Goal: Communication & Community: Answer question/provide support

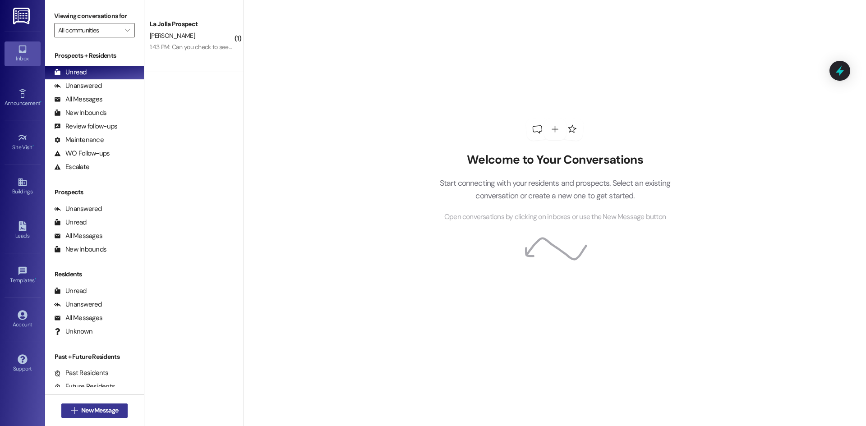
click at [103, 414] on span "New Message" at bounding box center [99, 410] width 37 height 9
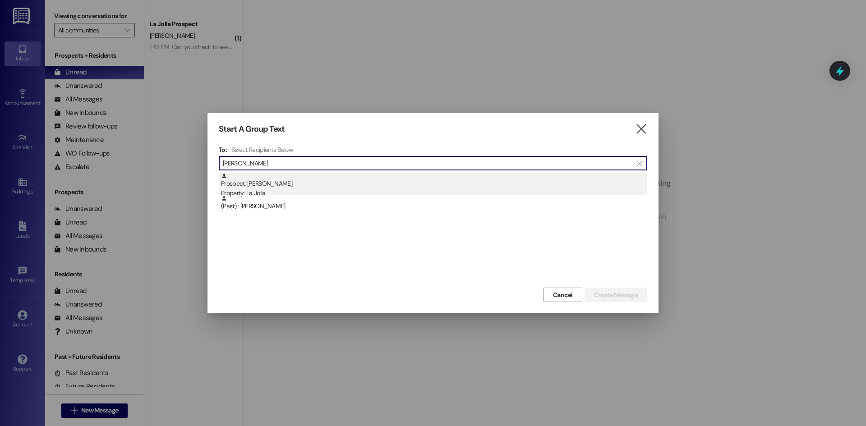
type input "[PERSON_NAME]"
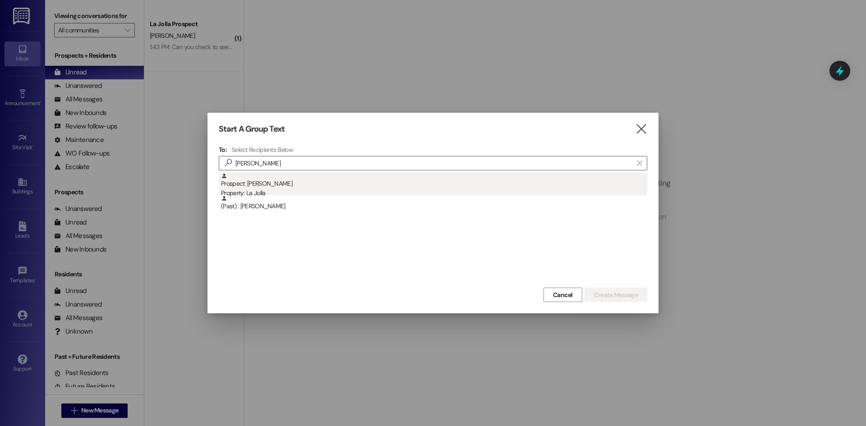
click at [284, 187] on div "Prospect: [PERSON_NAME] Property: [GEOGRAPHIC_DATA]" at bounding box center [434, 186] width 426 height 26
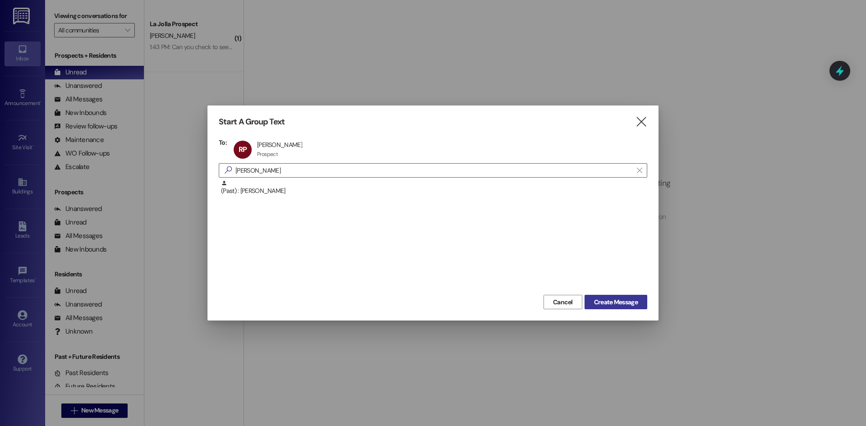
click at [624, 303] on span "Create Message" at bounding box center [616, 302] width 44 height 9
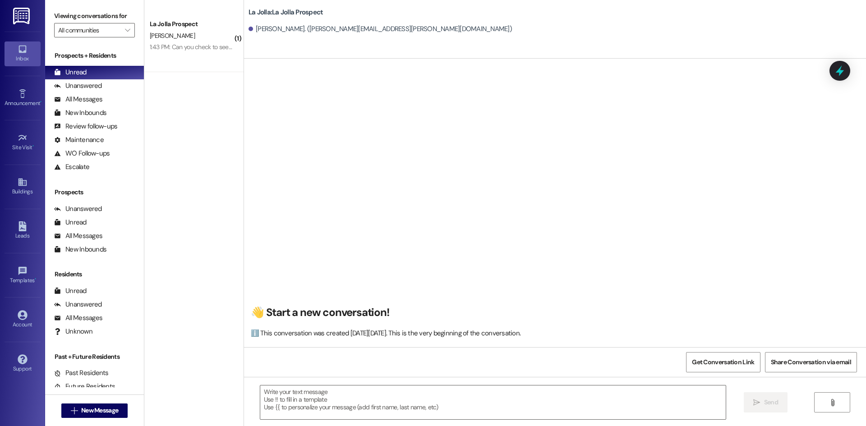
scroll to position [0, 0]
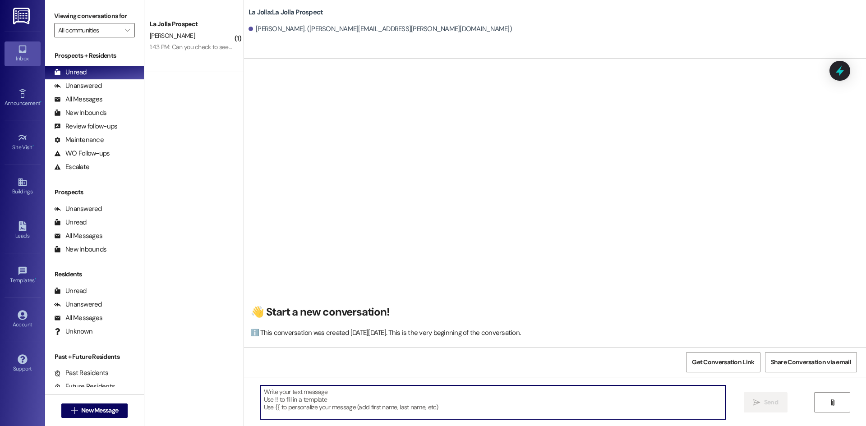
click at [353, 415] on textarea at bounding box center [492, 403] width 465 height 34
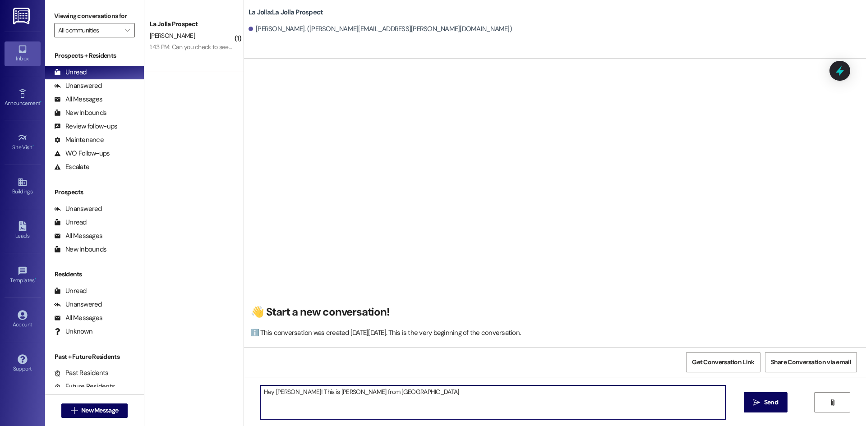
click at [284, 394] on textarea "Hey Ryan! This is Heather from La Jolla" at bounding box center [492, 403] width 465 height 34
click at [372, 394] on textarea "Hey Ryan, this is Heather from La Jolla" at bounding box center [492, 403] width 465 height 34
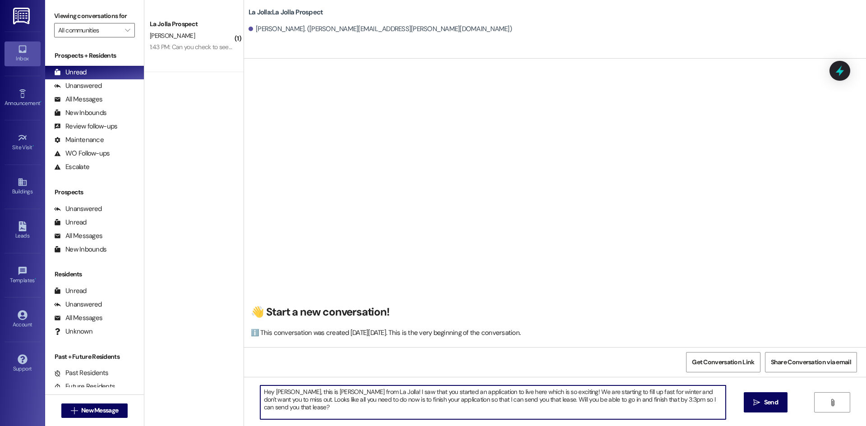
click at [617, 401] on textarea "Hey Ryan, this is Heather from La Jolla! I saw that you started an application …" at bounding box center [492, 403] width 465 height 34
drag, startPoint x: 485, startPoint y: 400, endPoint x: 473, endPoint y: 399, distance: 12.3
click at [473, 399] on textarea "Hey Ryan, this is Heather from La Jolla! I saw that you started an application …" at bounding box center [492, 403] width 465 height 34
drag, startPoint x: 290, startPoint y: 410, endPoint x: 254, endPoint y: 390, distance: 40.8
click at [260, 390] on textarea "Hey [PERSON_NAME], this is [PERSON_NAME] from La Jolla! I saw that you started …" at bounding box center [492, 403] width 465 height 34
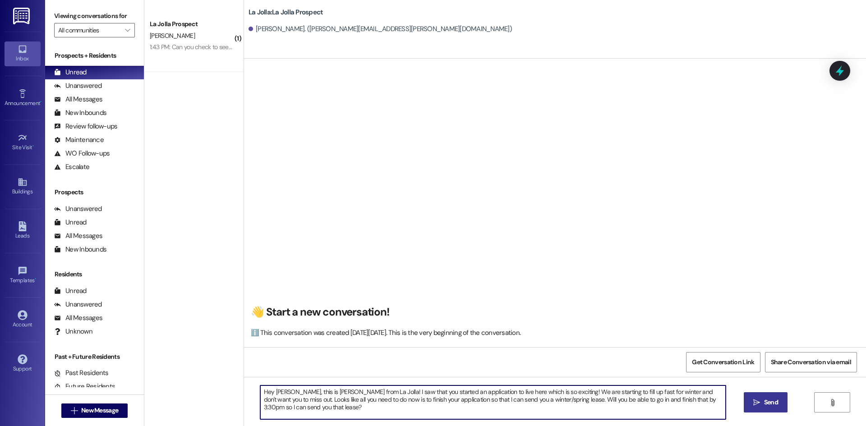
type textarea "Hey [PERSON_NAME], this is [PERSON_NAME] from La Jolla! I saw that you started …"
click at [757, 395] on button " Send" at bounding box center [766, 402] width 44 height 20
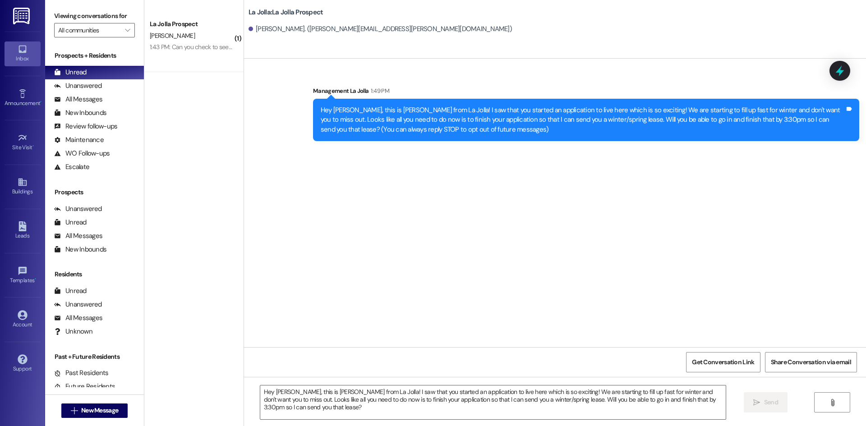
scroll to position [0, 0]
click at [188, 33] on div "E. Wright" at bounding box center [191, 35] width 85 height 11
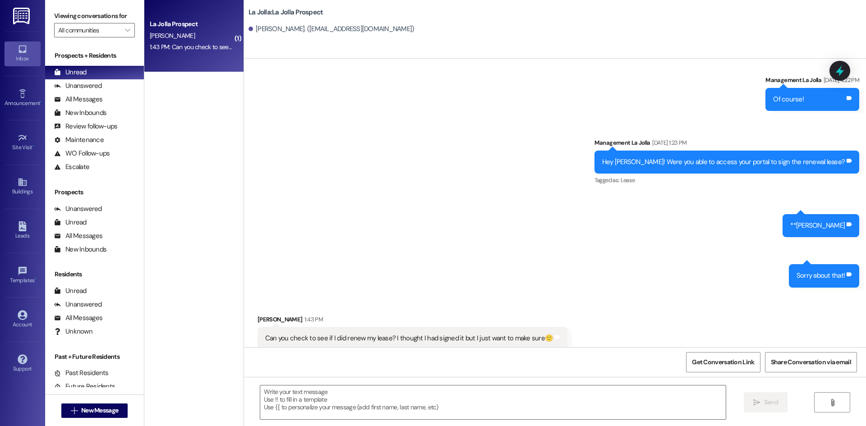
scroll to position [1205, 0]
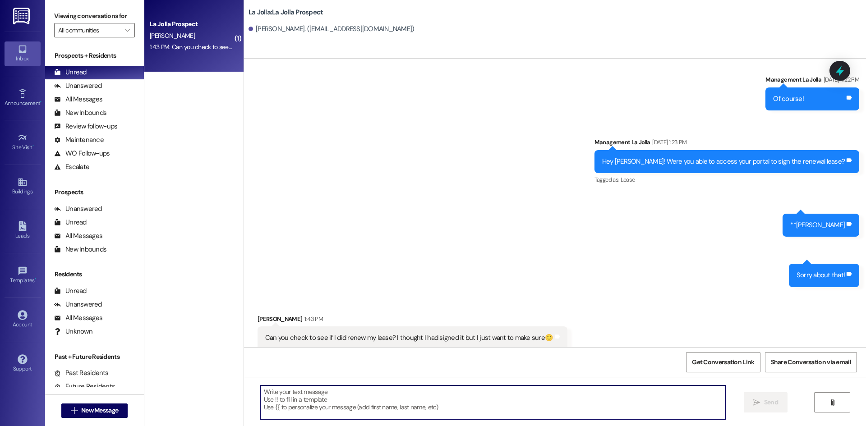
click at [392, 407] on textarea at bounding box center [492, 403] width 465 height 34
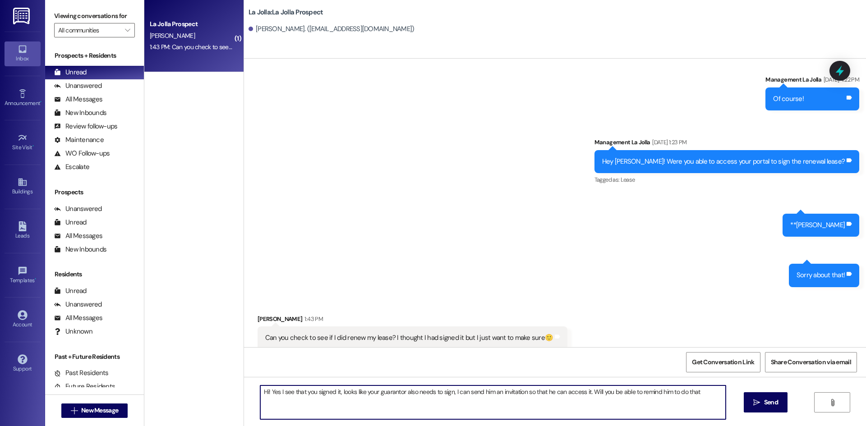
type textarea "Hi! Yes I see that you signed it, looks like your guarantor also needs to sign,…"
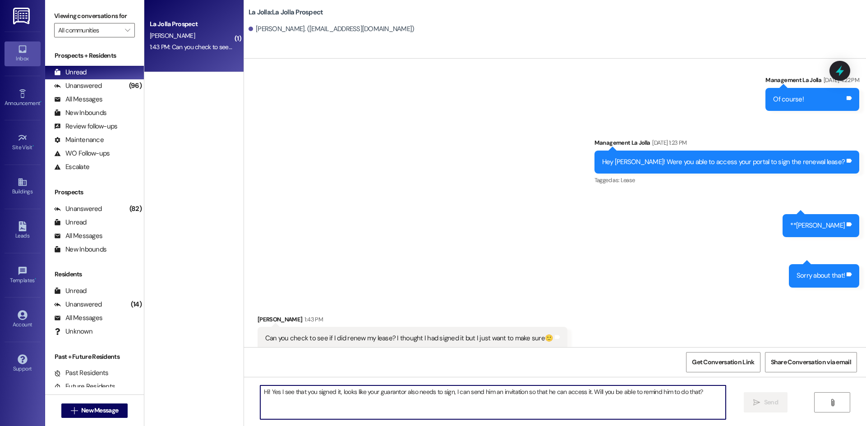
scroll to position [1269, 0]
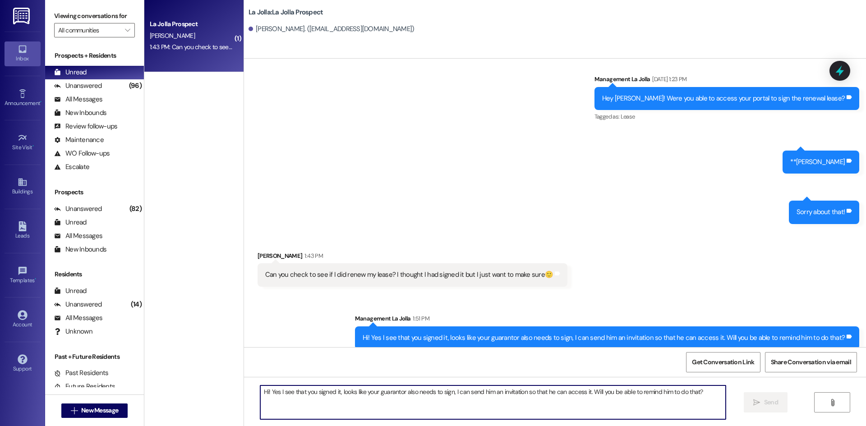
click at [369, 410] on textarea "Hi! Yes I see that you signed it, looks like your guarantor also needs to sign,…" at bounding box center [492, 403] width 465 height 34
type textarea "Okay I see that it was signed. I just counter-signed. You are all set for winte…"
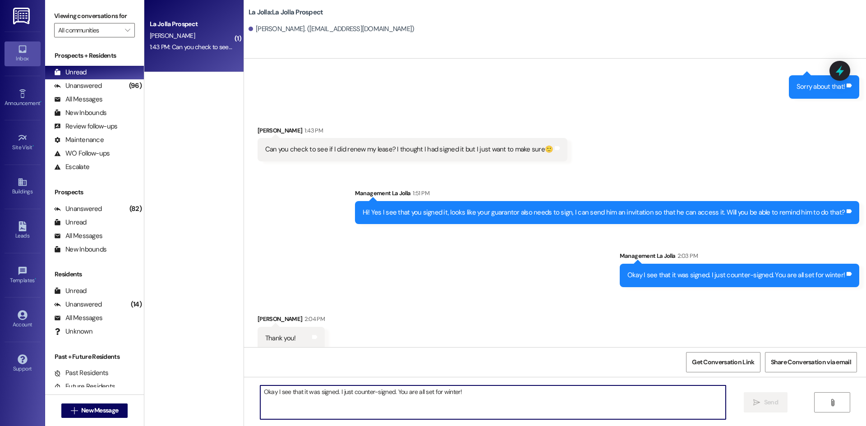
scroll to position [1394, 0]
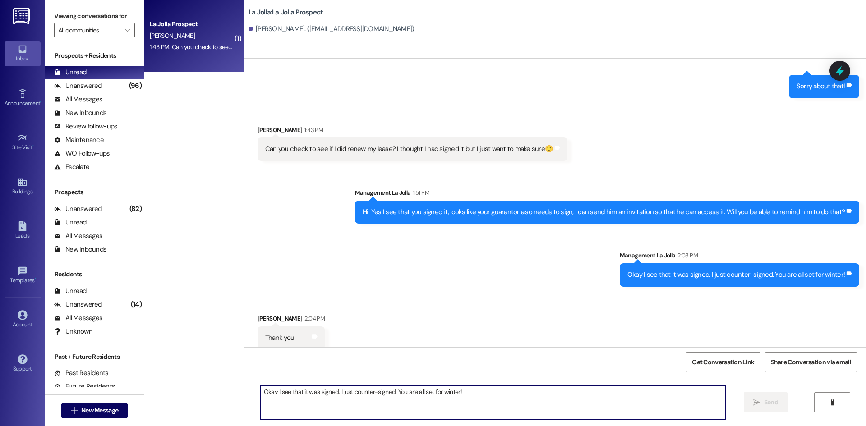
click at [116, 78] on div "Unread (0)" at bounding box center [94, 73] width 99 height 14
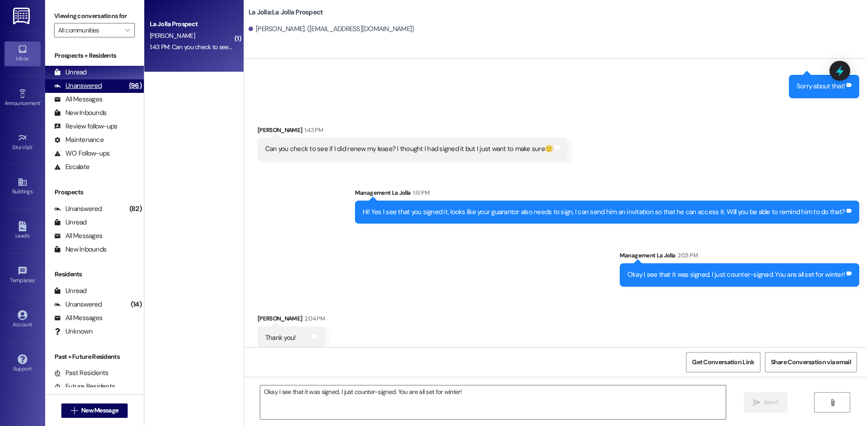
click at [115, 83] on div "Unanswered (96)" at bounding box center [94, 86] width 99 height 14
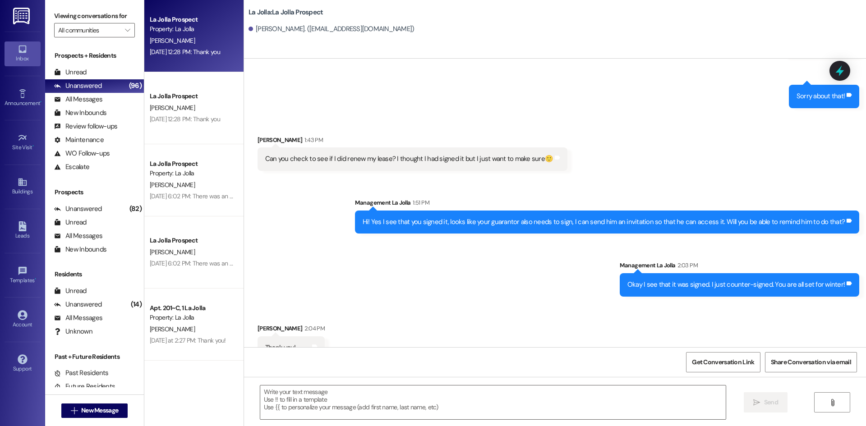
scroll to position [1394, 0]
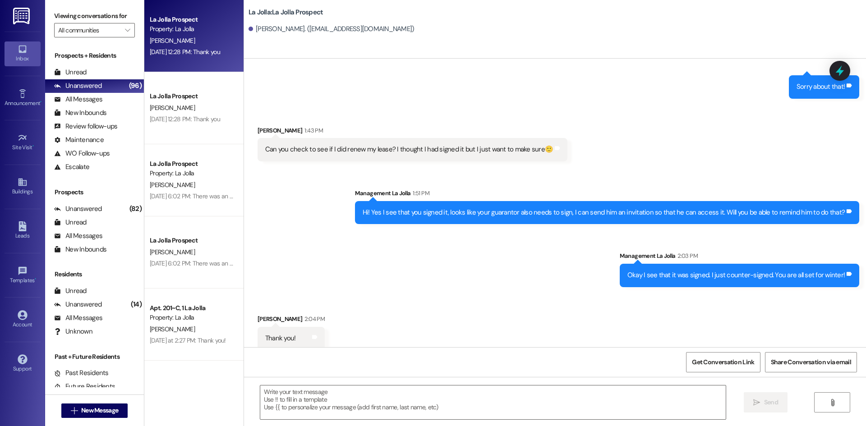
click at [195, 58] on div "La Jolla Prospect Property: La Jolla M. Mills Sep 11, 2025 at 12:28 PM: Thank y…" at bounding box center [193, 36] width 99 height 72
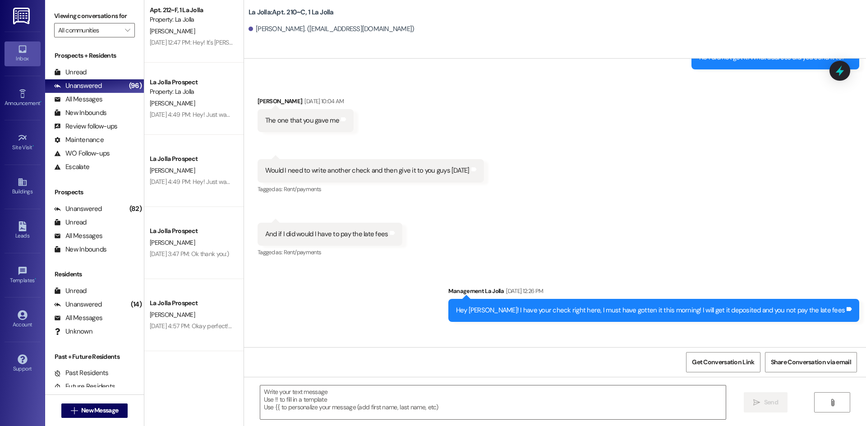
scroll to position [1037, 0]
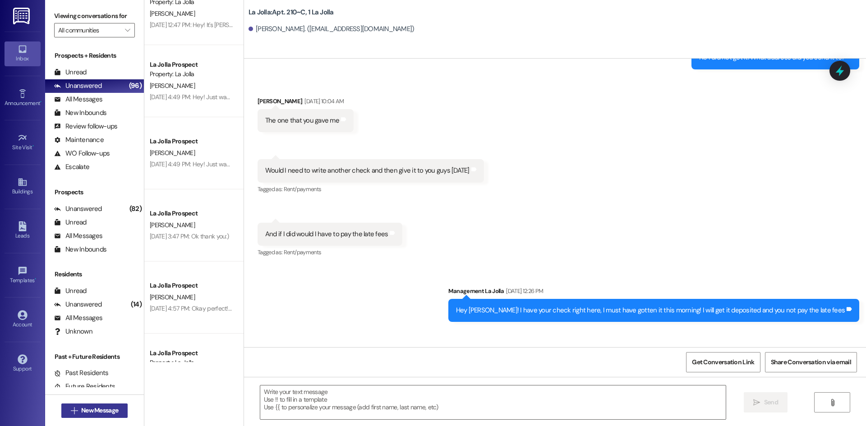
click at [102, 405] on button " New Message" at bounding box center [94, 411] width 67 height 14
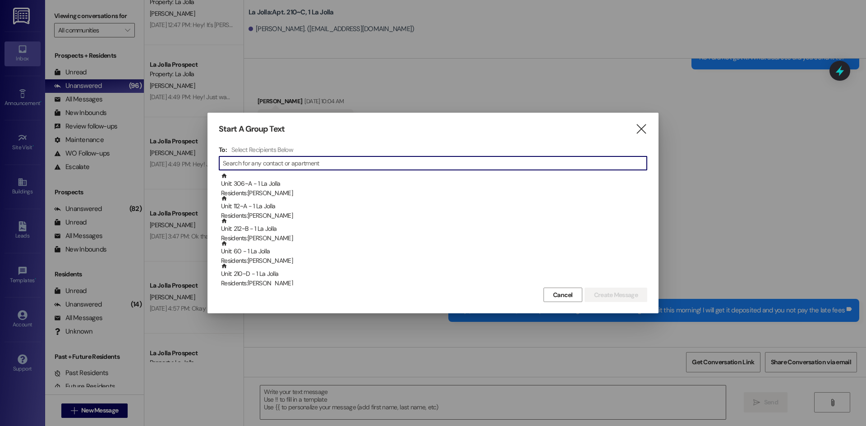
type input "D"
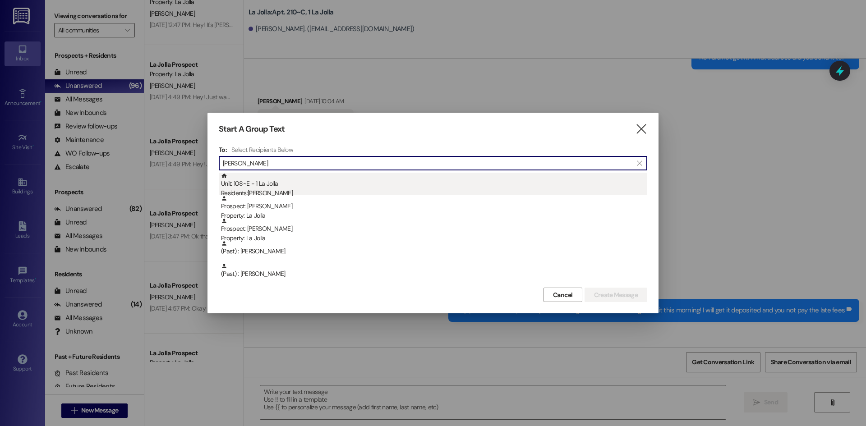
type input "Rees"
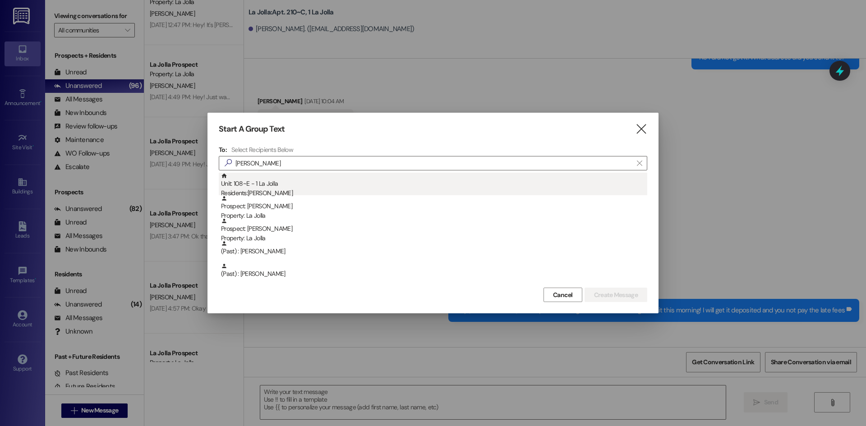
click at [370, 179] on div "Unit: 108~E - 1 La Jolla Residents: Reese Muhlestein" at bounding box center [434, 186] width 426 height 26
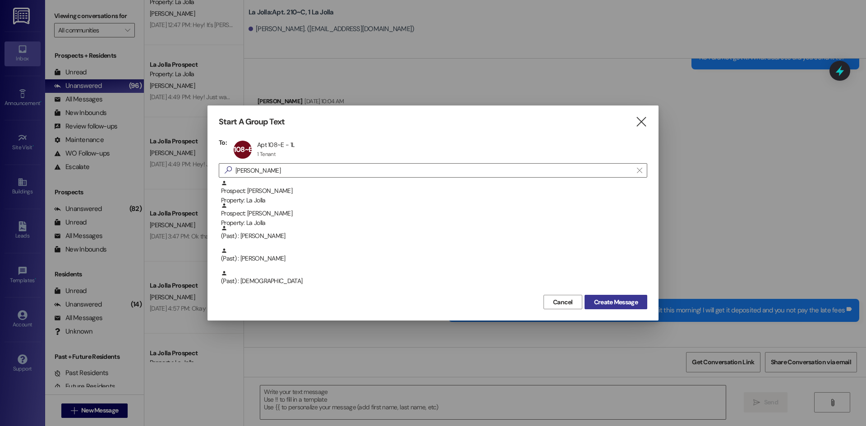
click at [625, 305] on span "Create Message" at bounding box center [616, 302] width 44 height 9
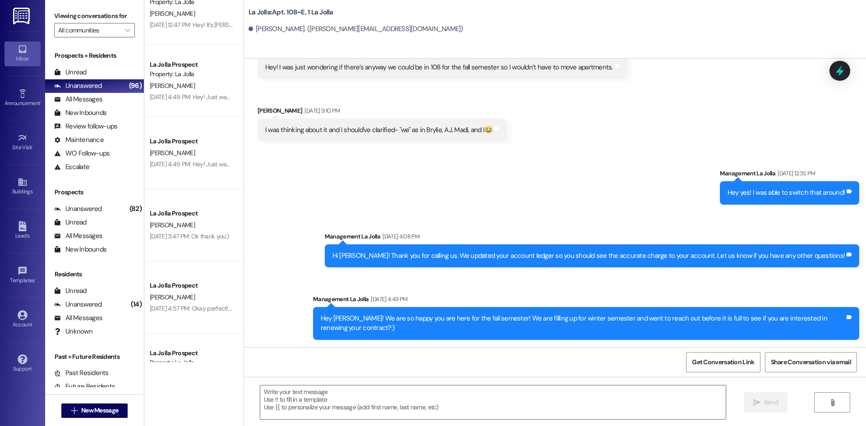
scroll to position [491, 0]
click at [120, 75] on div "Unread (0)" at bounding box center [94, 73] width 99 height 14
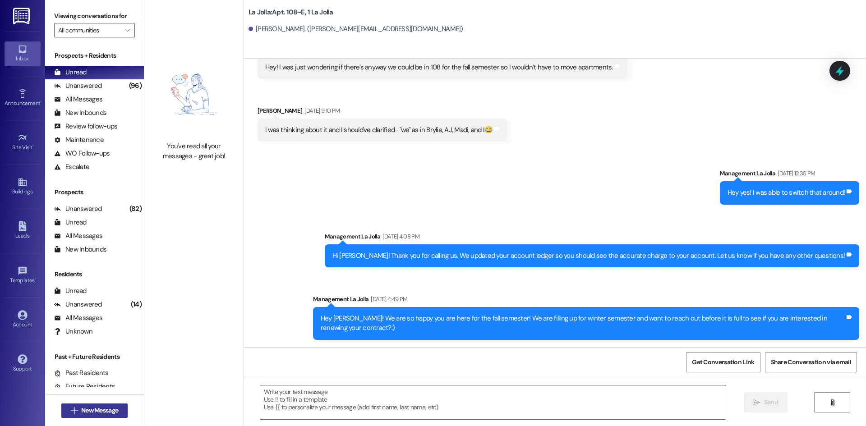
click at [107, 405] on button " New Message" at bounding box center [94, 411] width 67 height 14
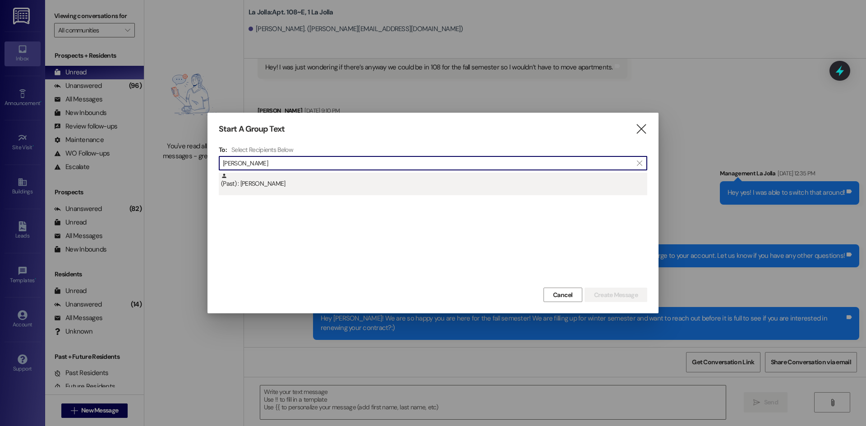
type input "Hoopes"
click at [427, 179] on div "(Past) : Ana Hoopes" at bounding box center [434, 181] width 426 height 16
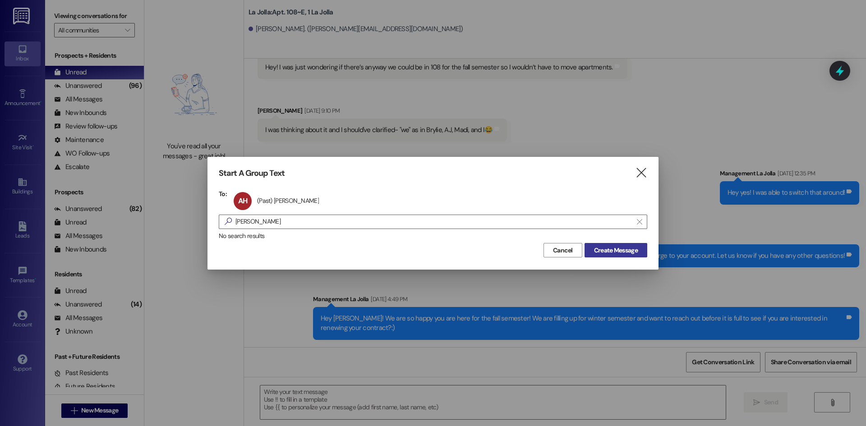
click at [594, 251] on span "Create Message" at bounding box center [616, 250] width 44 height 9
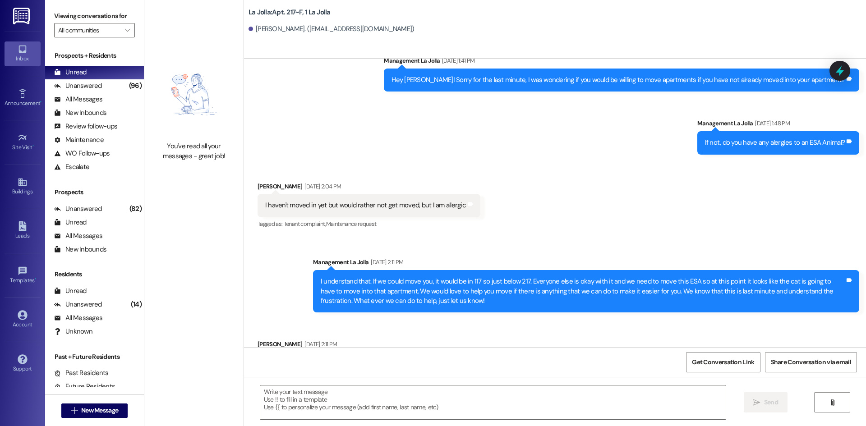
scroll to position [9428, 0]
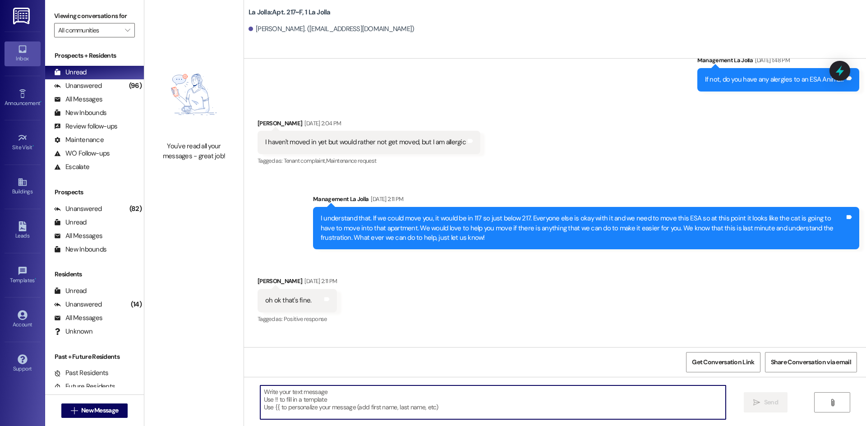
click at [299, 398] on textarea at bounding box center [492, 403] width 465 height 34
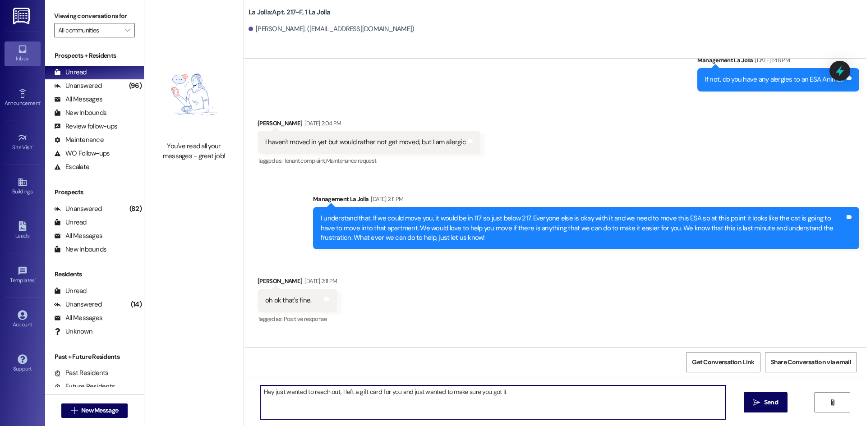
type textarea "Hey just wanted to reach out, I left a gift card for you and just wanted to mak…"
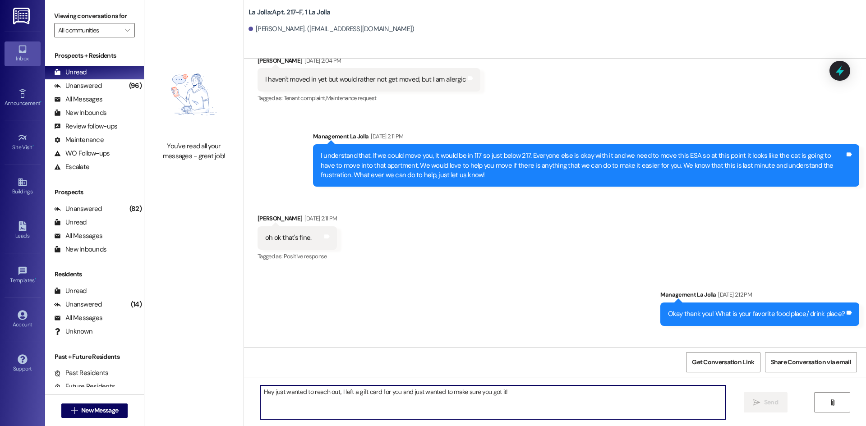
scroll to position [9491, 0]
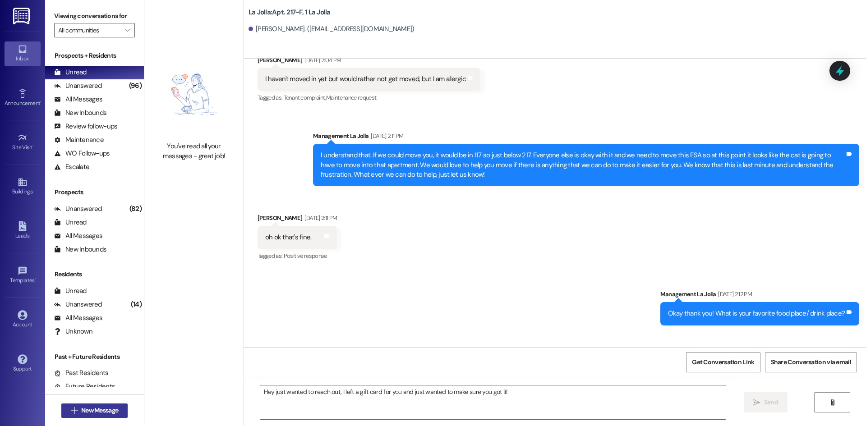
click at [108, 414] on span "New Message" at bounding box center [99, 410] width 37 height 9
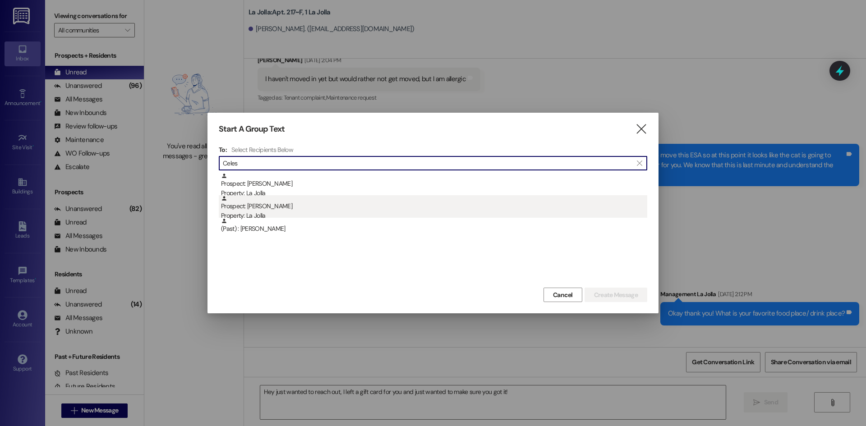
type input "Celes"
click at [273, 202] on div "Prospect: Celeste Dailey Property: La Jolla" at bounding box center [434, 208] width 426 height 26
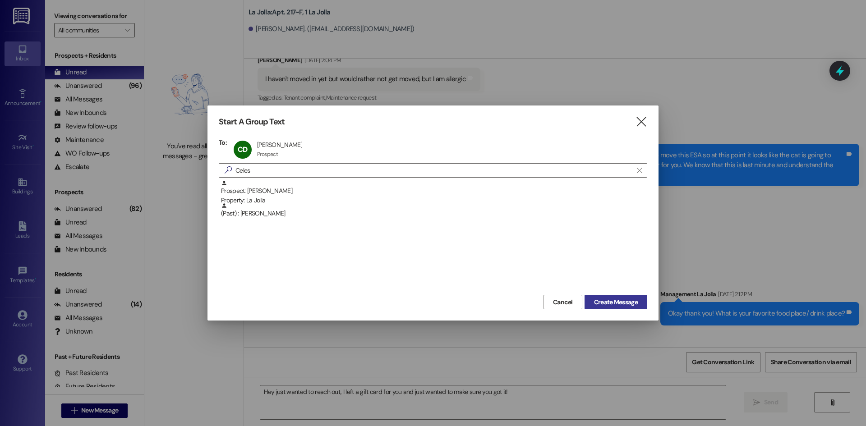
click at [611, 299] on span "Create Message" at bounding box center [616, 302] width 44 height 9
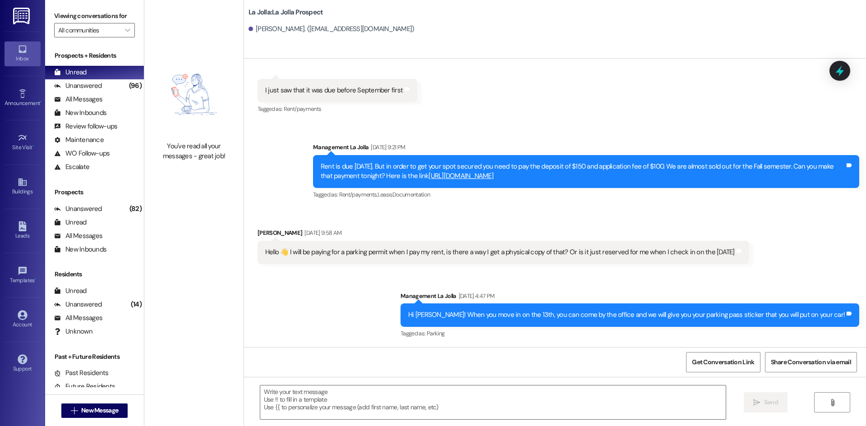
scroll to position [824, 0]
click at [303, 408] on textarea at bounding box center [492, 403] width 465 height 34
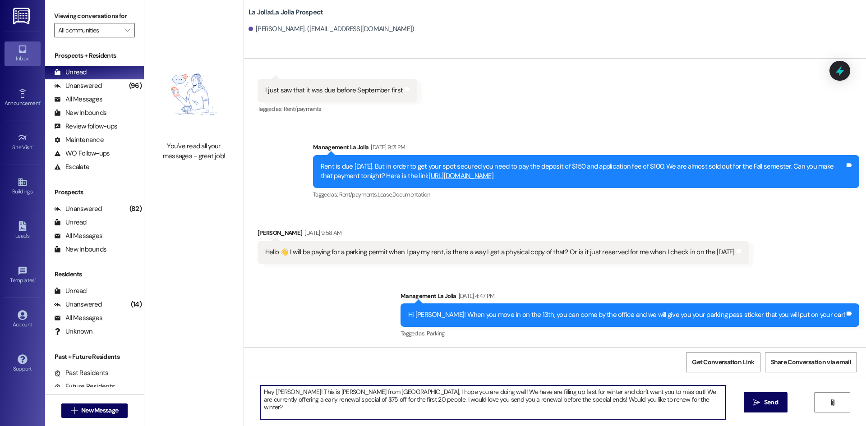
click at [359, 401] on textarea "Hey Celeste! This is Heather from La Jolla, I hope you are doing well! We have …" at bounding box center [492, 403] width 465 height 34
drag, startPoint x: 659, startPoint y: 400, endPoint x: 249, endPoint y: 386, distance: 410.1
click at [255, 386] on div "Hey Celeste! This is Heather from La Jolla, I hope you are doing well! We have …" at bounding box center [488, 402] width 466 height 35
type textarea "Hey Celeste! This is Heather from La Jolla, I hope you are doing well! We have …"
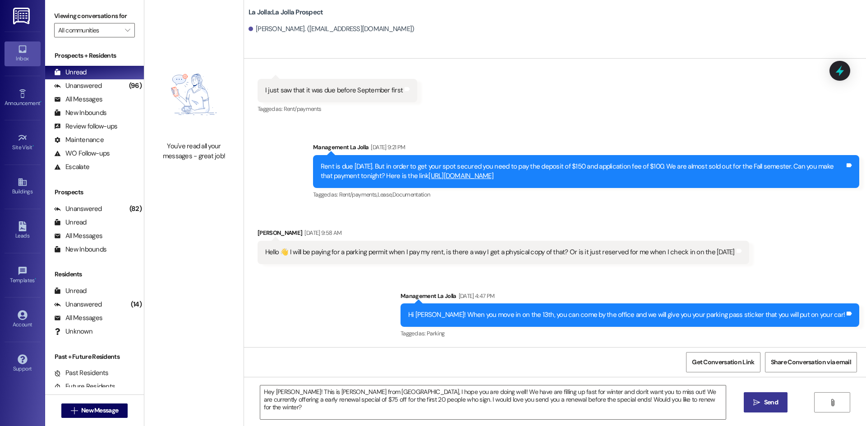
click at [764, 399] on span "Send" at bounding box center [771, 402] width 14 height 9
click at [101, 409] on span "New Message" at bounding box center [99, 410] width 37 height 9
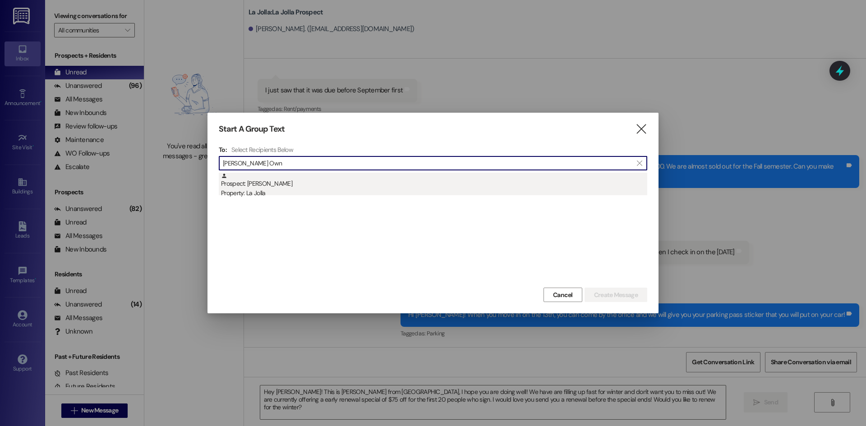
type input "Sarah Own"
click at [460, 182] on div "Prospect: Sarah Ownby Property: La Jolla" at bounding box center [434, 186] width 426 height 26
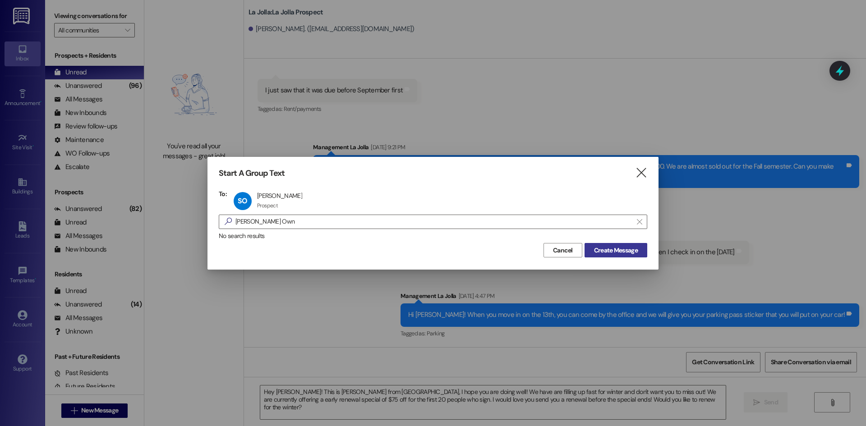
click at [599, 250] on span "Create Message" at bounding box center [616, 250] width 44 height 9
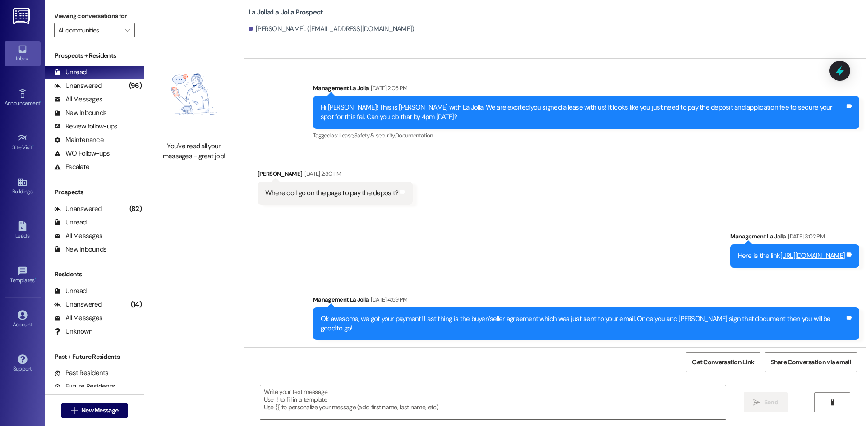
scroll to position [447, 0]
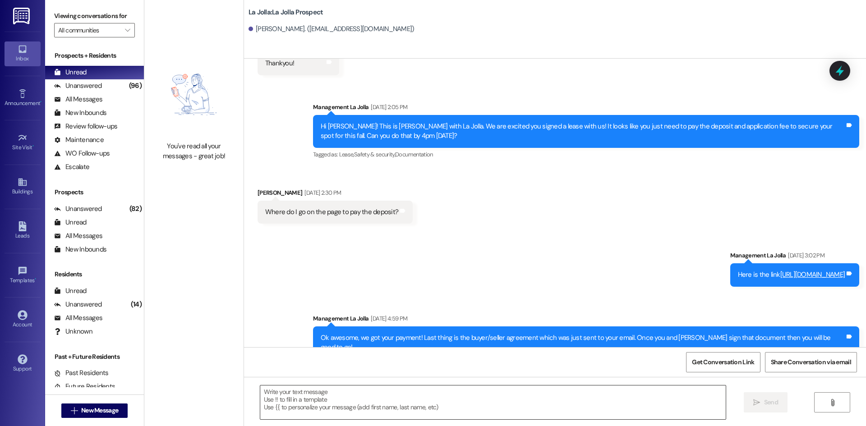
click at [337, 388] on textarea at bounding box center [492, 403] width 465 height 34
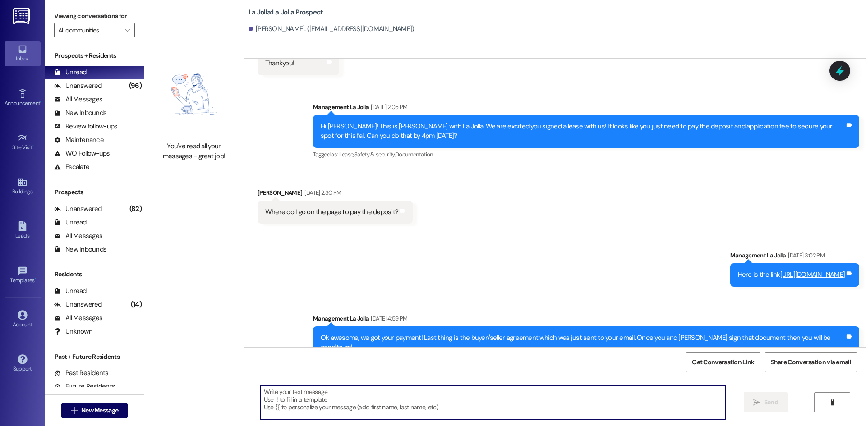
paste textarea "Hey Celeste! This is Heather from La Jolla, I hope you are doing well! We have …"
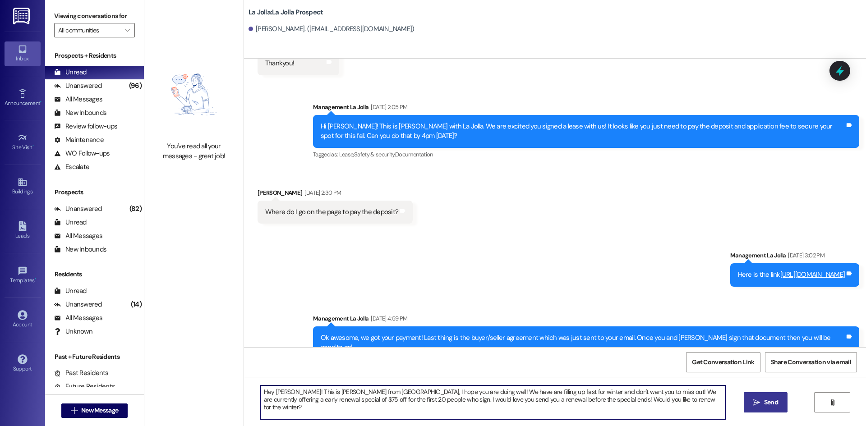
drag, startPoint x: 288, startPoint y: 392, endPoint x: 270, endPoint y: 389, distance: 18.8
click at [270, 389] on textarea "Hey Celeste! This is Heather from La Jolla, I hope you are doing well! We have …" at bounding box center [492, 403] width 465 height 34
type textarea "Hey Sarah! This is Heather from La Jolla, I hope you are doing well! We have ar…"
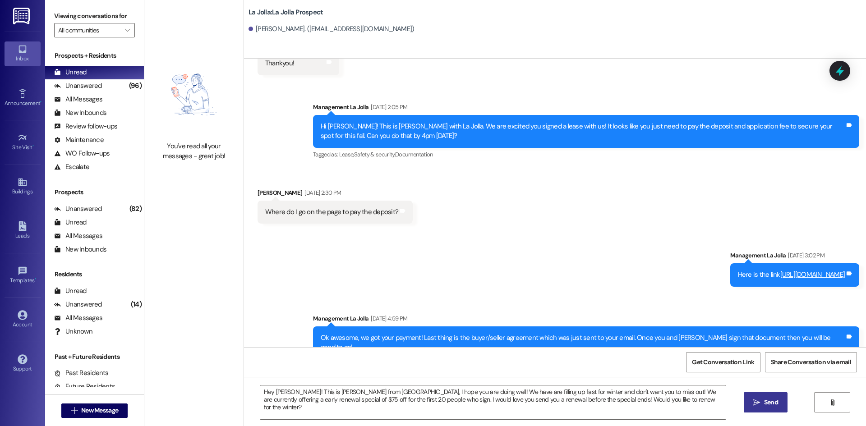
click at [770, 408] on button " Send" at bounding box center [766, 402] width 44 height 20
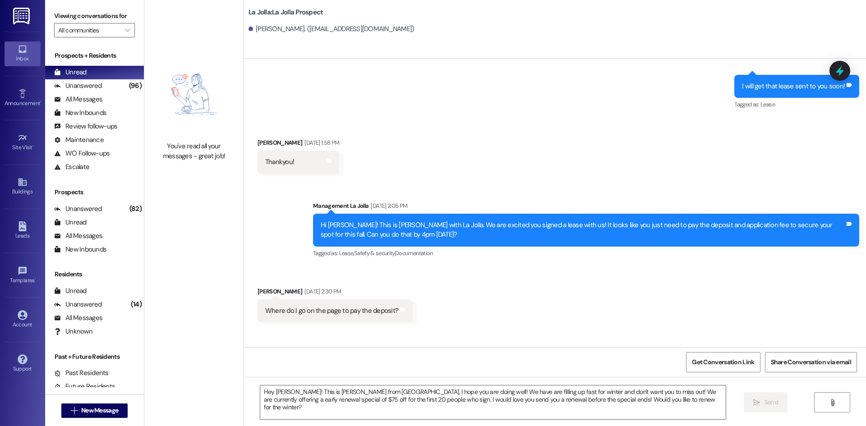
scroll to position [321, 0]
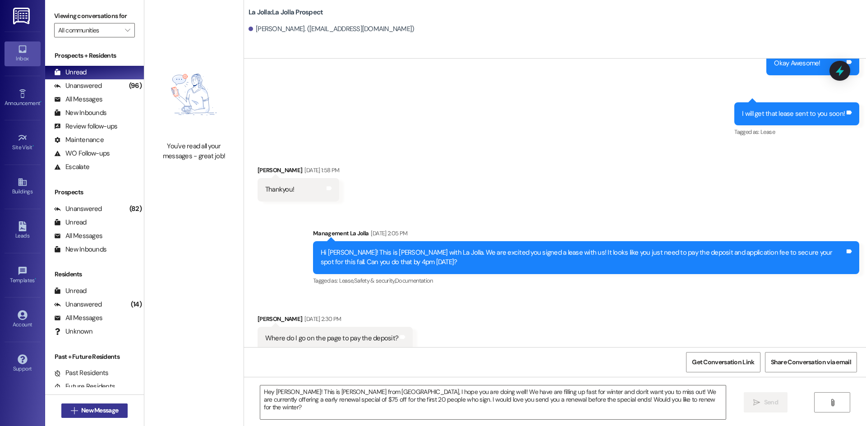
click at [85, 409] on span "New Message" at bounding box center [99, 410] width 37 height 9
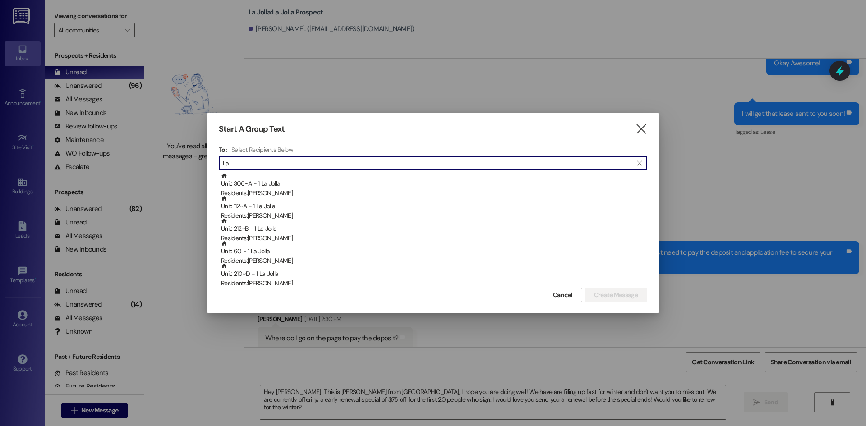
type input "L"
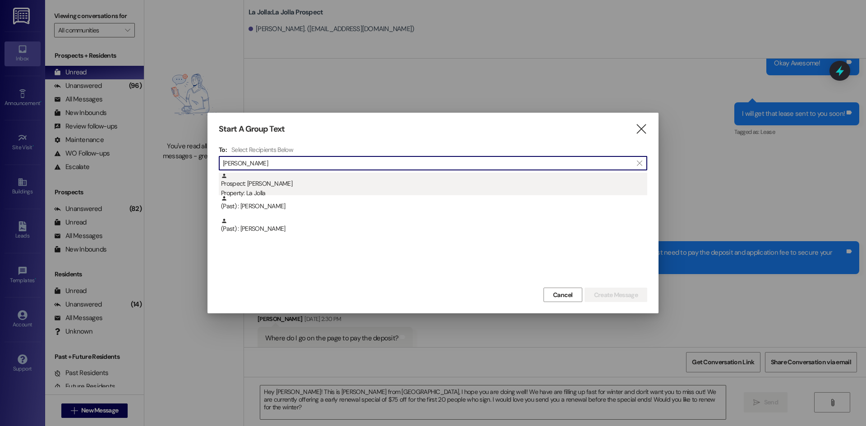
type input "Alissa"
click at [352, 181] on div "Prospect: Alissa White Property: La Jolla" at bounding box center [434, 186] width 426 height 26
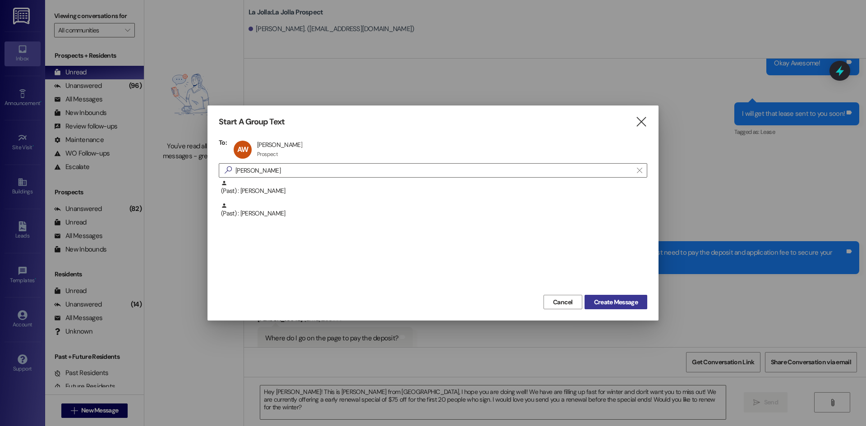
click at [601, 299] on span "Create Message" at bounding box center [616, 302] width 44 height 9
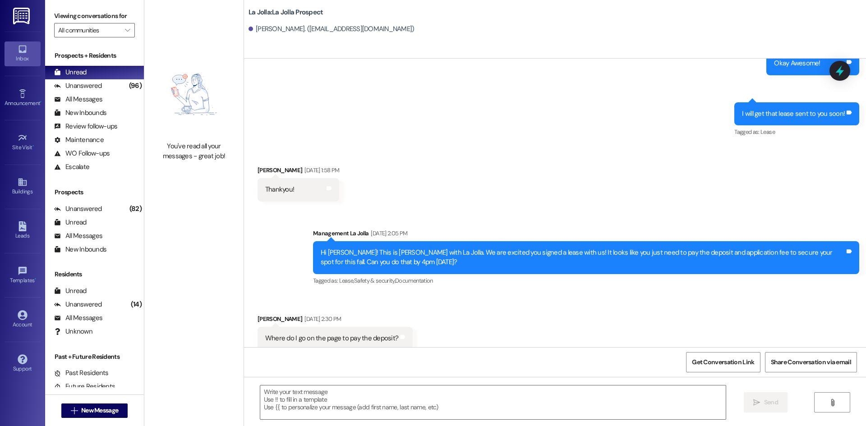
scroll to position [129, 0]
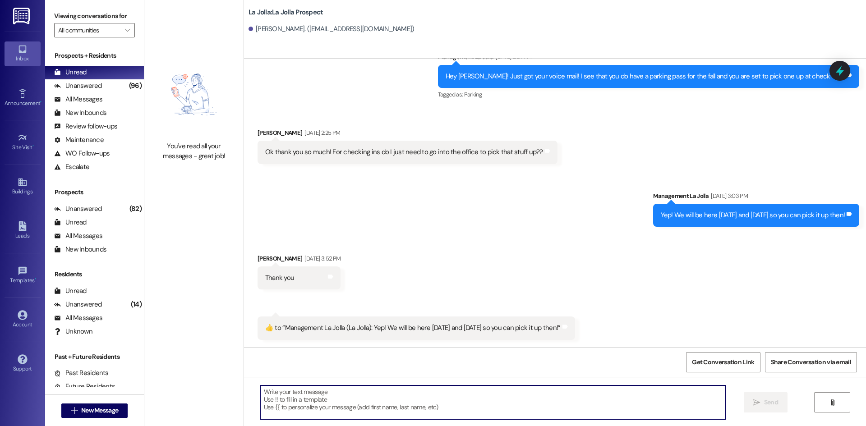
click at [289, 397] on textarea at bounding box center [492, 403] width 465 height 34
paste textarea "Hey Celeste! This is Heather from La Jolla, I hope you are doing well! We have …"
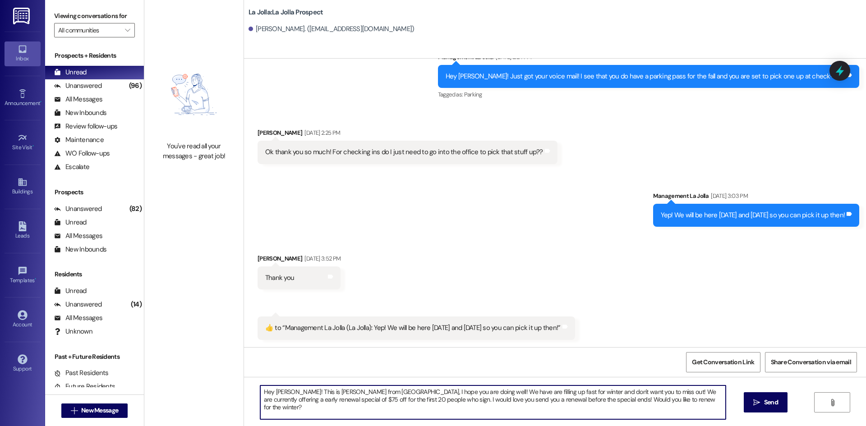
drag, startPoint x: 288, startPoint y: 392, endPoint x: 269, endPoint y: 393, distance: 18.9
click at [269, 393] on textarea "Hey Celeste! This is Heather from La Jolla, I hope you are doing well! We have …" at bounding box center [492, 403] width 465 height 34
type textarea "Hey Alissa! This is Heather from La Jolla, I hope you are doing well! We have a…"
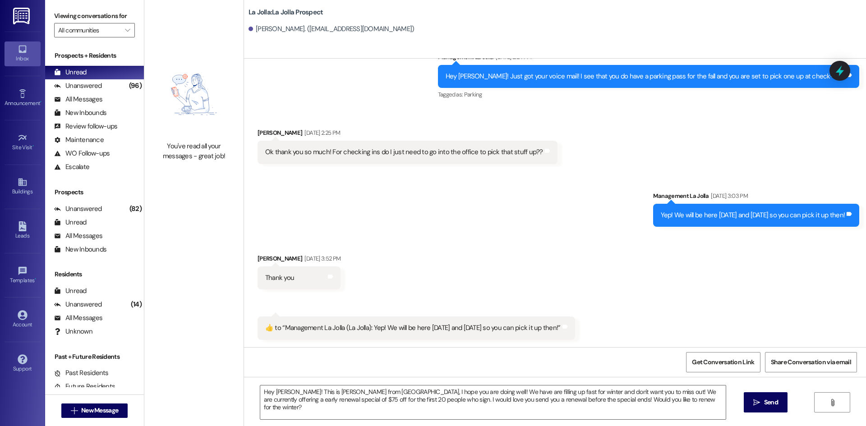
click at [771, 404] on span "Send" at bounding box center [771, 402] width 14 height 9
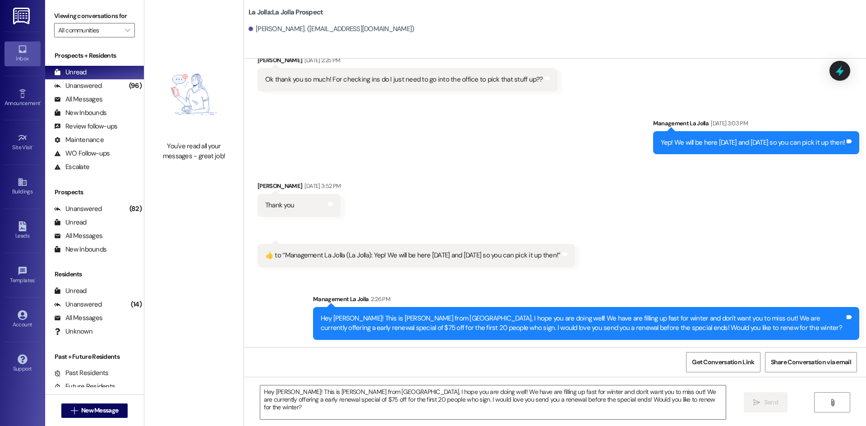
click at [230, 277] on div "You've read all your messages - great job!" at bounding box center [193, 213] width 99 height 426
click at [86, 407] on span "New Message" at bounding box center [99, 410] width 37 height 9
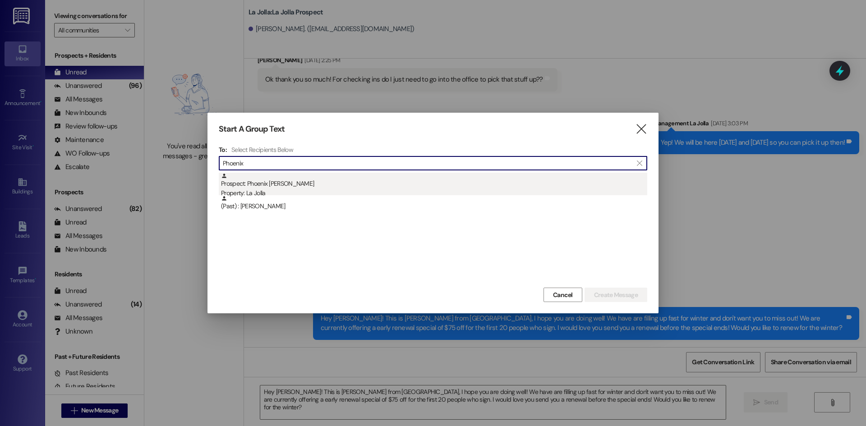
type input "Phoenix"
click at [374, 184] on div "Prospect: Phoenix Gamboa Property: La Jolla" at bounding box center [434, 186] width 426 height 26
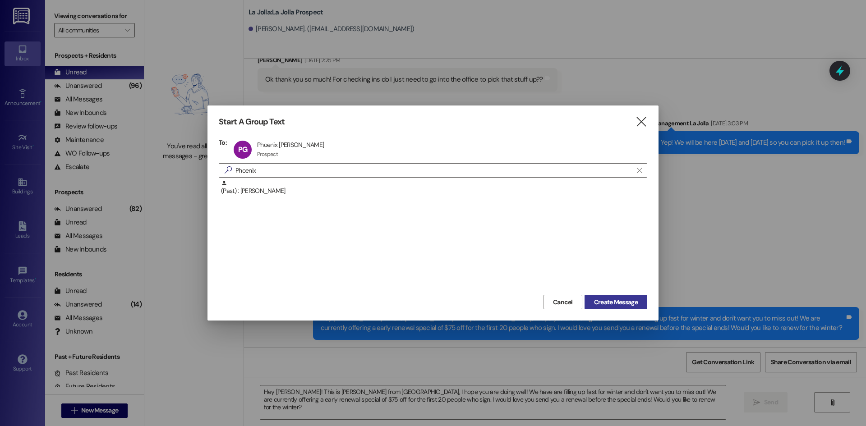
click at [625, 299] on span "Create Message" at bounding box center [616, 302] width 44 height 9
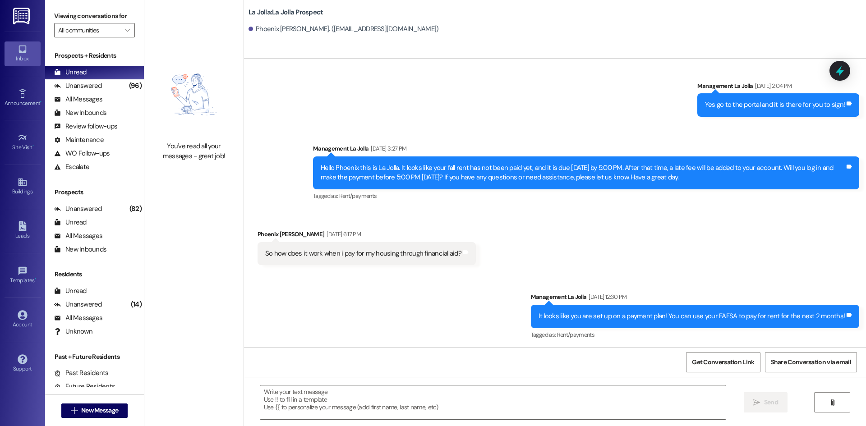
scroll to position [344, 0]
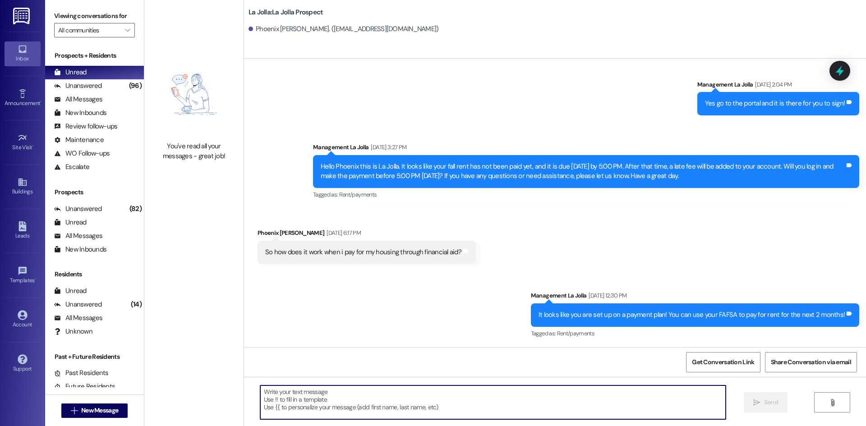
click at [380, 407] on textarea at bounding box center [492, 403] width 465 height 34
paste textarea "Hey Celeste! This is Heather from La Jolla, I hope you are doing well! We have …"
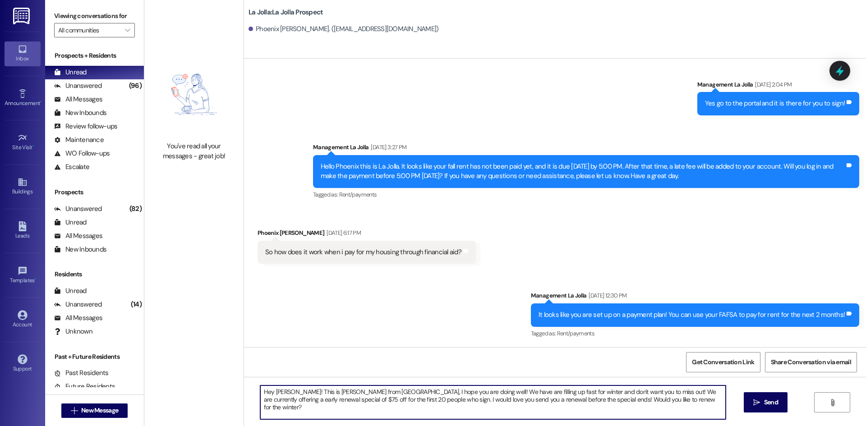
drag, startPoint x: 287, startPoint y: 394, endPoint x: 270, endPoint y: 392, distance: 17.2
click at [270, 392] on textarea "Hey Celeste! This is Heather from La Jolla, I hope you are doing well! We have …" at bounding box center [492, 403] width 465 height 34
click at [644, 399] on textarea "Hey Phoenix! This is Heather from La Jolla, I hope you are doing well! We have …" at bounding box center [492, 403] width 465 height 34
type textarea "Hey Phoenix! This is Heather from La Jolla, I hope you are doing well! We have …"
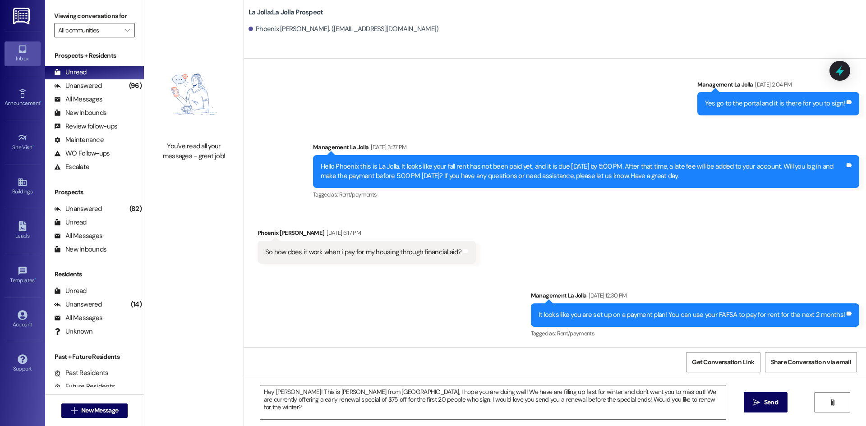
click at [751, 399] on span " Send" at bounding box center [765, 402] width 28 height 9
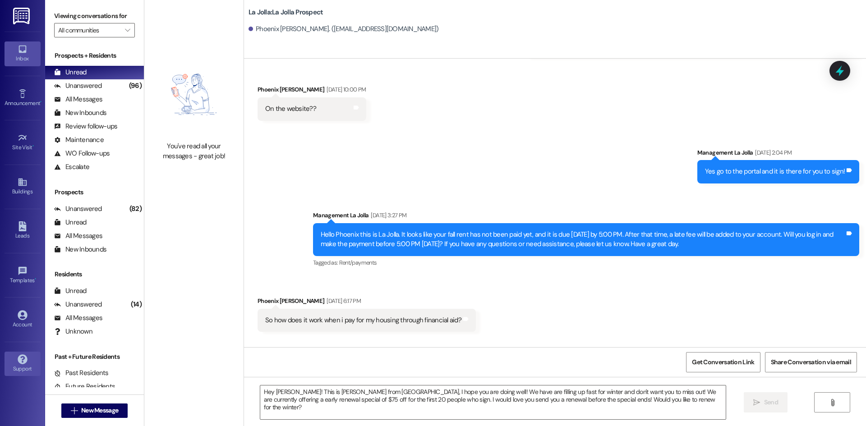
scroll to position [267, 0]
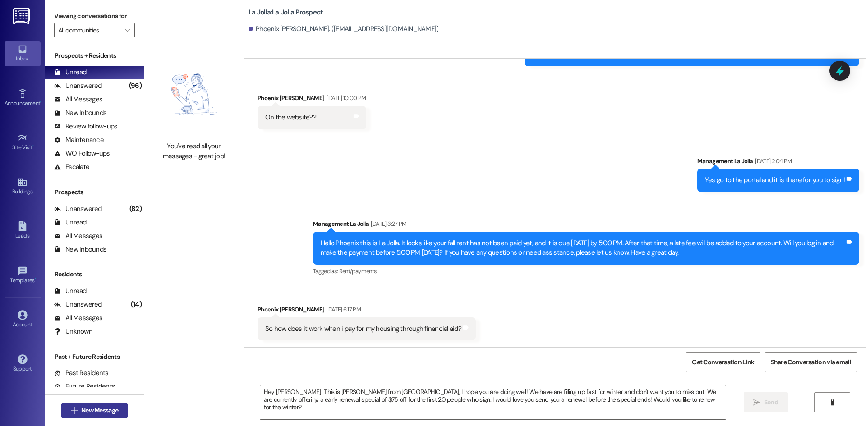
click at [100, 405] on button " New Message" at bounding box center [94, 411] width 67 height 14
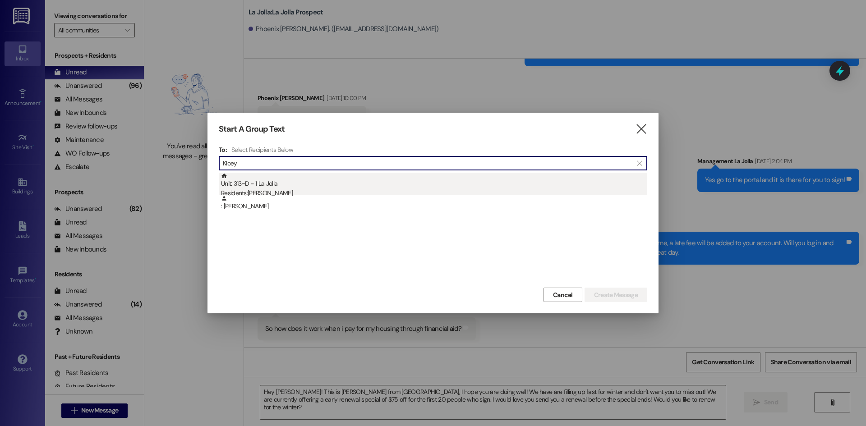
type input "Kloey"
click at [368, 179] on div "Unit: 313~D - 1 La Jolla Residents: Kloey Mathews" at bounding box center [434, 186] width 426 height 26
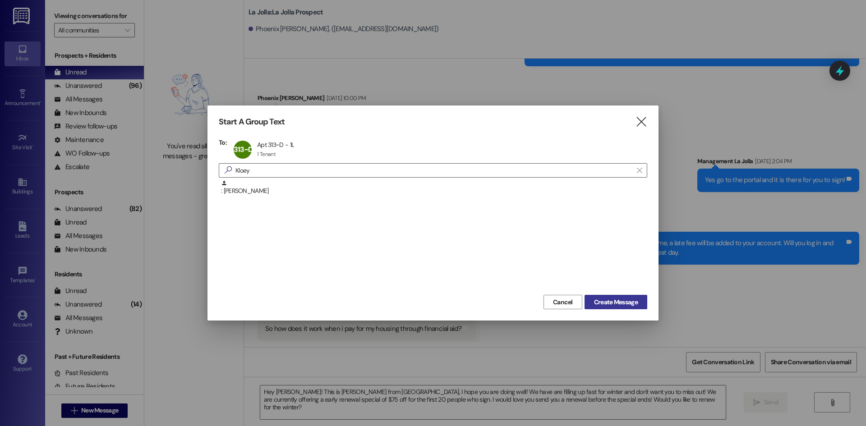
click at [594, 302] on span "Create Message" at bounding box center [616, 302] width 44 height 9
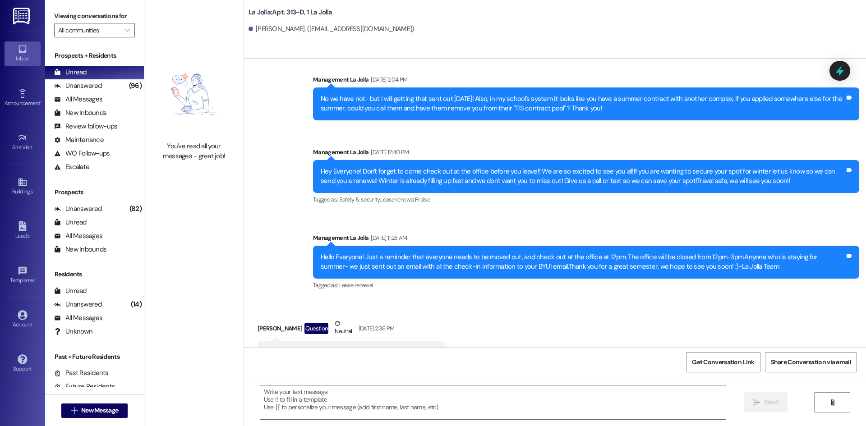
scroll to position [10361, 0]
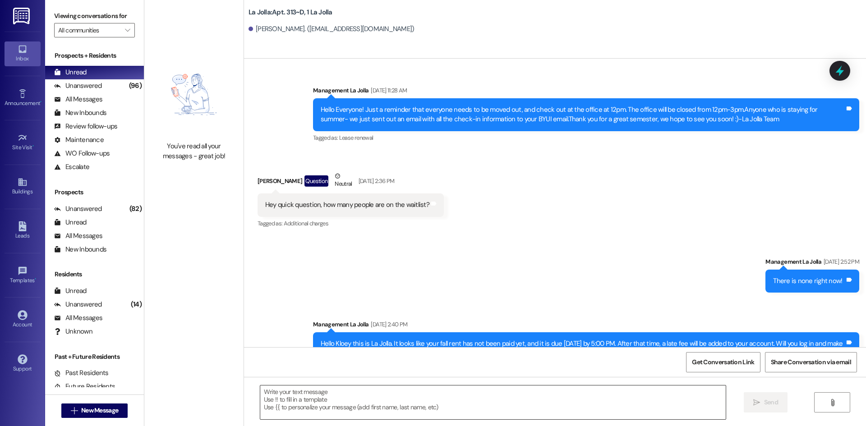
click at [308, 407] on textarea at bounding box center [492, 403] width 465 height 34
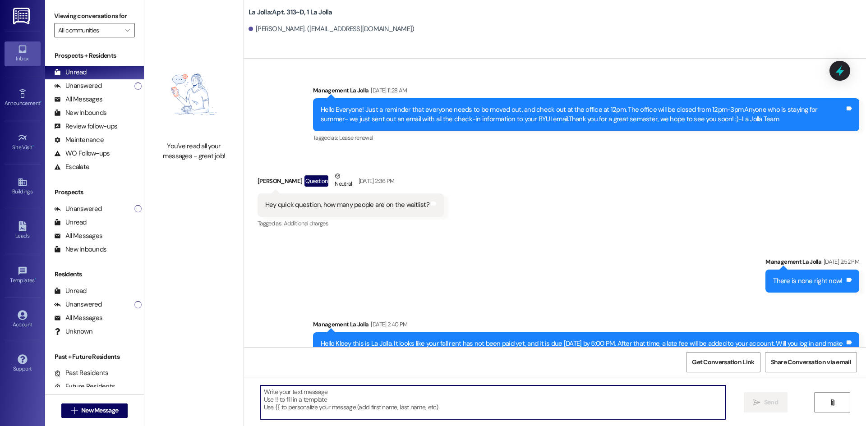
paste textarea "Hey Celeste! This is Heather from La Jolla, I hope you are doing well! We have …"
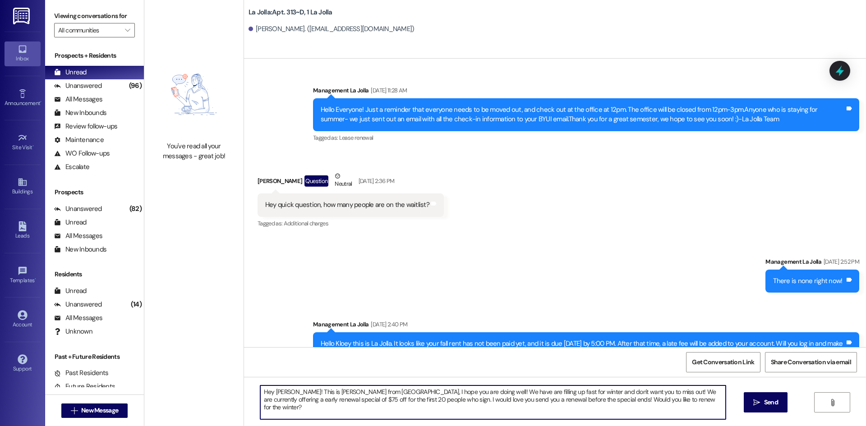
drag, startPoint x: 288, startPoint y: 391, endPoint x: 270, endPoint y: 391, distance: 18.0
click at [270, 391] on textarea "Hey Celeste! This is Heather from La Jolla, I hope you are doing well! We have …" at bounding box center [492, 403] width 465 height 34
type textarea "Hey Kloey! This is Heather from La Jolla, I hope you are doing well! We have ar…"
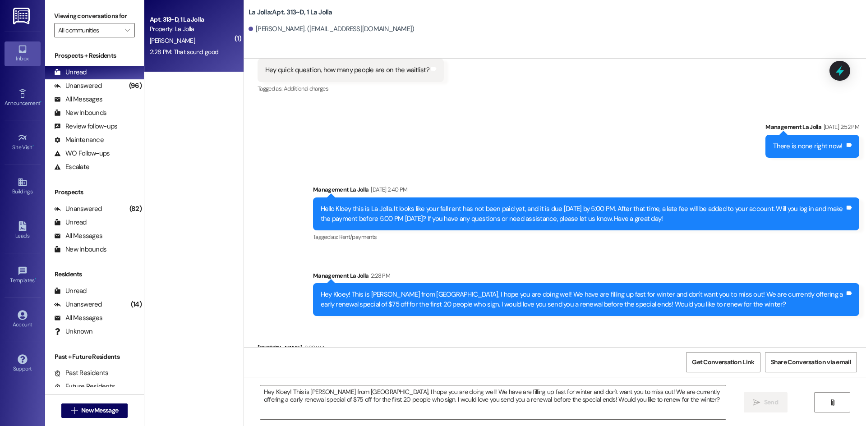
scroll to position [10496, 0]
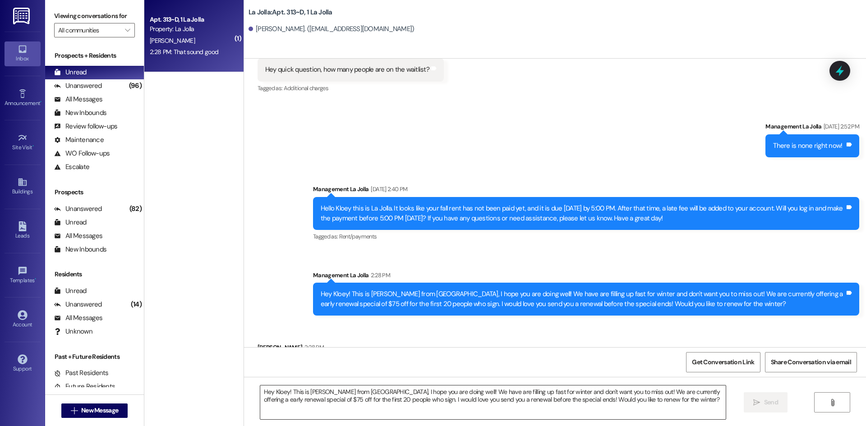
click at [446, 389] on textarea "Hey Kloey! This is Heather from La Jolla, I hope you are doing well! We have ar…" at bounding box center [492, 403] width 465 height 34
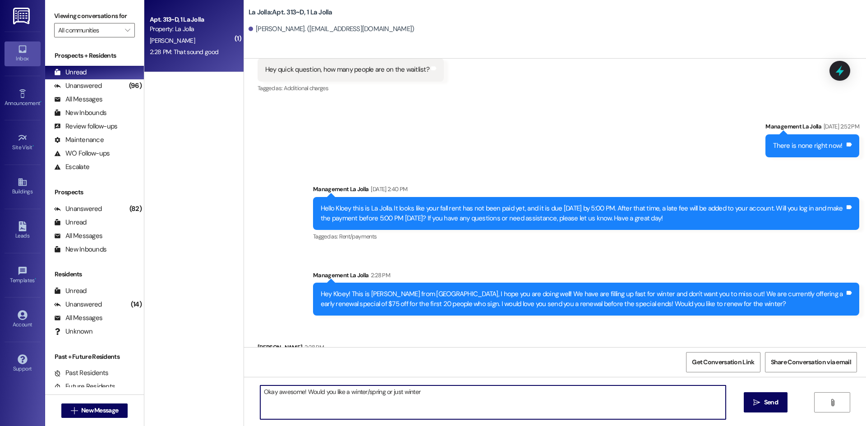
type textarea "Okay awesome! Would you like a winter/spring or just winter?"
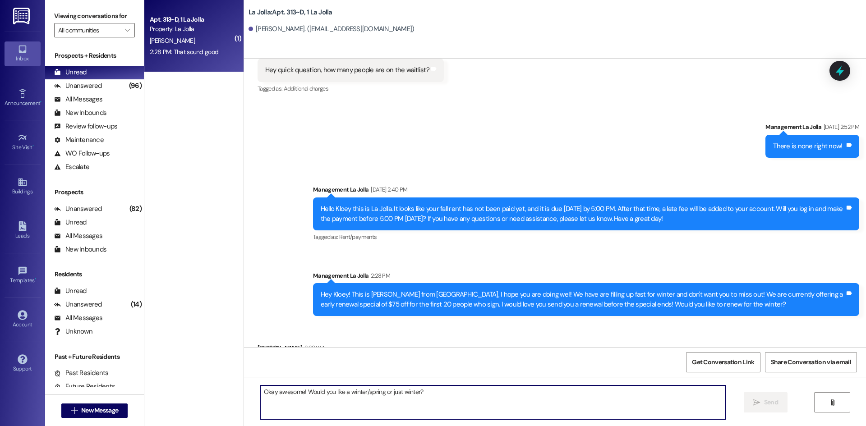
scroll to position [10559, 0]
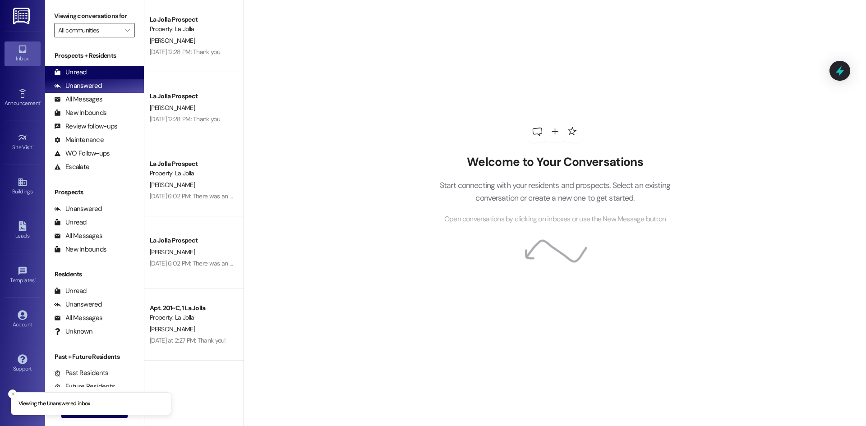
click at [83, 72] on div "Unread" at bounding box center [70, 72] width 32 height 9
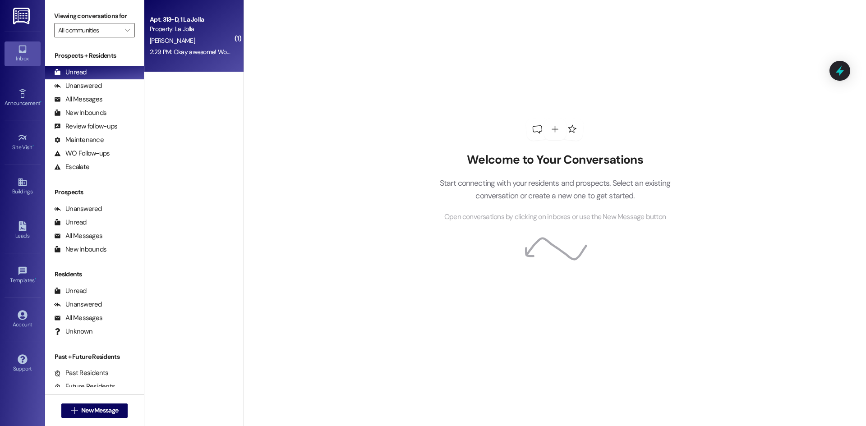
click at [196, 40] on div "[PERSON_NAME]" at bounding box center [191, 40] width 85 height 11
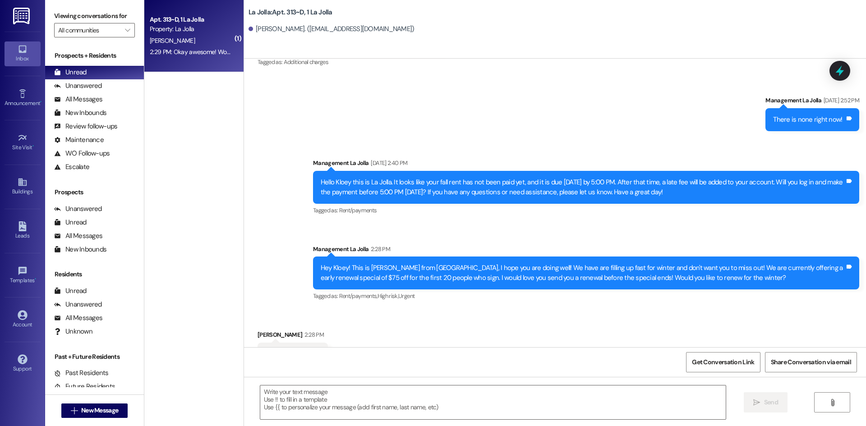
scroll to position [10586, 0]
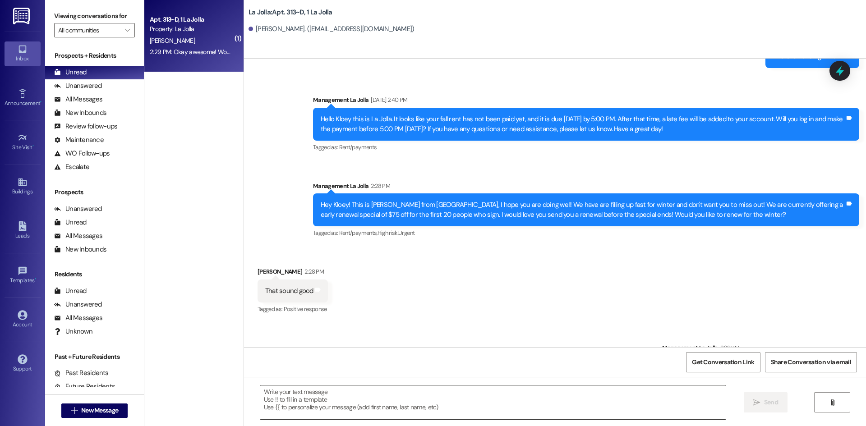
click at [294, 398] on textarea at bounding box center [492, 403] width 465 height 34
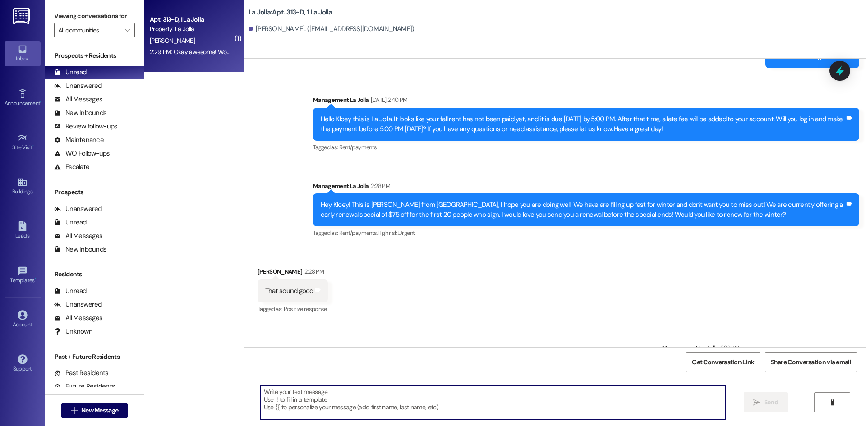
paste textarea "phi25004"
type textarea "p"
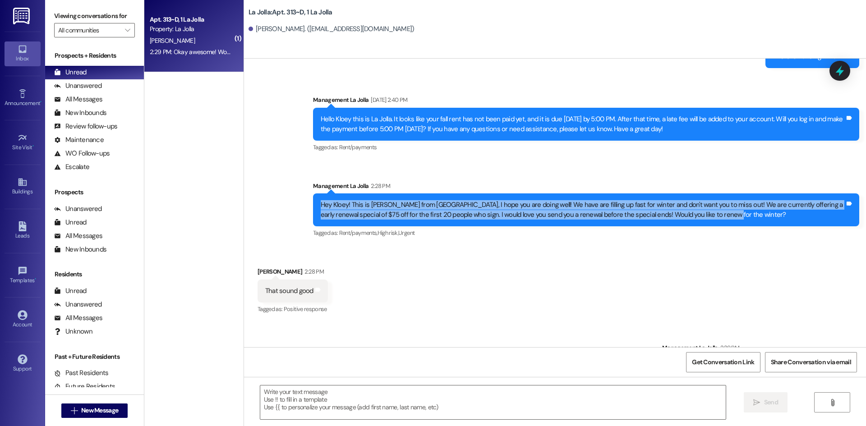
drag, startPoint x: 315, startPoint y: 165, endPoint x: 717, endPoint y: 173, distance: 401.9
click at [717, 200] on div "Hey Kloey! This is Heather from La Jolla, I hope you are doing well! We have ar…" at bounding box center [583, 209] width 524 height 19
copy div "Hey Kloey! This is Heather from La Jolla, I hope you are doing well! We have ar…"
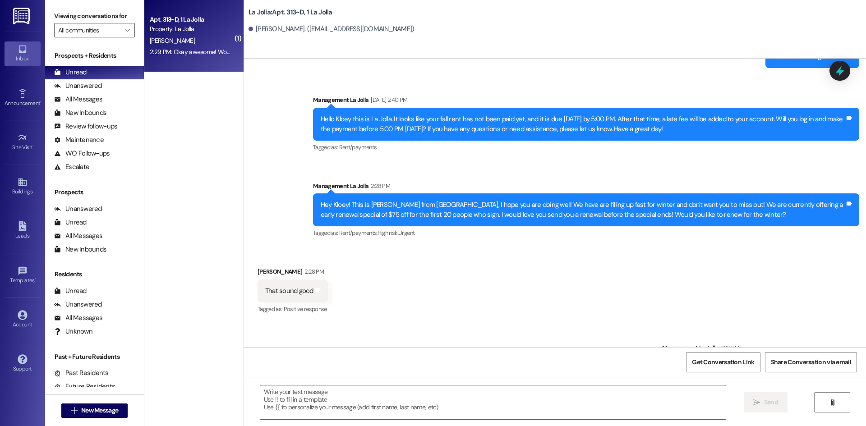
click at [454, 263] on div "Received via SMS Kloey Mathews 2:28 PM That sound good Tags and notes Tagged as…" at bounding box center [555, 285] width 622 height 76
click at [98, 405] on button " New Message" at bounding box center [94, 411] width 67 height 14
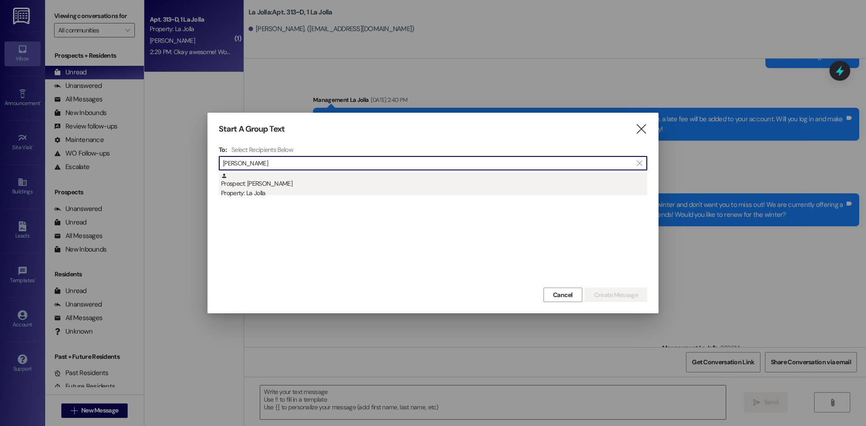
type input "Chloe Lar"
click at [435, 180] on div "Prospect: Chloee Larson Property: La Jolla" at bounding box center [434, 186] width 426 height 26
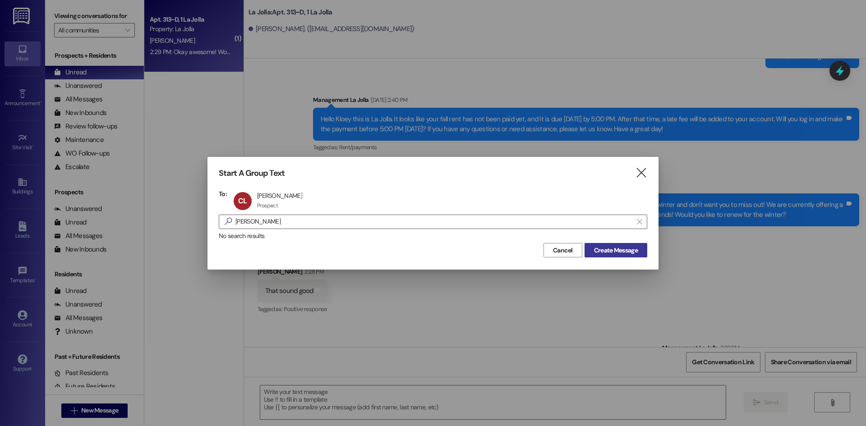
click at [585, 249] on button "Create Message" at bounding box center [615, 250] width 63 height 14
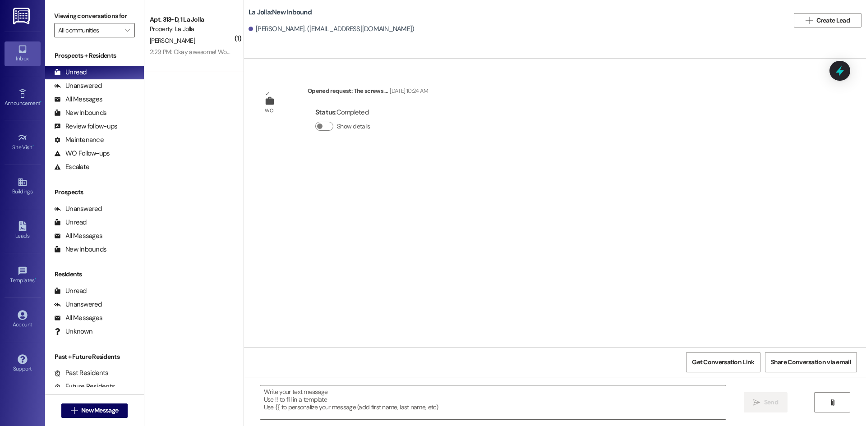
scroll to position [0, 0]
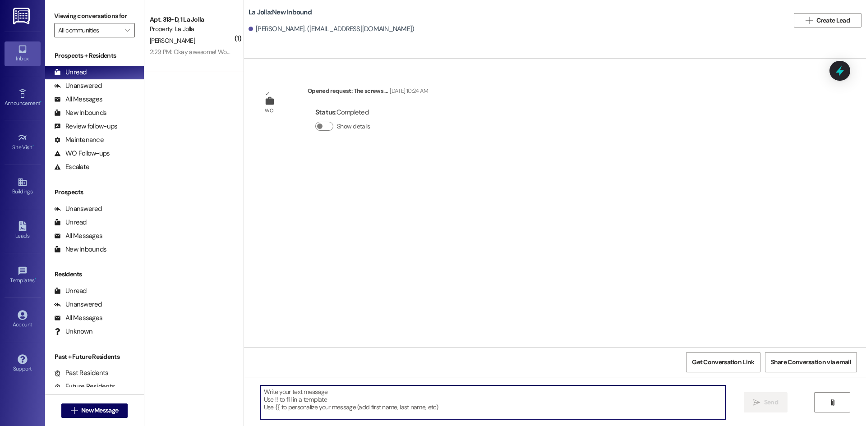
click at [328, 405] on textarea at bounding box center [492, 403] width 465 height 34
paste textarea "Hey Kloey! This is Heather from La Jolla, I hope you are doing well! We have ar…"
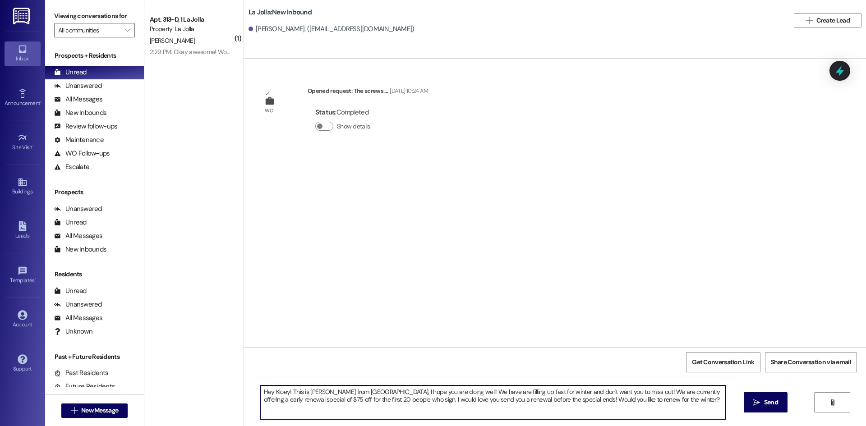
click at [281, 391] on textarea "Hey Kloey! This is Heather from La Jolla, I hope you are doing well! We have ar…" at bounding box center [492, 403] width 465 height 34
drag, startPoint x: 281, startPoint y: 391, endPoint x: 267, endPoint y: 391, distance: 14.0
click at [267, 391] on textarea "Hey Kloey! This is Heather from La Jolla, I hope you are doing well! We have ar…" at bounding box center [492, 403] width 465 height 34
type textarea "Hey Chloee! This is Heather from La Jolla, I hope you are doing well! We have a…"
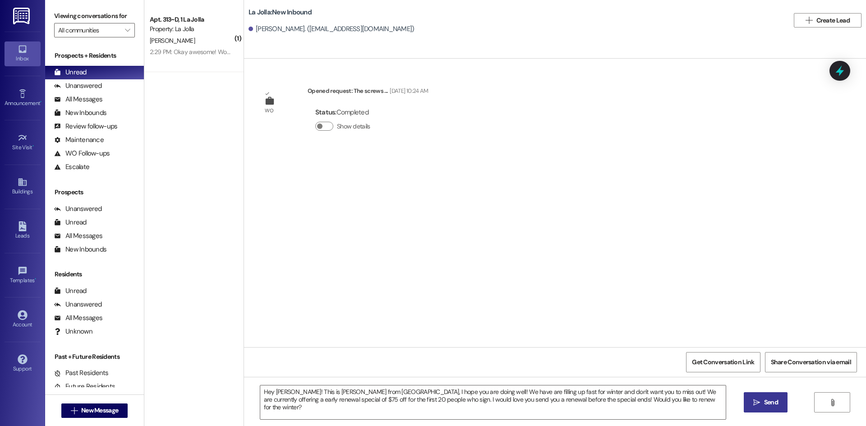
click at [785, 404] on button " Send" at bounding box center [766, 402] width 44 height 20
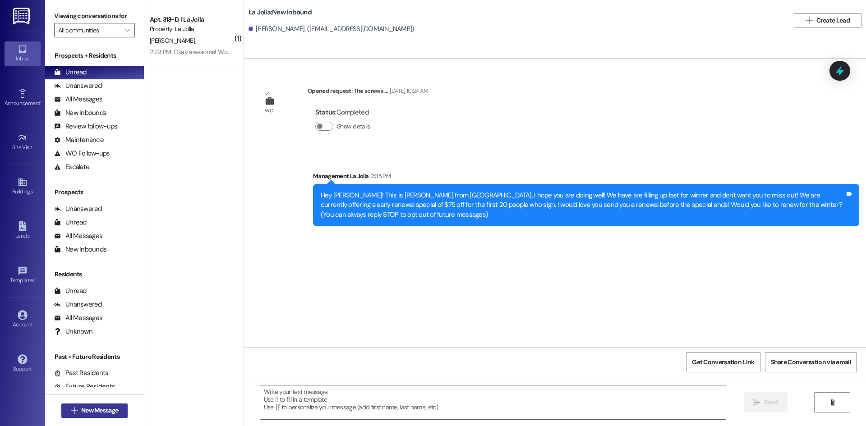
click at [101, 409] on span "New Message" at bounding box center [99, 410] width 37 height 9
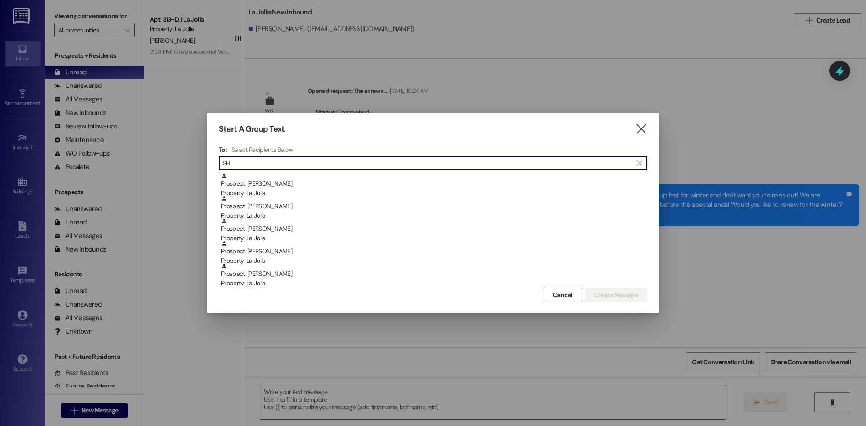
type input "S"
type input "h"
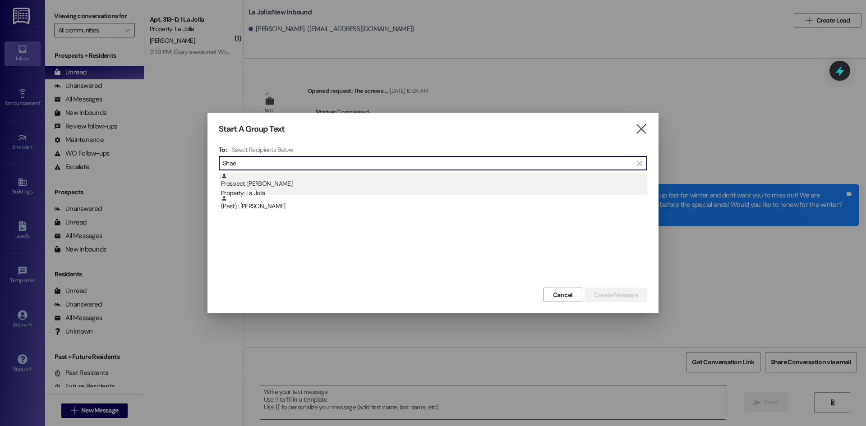
type input "Shae"
click at [268, 177] on div "Prospect: Shae Peterson Property: La Jolla" at bounding box center [434, 186] width 426 height 26
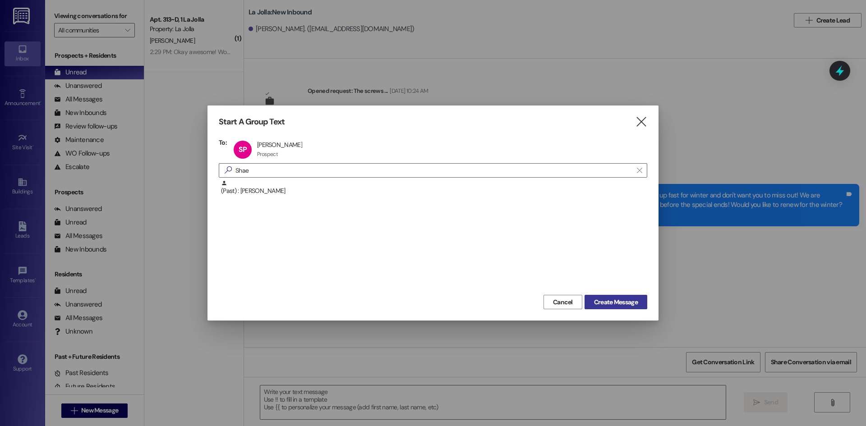
click at [612, 300] on span "Create Message" at bounding box center [616, 302] width 44 height 9
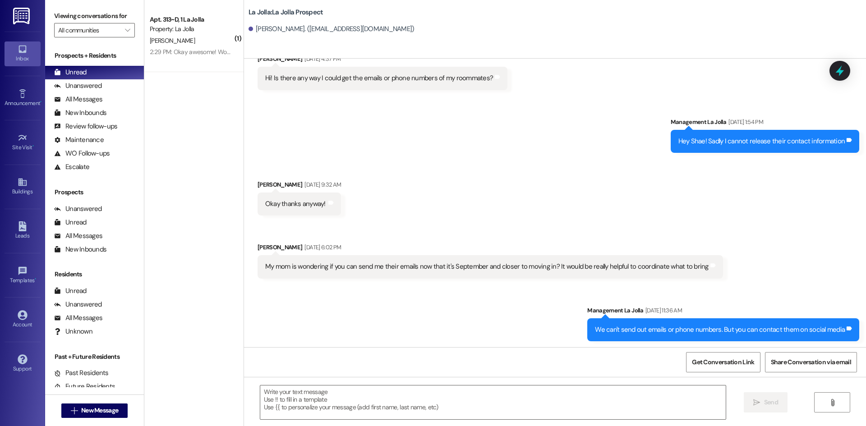
scroll to position [896, 0]
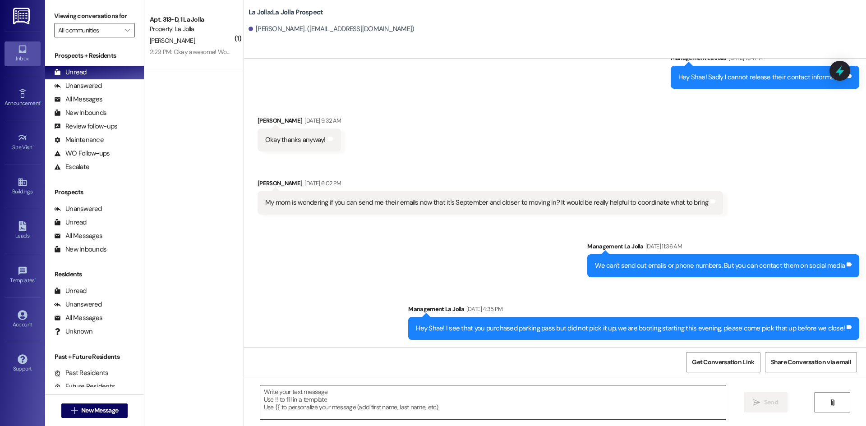
click at [317, 396] on textarea at bounding box center [492, 403] width 465 height 34
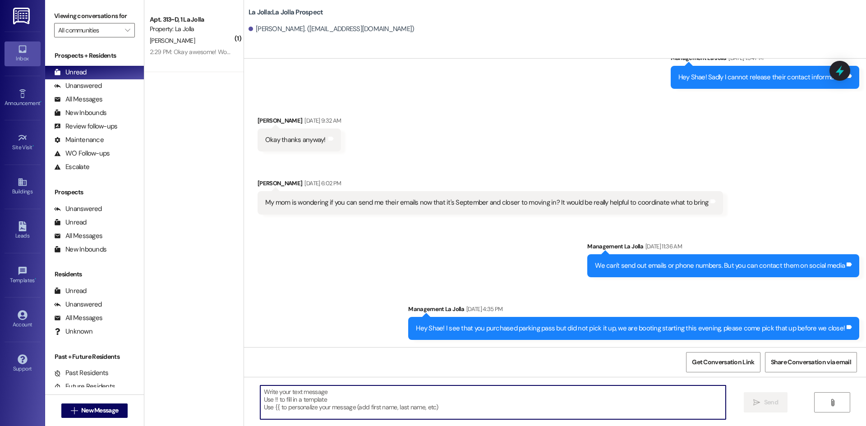
paste textarea "Hey Kloey! This is Heather from La Jolla, I hope you are doing well! We have ar…"
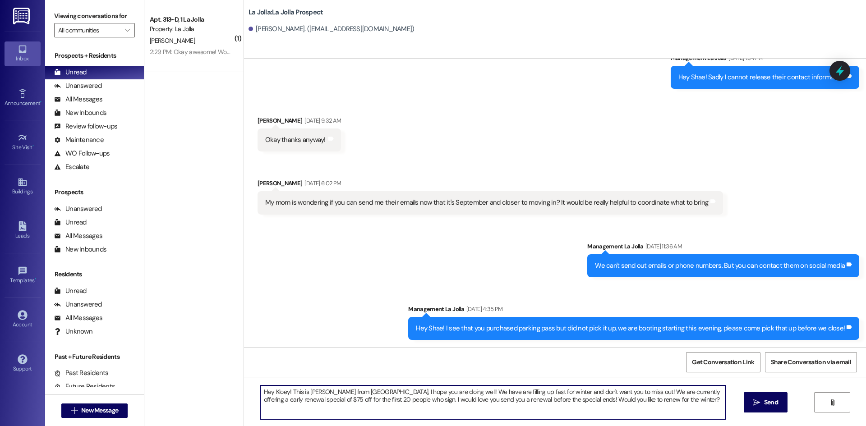
drag, startPoint x: 282, startPoint y: 392, endPoint x: 269, endPoint y: 394, distance: 12.7
click at [269, 394] on textarea "Hey Kloey! This is Heather from La Jolla, I hope you are doing well! We have ar…" at bounding box center [492, 403] width 465 height 34
type textarea "Hey Shae! This is Heather from La Jolla, I hope you are doing well! We have are…"
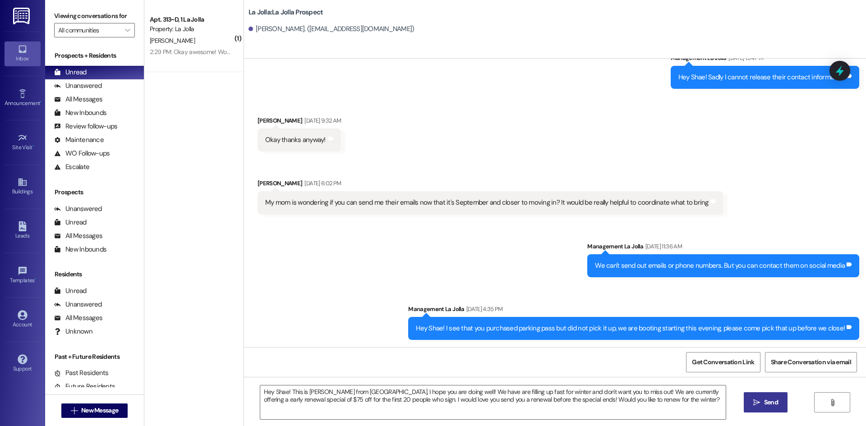
click at [754, 402] on icon "" at bounding box center [756, 402] width 7 height 7
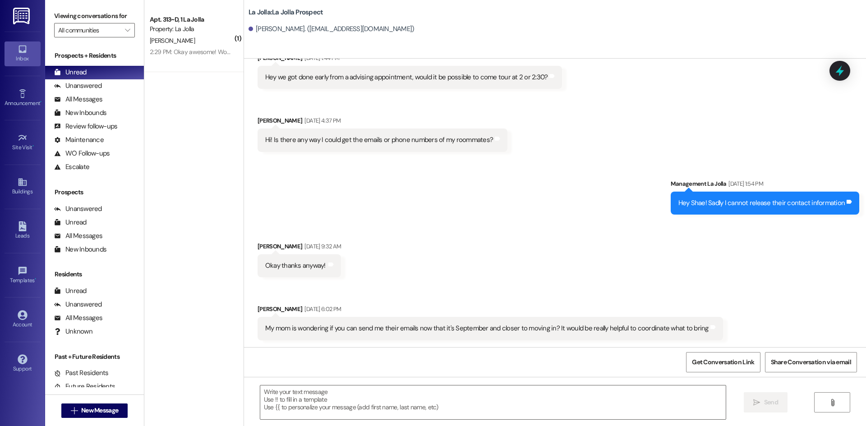
scroll to position [969, 0]
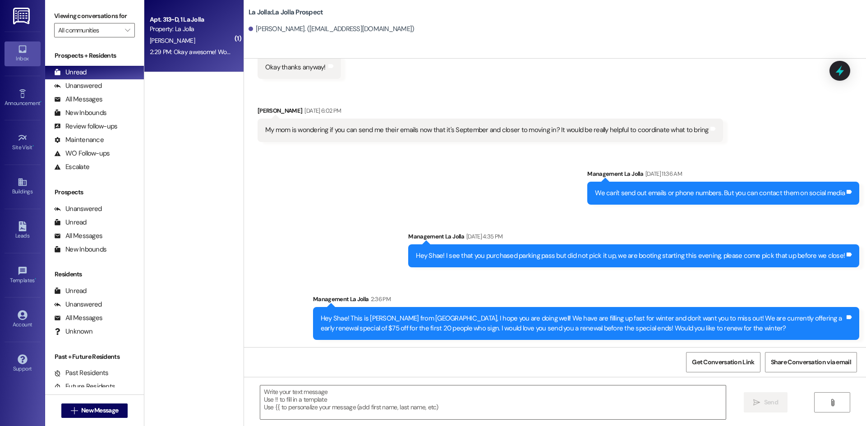
click at [173, 44] on div "K. Mathews" at bounding box center [191, 40] width 85 height 11
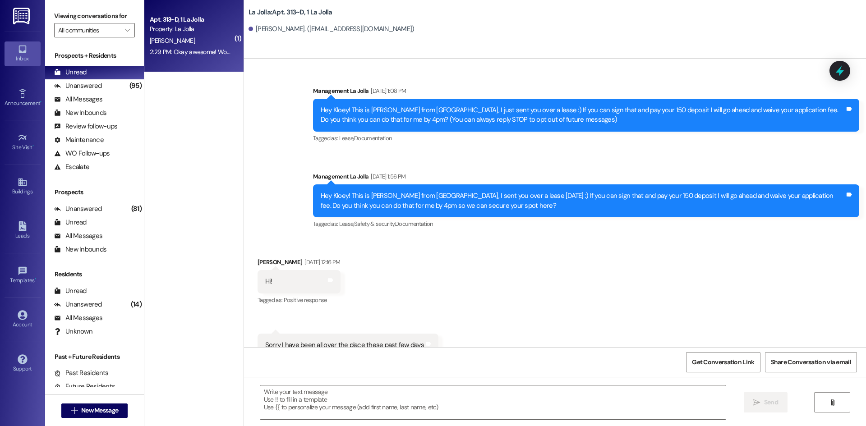
scroll to position [10586, 0]
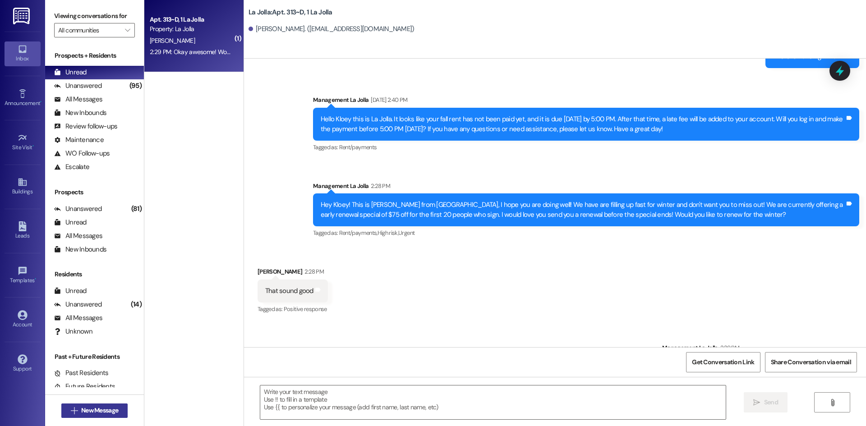
click at [81, 407] on span "New Message" at bounding box center [99, 410] width 37 height 9
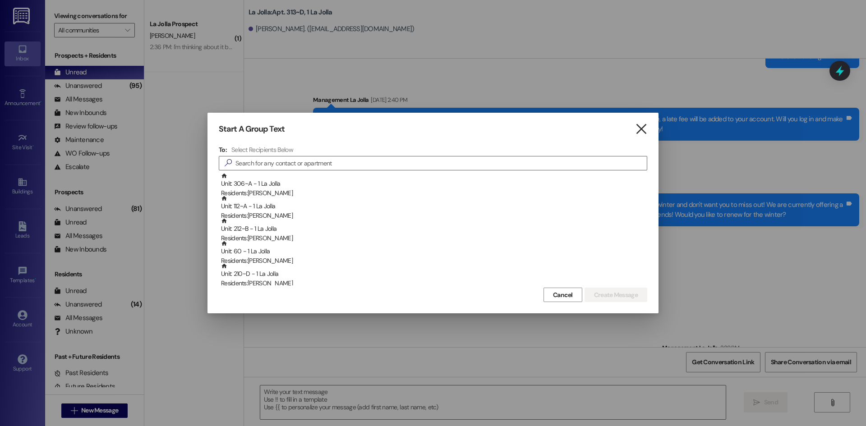
click at [643, 126] on icon "" at bounding box center [641, 128] width 12 height 9
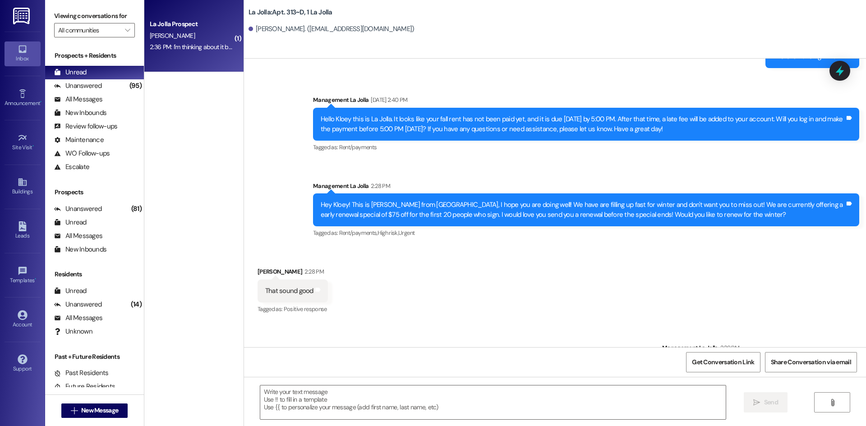
click at [202, 36] on div "C. Dailey" at bounding box center [191, 35] width 85 height 11
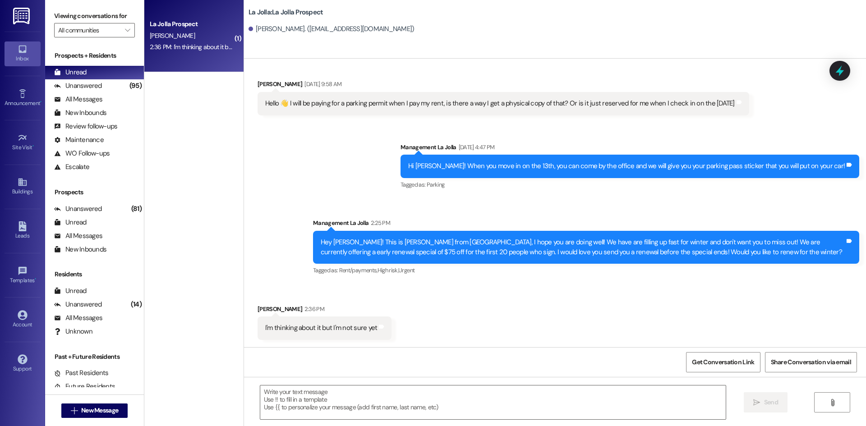
scroll to position [973, 0]
click at [430, 382] on div " Send " at bounding box center [555, 411] width 622 height 68
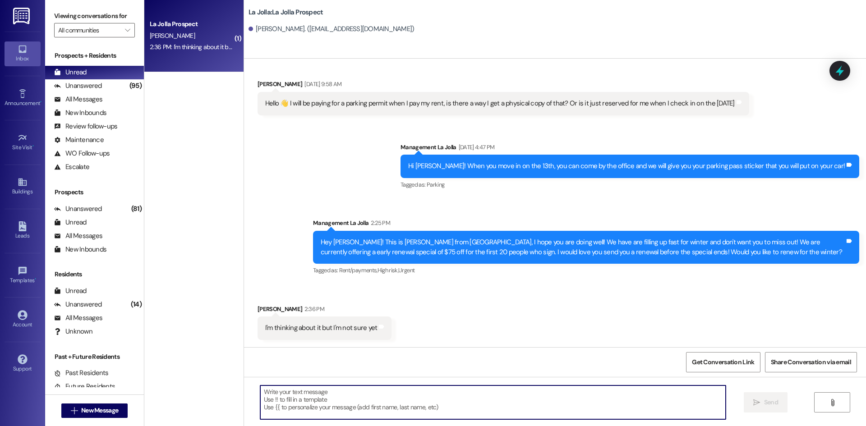
click at [418, 391] on textarea at bounding box center [492, 403] width 465 height 34
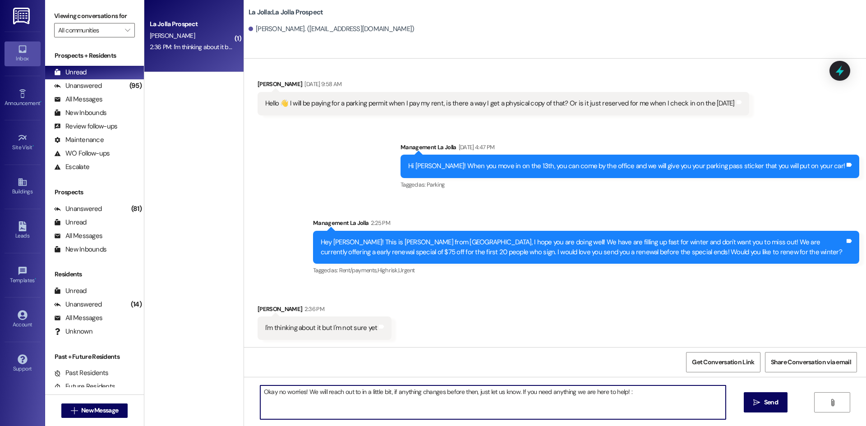
type textarea "Okay no worries! We will reach out to in a little bit, if anything changes befo…"
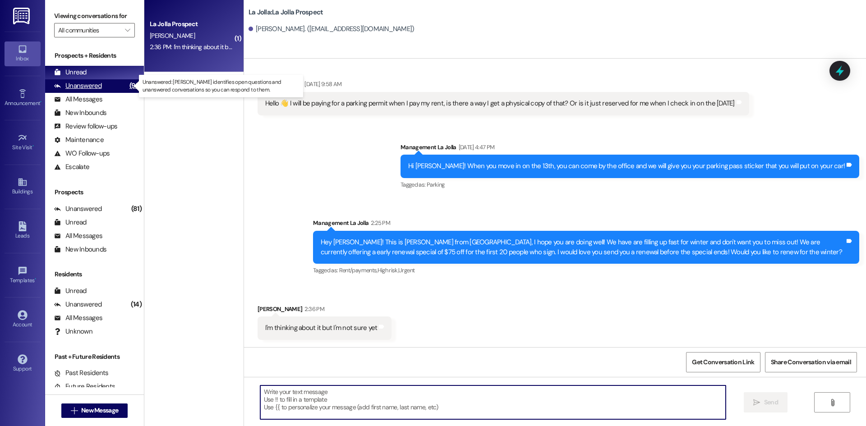
click at [103, 86] on div "Unanswered (95)" at bounding box center [94, 86] width 99 height 14
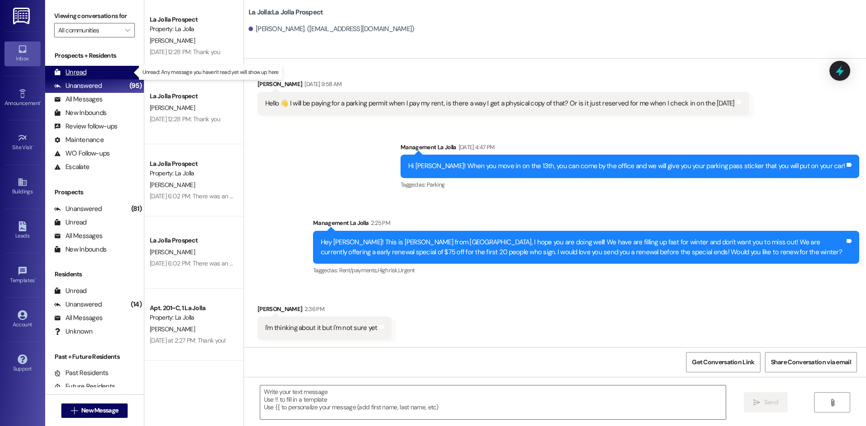
click at [122, 67] on div "Unread (0)" at bounding box center [94, 73] width 99 height 14
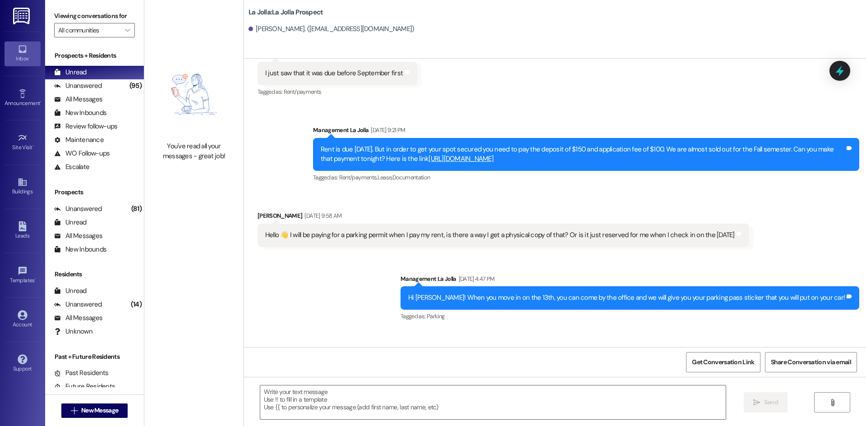
scroll to position [1036, 0]
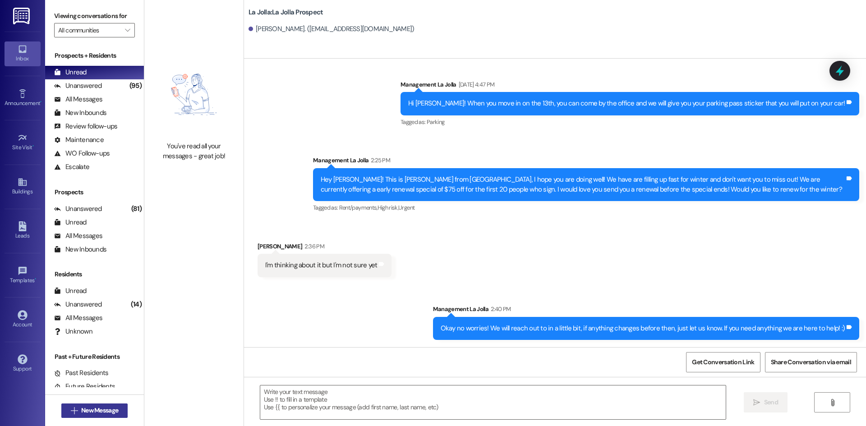
click at [98, 409] on span "New Message" at bounding box center [99, 410] width 37 height 9
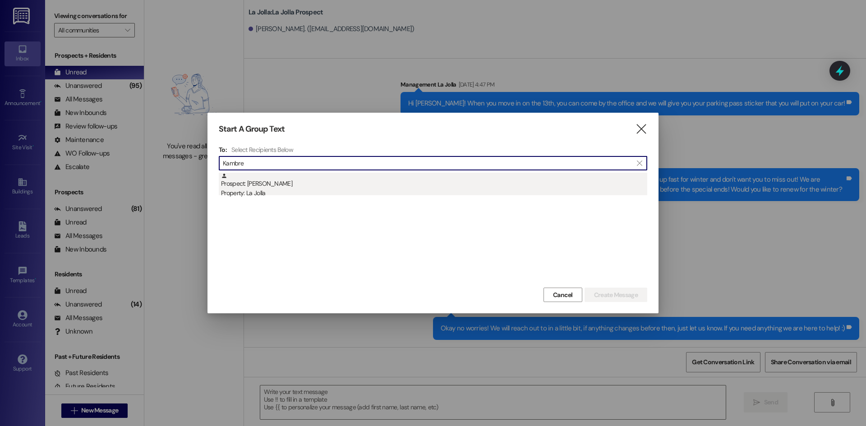
type input "Kambre"
click at [363, 184] on div "Prospect: Kambree Johnson Property: La Jolla" at bounding box center [434, 186] width 426 height 26
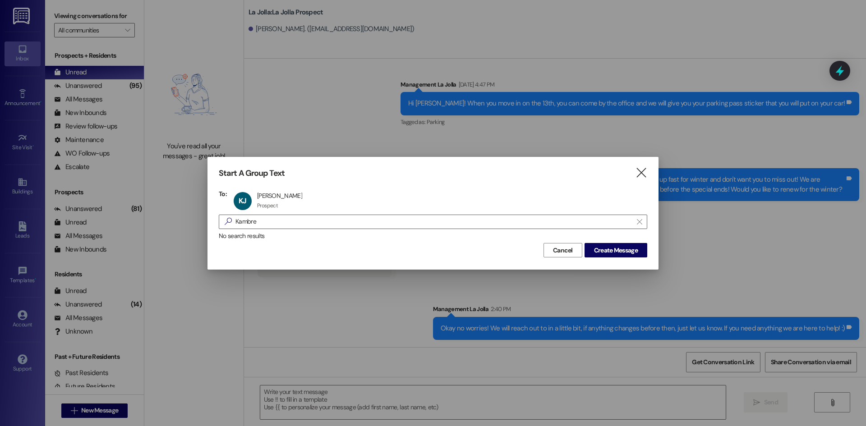
drag, startPoint x: 631, startPoint y: 250, endPoint x: 611, endPoint y: 233, distance: 26.6
click at [631, 250] on span "Create Message" at bounding box center [616, 250] width 44 height 9
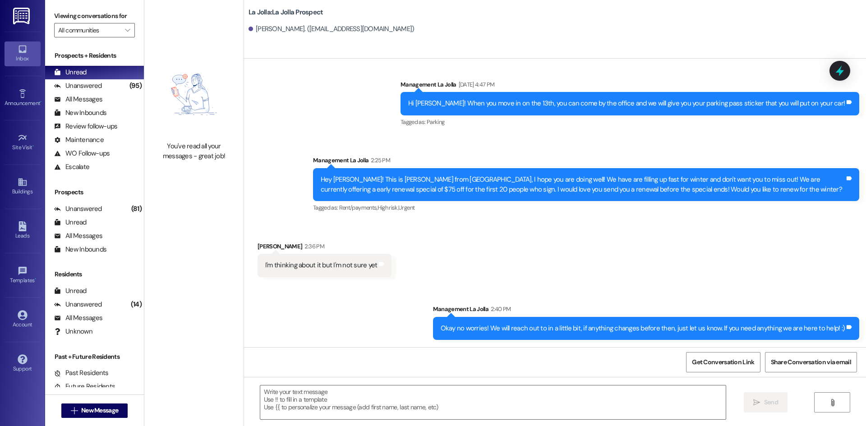
scroll to position [0, 0]
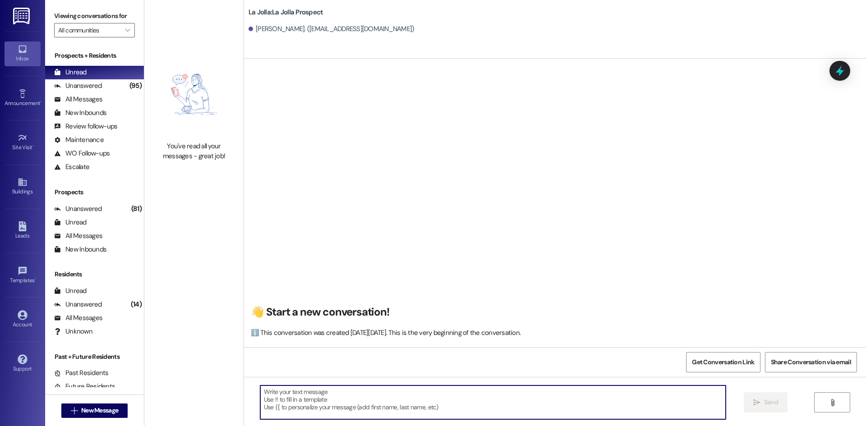
click at [329, 386] on textarea at bounding box center [492, 403] width 465 height 34
paste textarea "Hey Kloey! This is Heather from La Jolla, I hope you are doing well! We have ar…"
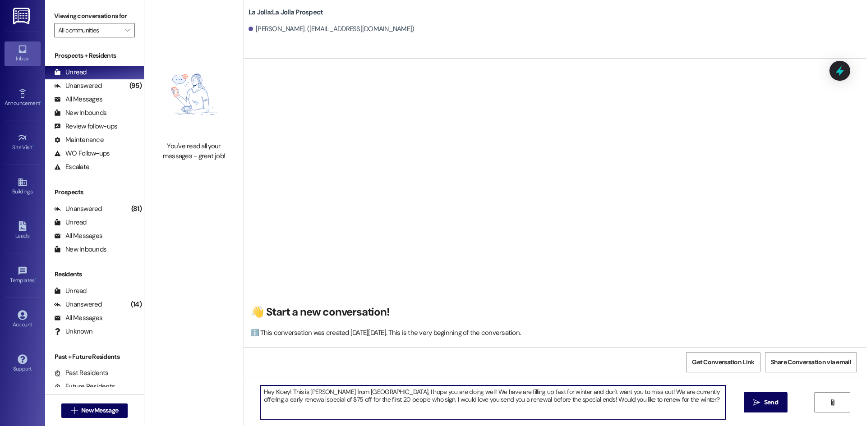
click at [276, 393] on textarea "Hey Kloey! This is Heather from La Jolla, I hope you are doing well! We have ar…" at bounding box center [492, 403] width 465 height 34
click at [280, 394] on textarea "Hey Kloey! This is Heather from La Jolla, I hope you are doing well! We have ar…" at bounding box center [492, 403] width 465 height 34
drag, startPoint x: 283, startPoint y: 394, endPoint x: 272, endPoint y: 393, distance: 10.8
click at [272, 393] on textarea "Hey Kloey! This is Heather from La Jolla, I hope you are doing well! We have ar…" at bounding box center [492, 403] width 465 height 34
type textarea "Hey Kambree! This is Heather from La Jolla, I hope you are doing well! We have …"
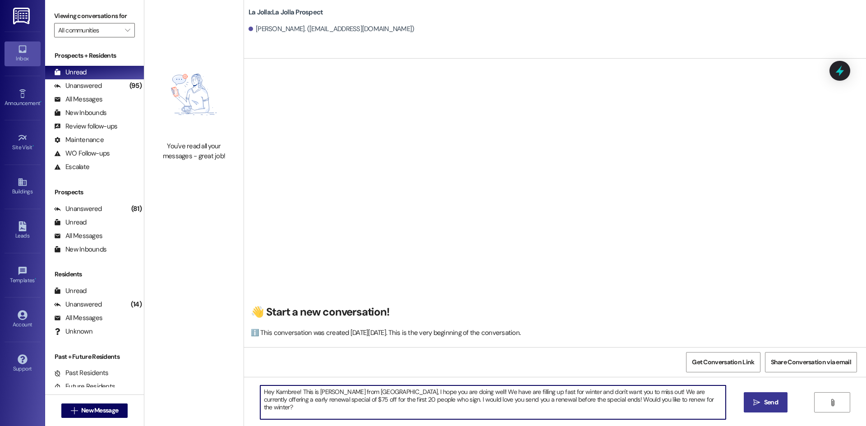
click at [756, 406] on span " Send" at bounding box center [765, 402] width 28 height 9
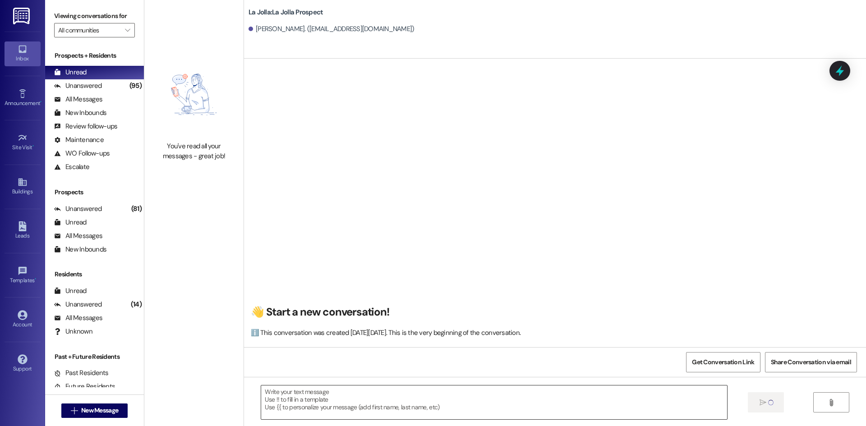
scroll to position [0, 0]
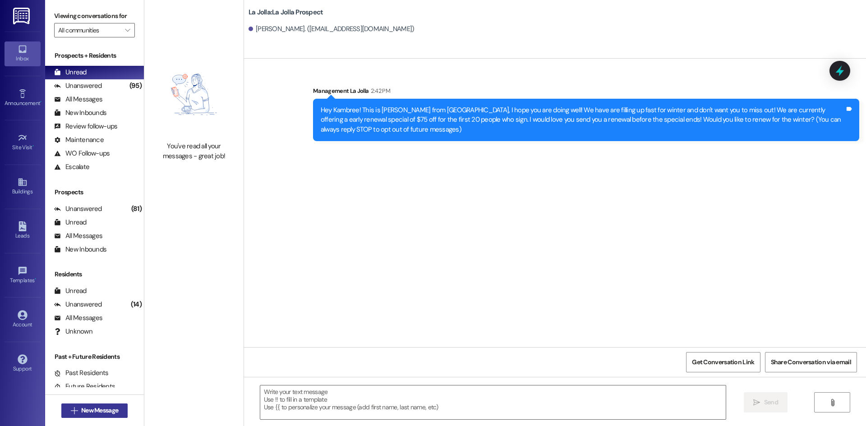
click at [81, 411] on span "New Message" at bounding box center [99, 410] width 37 height 9
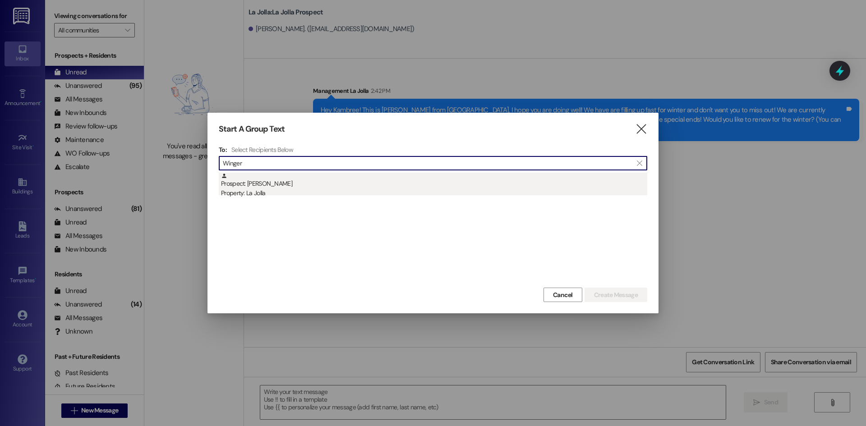
type input "Winger"
click at [282, 175] on div "Prospect: Makenzie Wingert Property: La Jolla" at bounding box center [434, 186] width 426 height 26
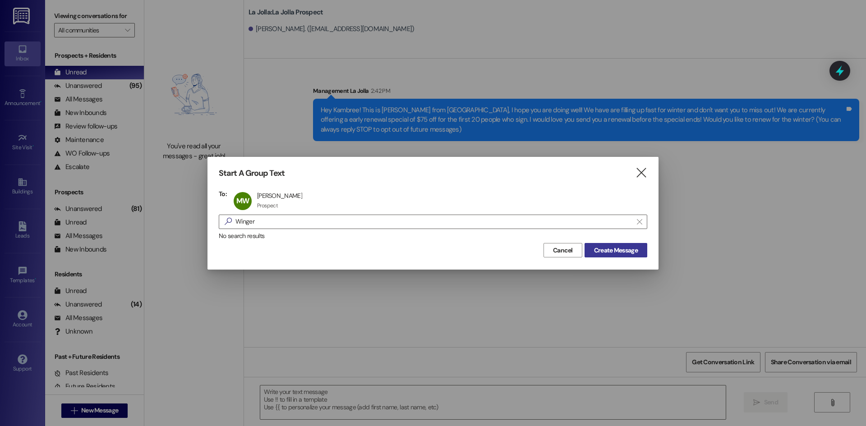
click at [608, 246] on span "Create Message" at bounding box center [616, 250] width 44 height 9
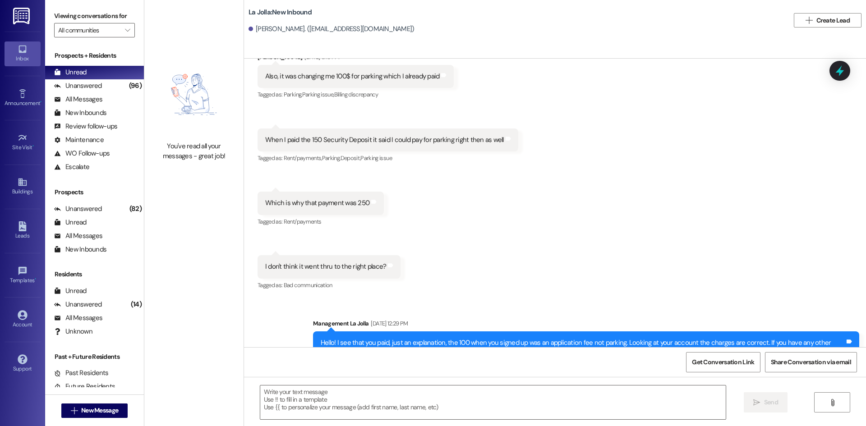
scroll to position [608, 0]
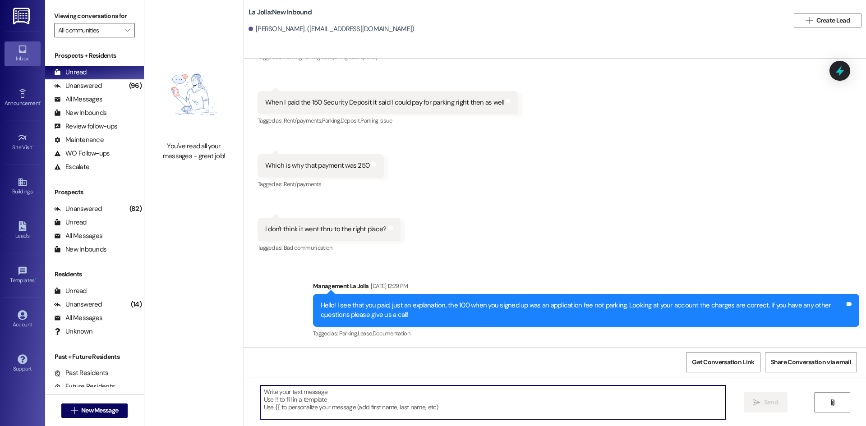
click at [278, 403] on textarea at bounding box center [492, 403] width 465 height 34
paste textarea "Hey Kloey! This is Heather from La Jolla, I hope you are doing well! We have ar…"
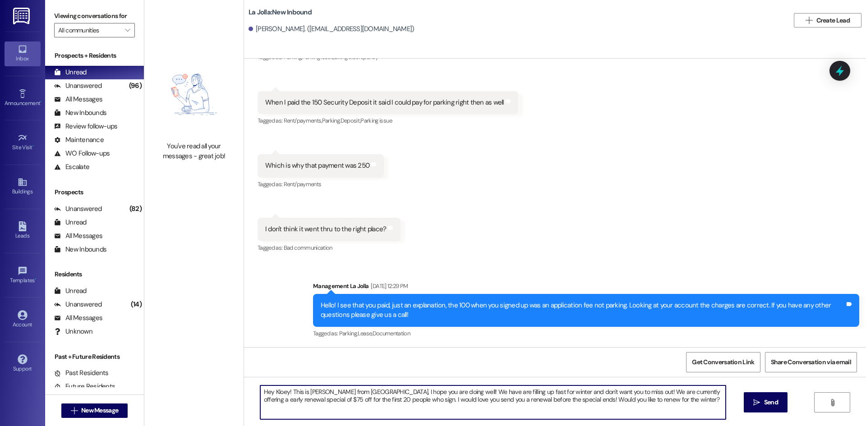
drag, startPoint x: 281, startPoint y: 393, endPoint x: 269, endPoint y: 394, distance: 12.7
click at [269, 394] on textarea "Hey Kloey! This is Heather from La Jolla, I hope you are doing well! We have ar…" at bounding box center [492, 403] width 465 height 34
type textarea "Hey Makenzie! This is Heather from La Jolla, I hope you are doing well! We have…"
click at [751, 399] on span " Send" at bounding box center [765, 402] width 28 height 9
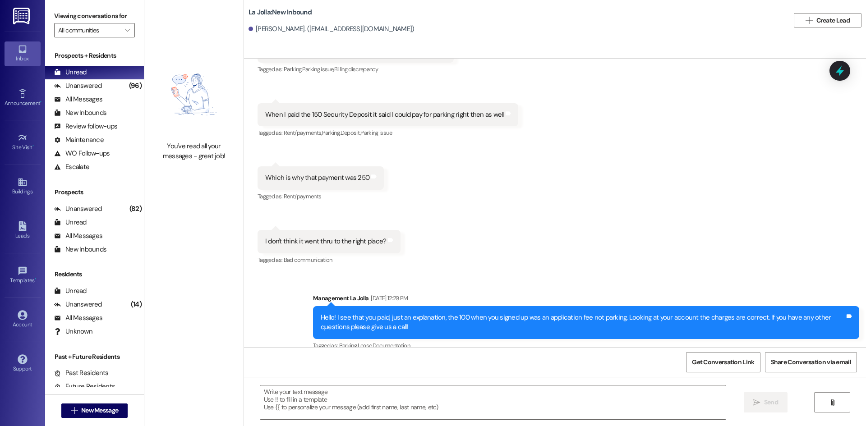
scroll to position [681, 0]
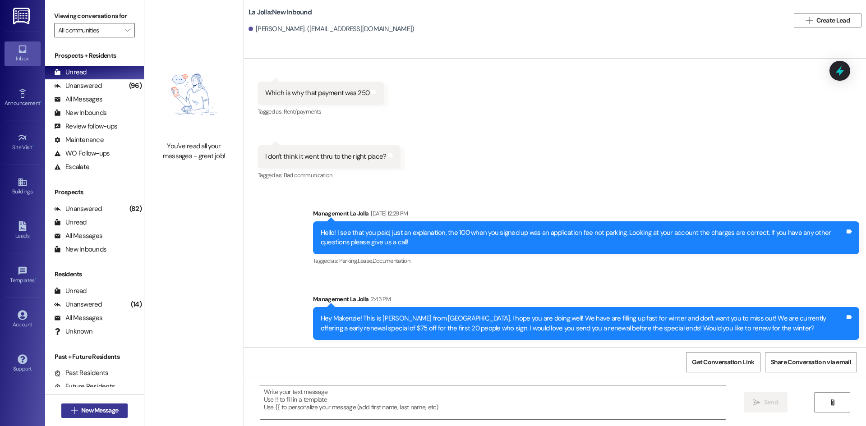
click at [81, 411] on span "New Message" at bounding box center [99, 410] width 37 height 9
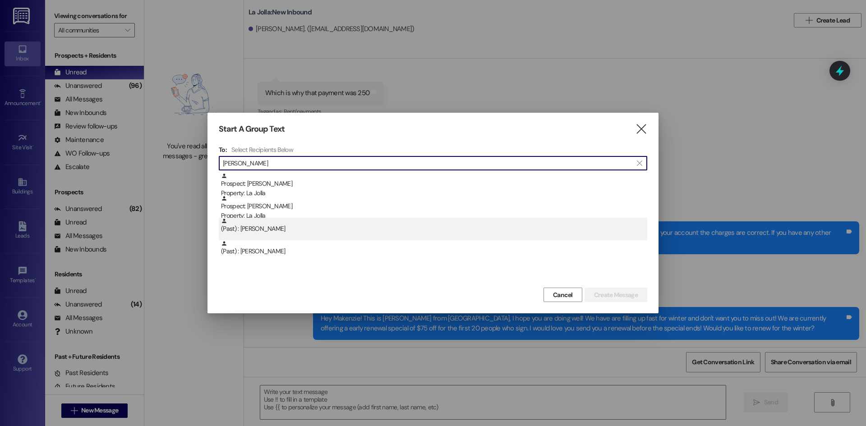
type input "Burnett"
click at [287, 226] on div "(Past) : Sydnee Burnett" at bounding box center [434, 226] width 426 height 16
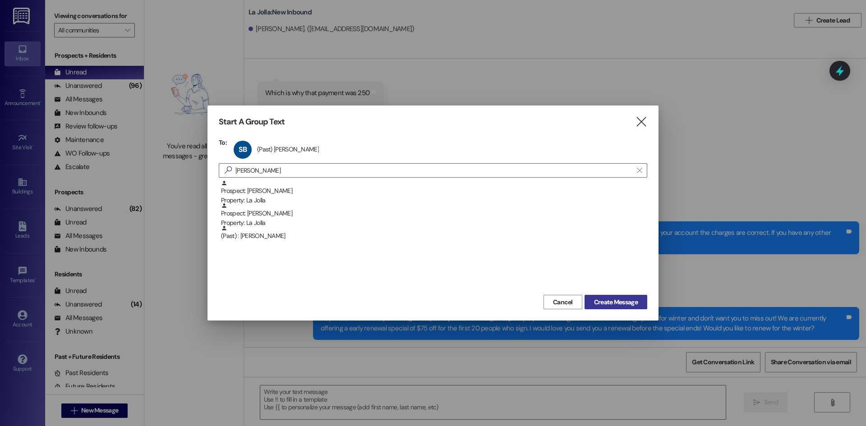
click at [625, 300] on span "Create Message" at bounding box center [616, 302] width 44 height 9
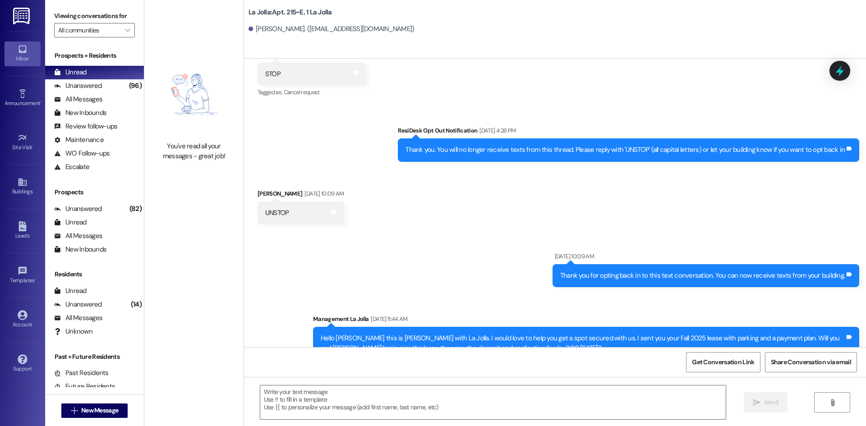
scroll to position [5479, 0]
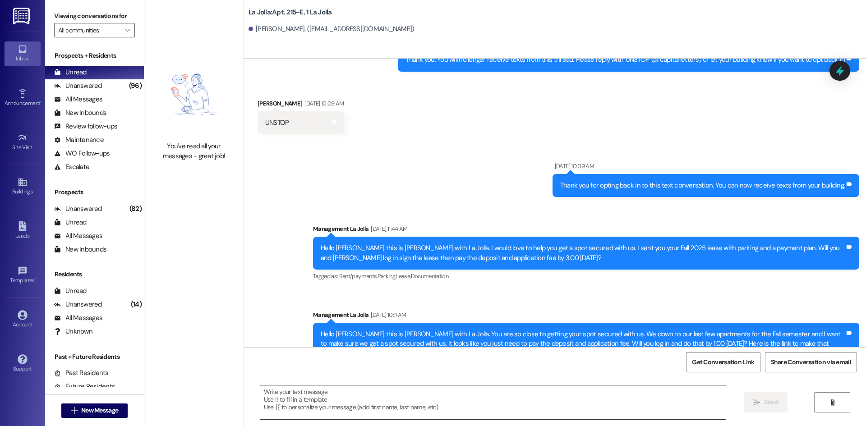
click at [315, 409] on textarea at bounding box center [492, 403] width 465 height 34
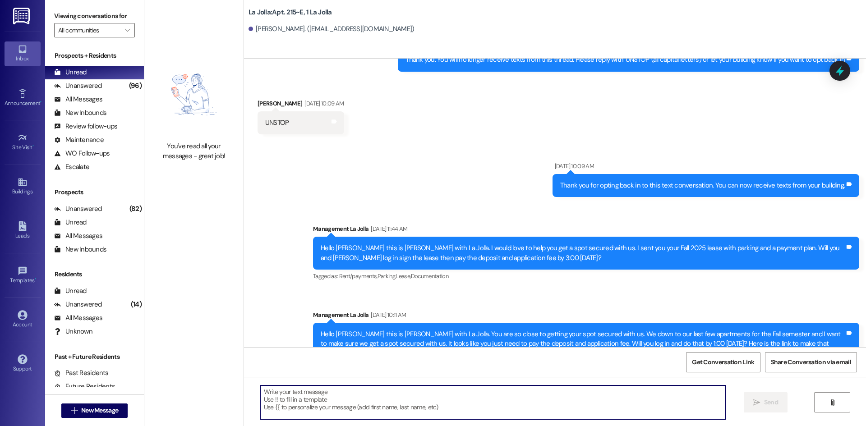
paste textarea "Hey Kloey! This is Heather from La Jolla, I hope you are doing well! We have ar…"
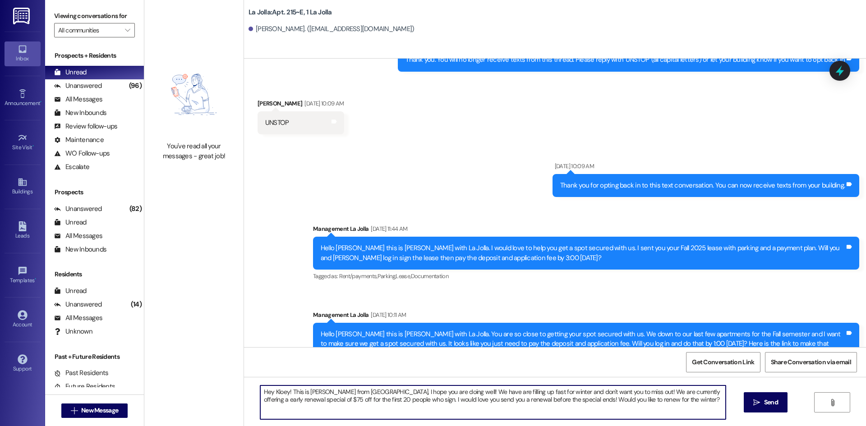
drag, startPoint x: 280, startPoint y: 392, endPoint x: 268, endPoint y: 392, distance: 12.2
click at [268, 392] on textarea "Hey Kloey! This is Heather from La Jolla, I hope you are doing well! We have ar…" at bounding box center [492, 403] width 465 height 34
drag, startPoint x: 283, startPoint y: 391, endPoint x: 270, endPoint y: 392, distance: 13.1
click at [270, 392] on textarea "Hey Kloey! This is Heather from La Jolla, I hope you are doing well! We have ar…" at bounding box center [492, 403] width 465 height 34
type textarea "Hey Sydnee! This is Heather from La Jolla, I hope you are doing well! We have a…"
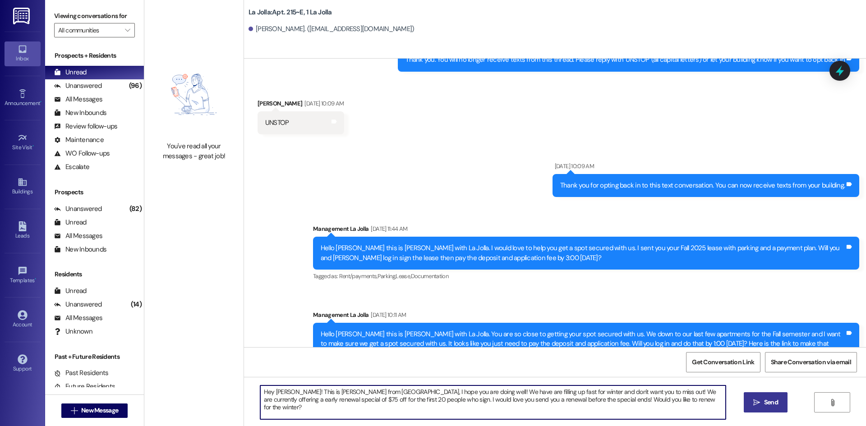
click at [764, 400] on span "Send" at bounding box center [771, 402] width 14 height 9
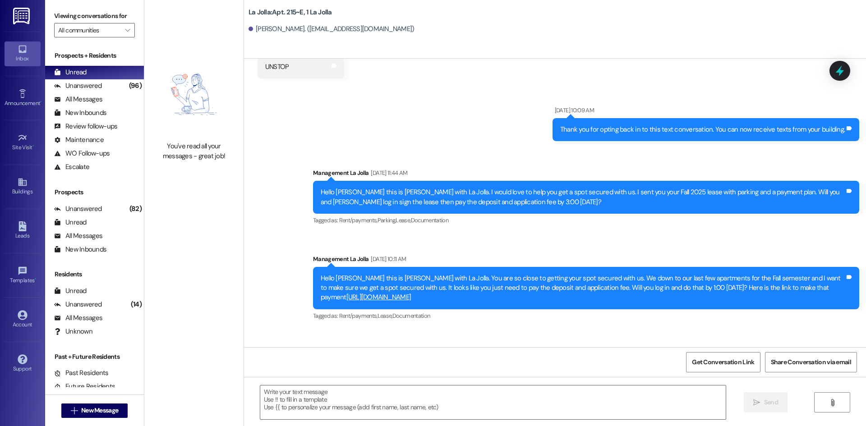
scroll to position [5552, 0]
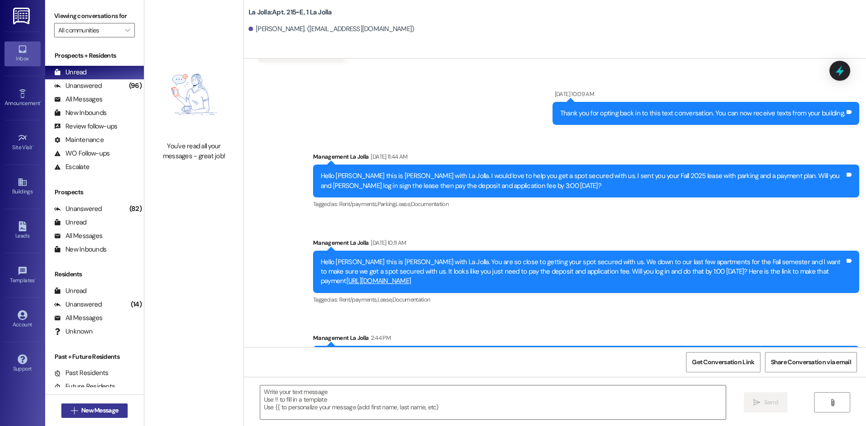
click at [66, 405] on button " New Message" at bounding box center [94, 411] width 67 height 14
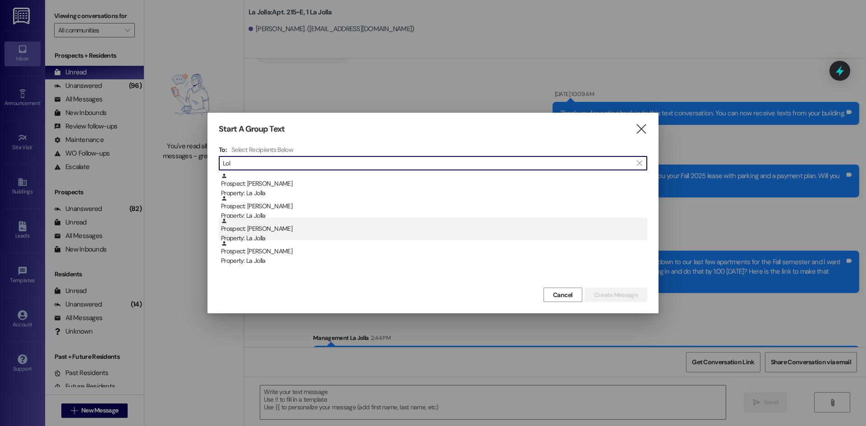
type input "Lol"
click at [276, 230] on div "Prospect: LolaBella Malan-McDonald Property: La Jolla" at bounding box center [434, 231] width 426 height 26
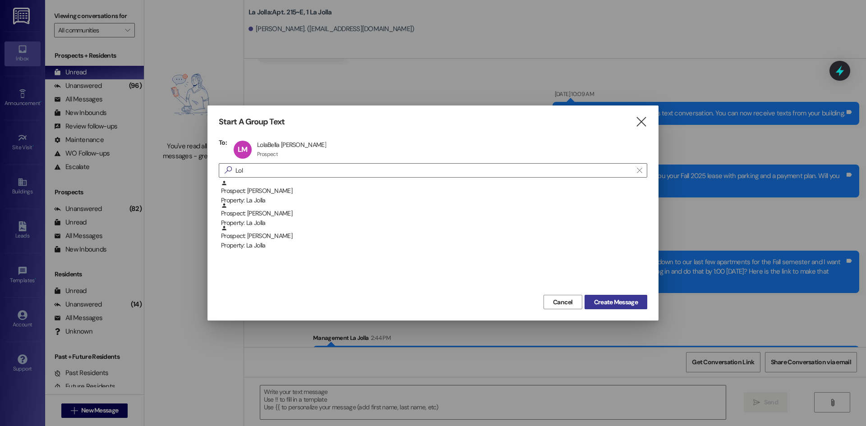
click at [599, 304] on span "Create Message" at bounding box center [616, 302] width 44 height 9
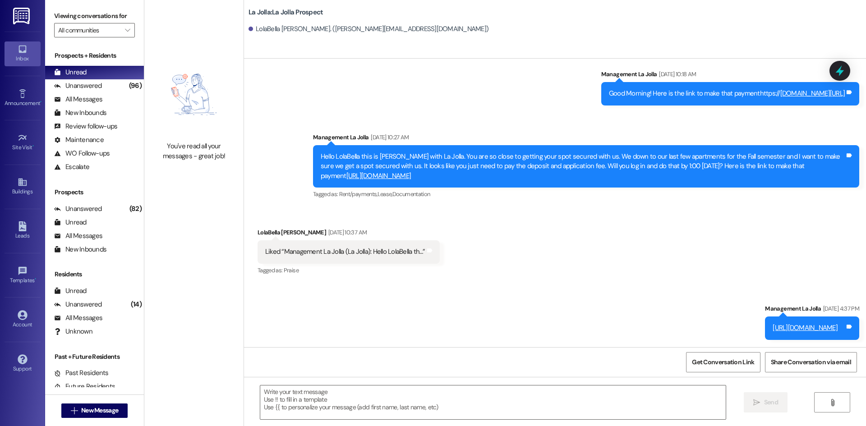
scroll to position [533, 0]
click at [313, 391] on textarea at bounding box center [492, 403] width 465 height 34
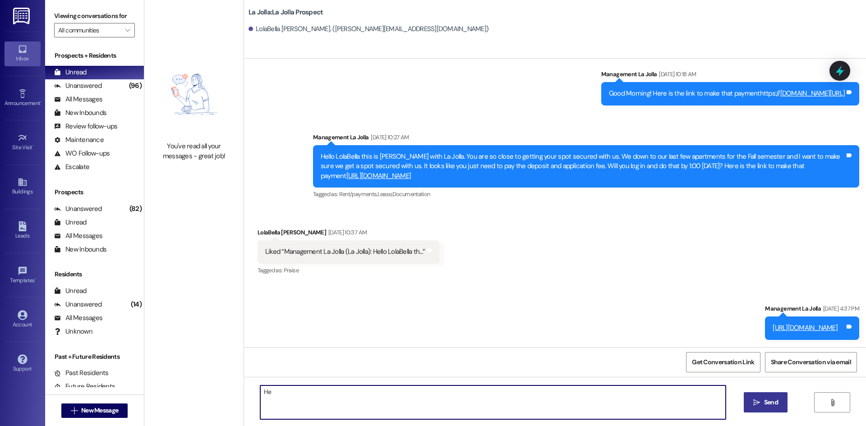
type textarea "H"
paste textarea "Hey Kloey! This is Heather from La Jolla, I hope you are doing well! We have ar…"
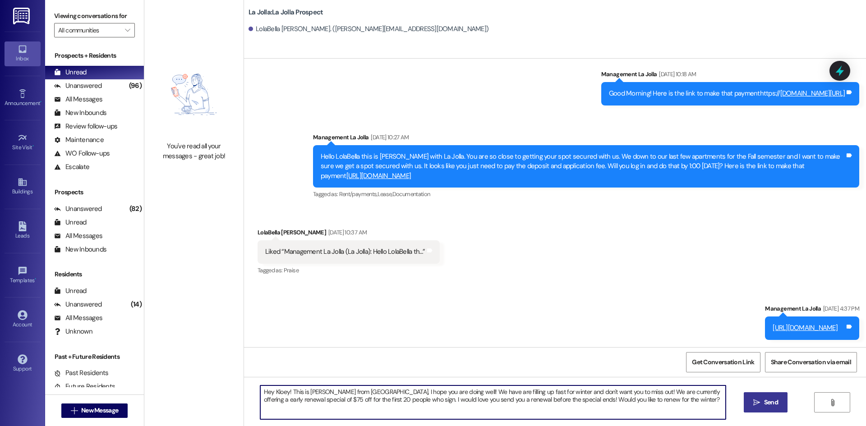
drag, startPoint x: 283, startPoint y: 392, endPoint x: 270, endPoint y: 389, distance: 13.0
click at [270, 389] on textarea "Hey Kloey! This is Heather from La Jolla, I hope you are doing well! We have ar…" at bounding box center [492, 403] width 465 height 34
type textarea "Hey LolaBella! This is Heather from La Jolla, I hope you are doing well! We hav…"
click at [767, 402] on span "Send" at bounding box center [771, 402] width 14 height 9
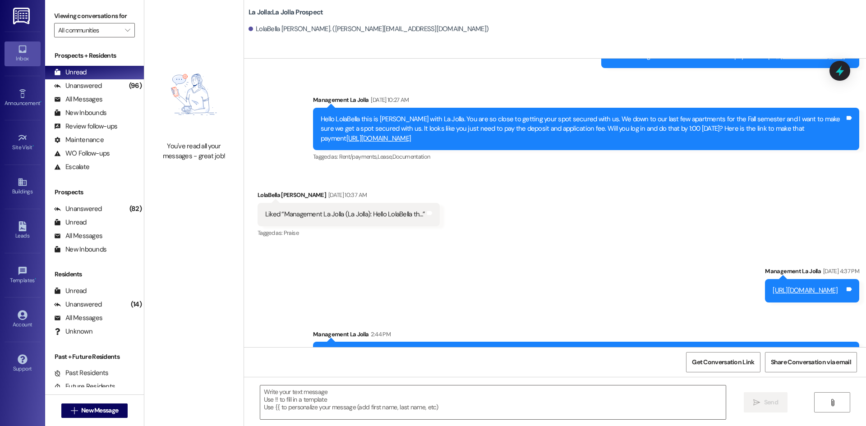
scroll to position [605, 0]
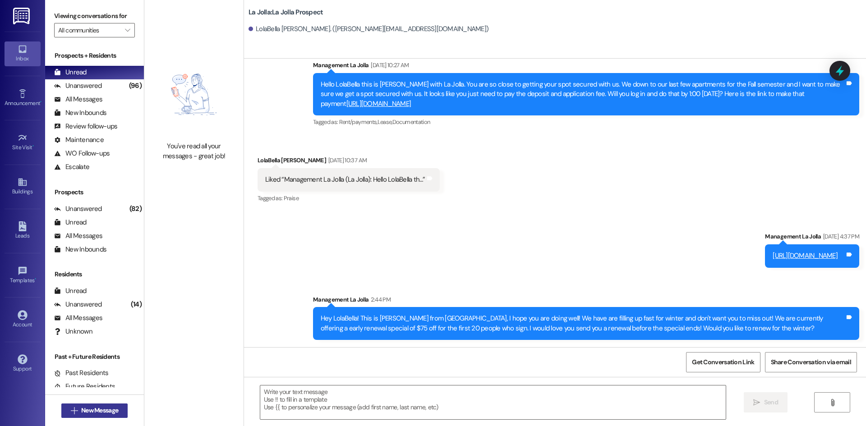
click at [107, 406] on span "New Message" at bounding box center [99, 410] width 37 height 9
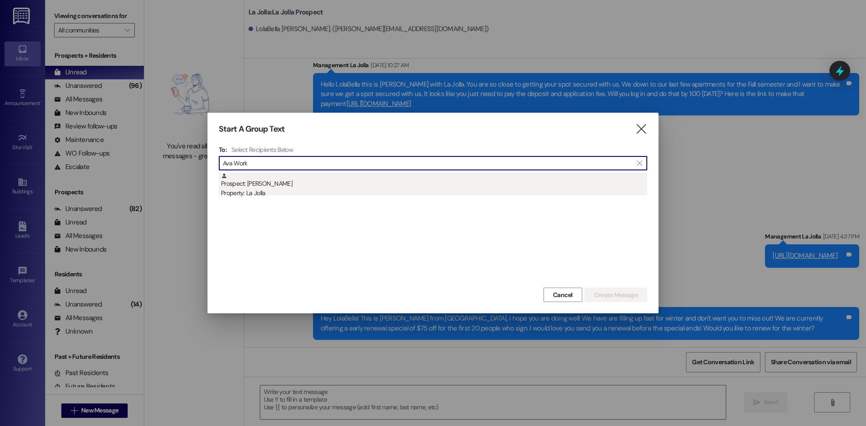
type input "Ava Work"
click at [323, 195] on div "Property: La Jolla" at bounding box center [434, 192] width 426 height 9
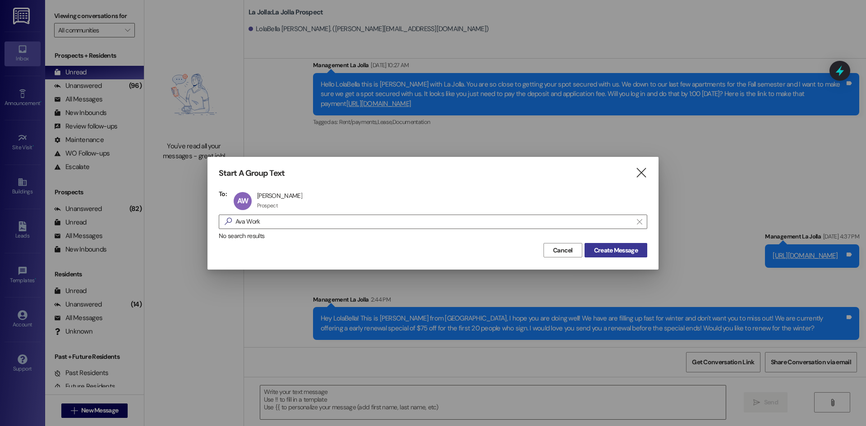
click at [611, 249] on span "Create Message" at bounding box center [616, 250] width 44 height 9
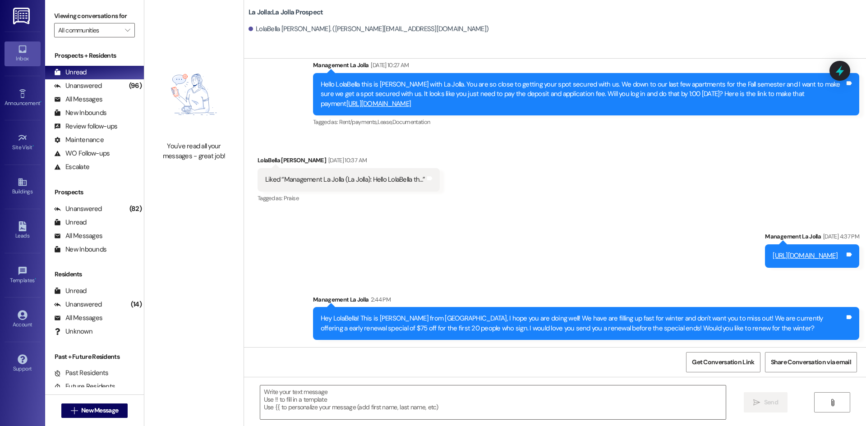
scroll to position [0, 0]
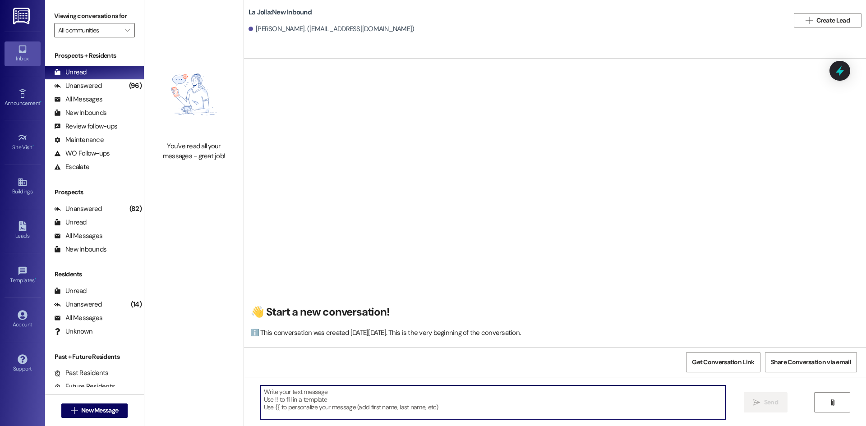
click at [351, 412] on textarea at bounding box center [492, 403] width 465 height 34
paste textarea "Hey Kloey! This is Heather from La Jolla, I hope you are doing well! We have ar…"
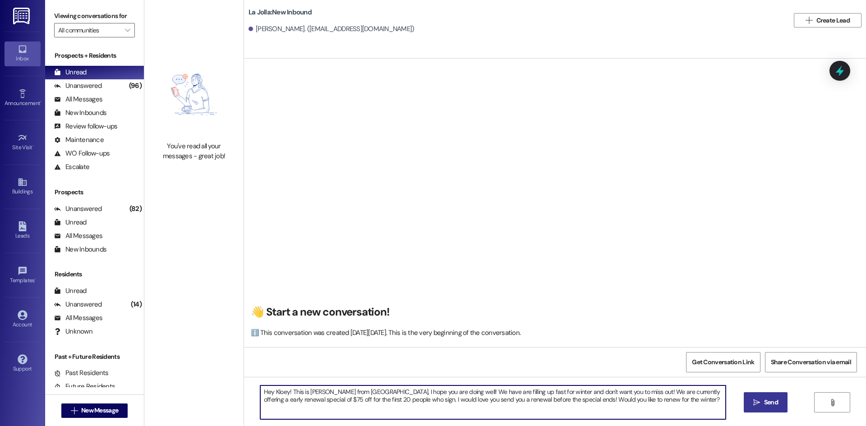
drag, startPoint x: 283, startPoint y: 391, endPoint x: 269, endPoint y: 389, distance: 14.0
click at [269, 389] on textarea "Hey Kloey! This is Heather from La Jolla, I hope you are doing well! We have ar…" at bounding box center [492, 403] width 465 height 34
type textarea "Hey Ava! This is Heather from La Jolla, I hope you are doing well! We have are …"
click at [770, 404] on span "Send" at bounding box center [771, 402] width 14 height 9
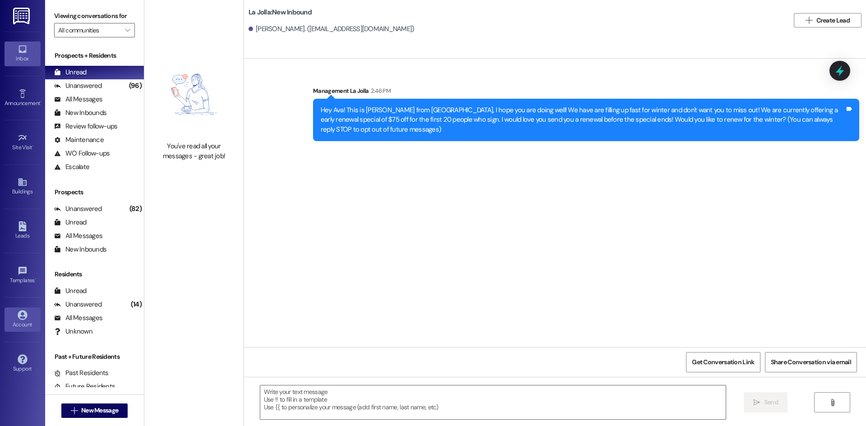
scroll to position [0, 0]
click at [98, 405] on button " New Message" at bounding box center [94, 411] width 67 height 14
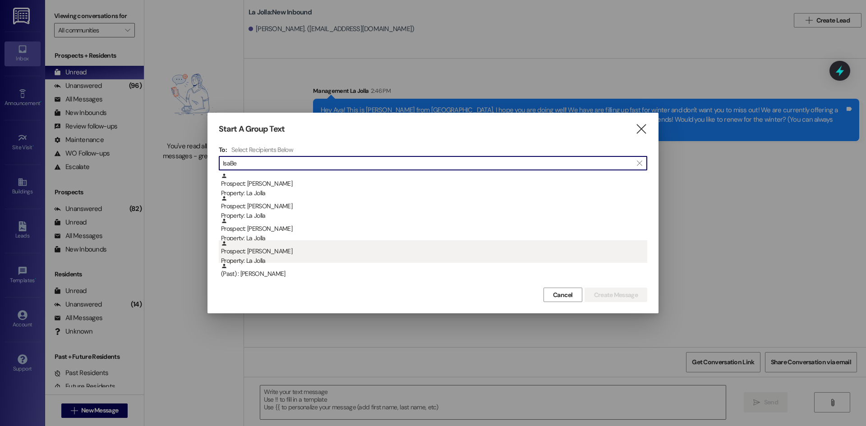
click at [301, 253] on div "Prospect: Isabelle Nienstedt Property: La Jolla" at bounding box center [434, 253] width 426 height 26
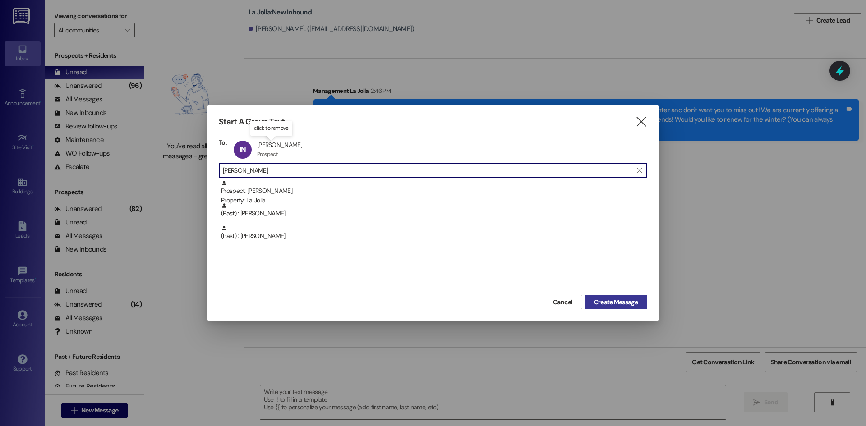
type input "Isabell"
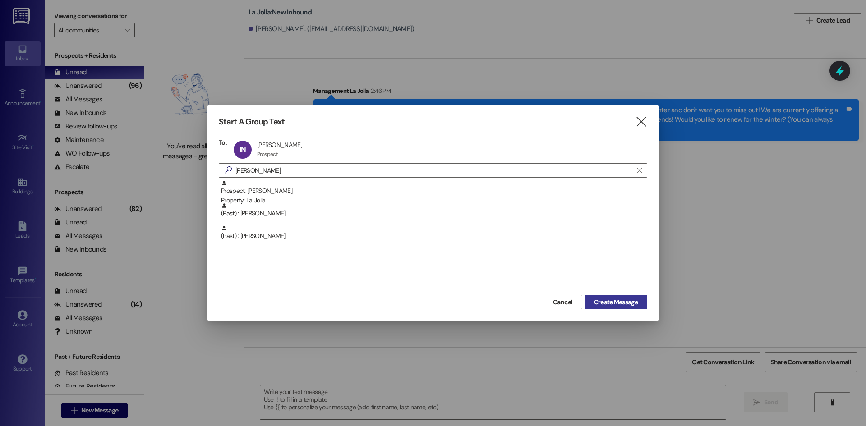
click at [616, 302] on span "Create Message" at bounding box center [616, 302] width 44 height 9
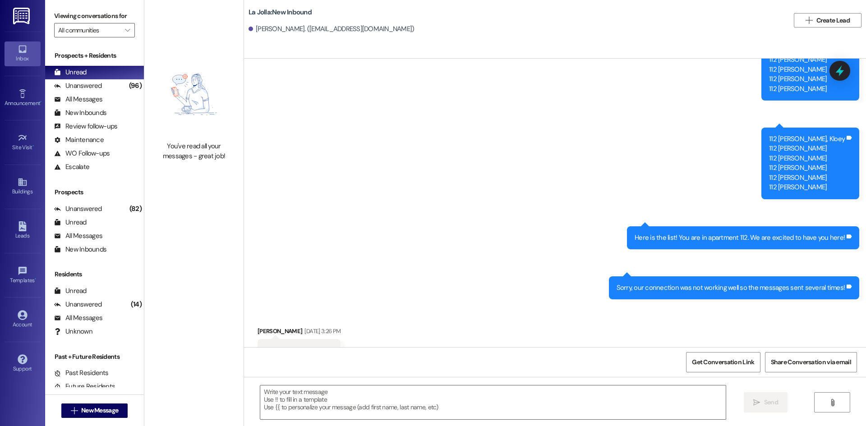
scroll to position [528, 0]
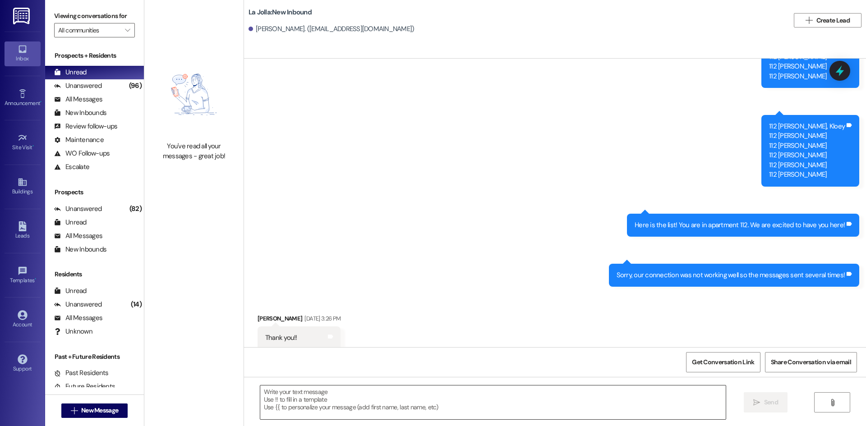
click at [314, 412] on textarea at bounding box center [492, 403] width 465 height 34
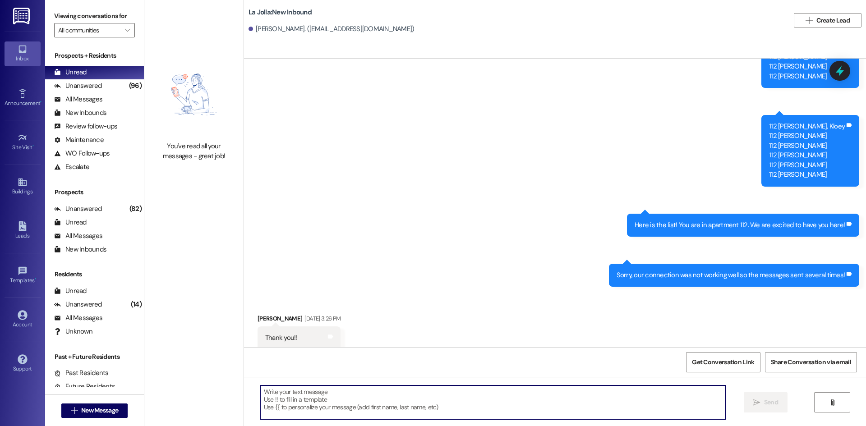
paste textarea "Hey Kloey! This is Heather from La Jolla, I hope you are doing well! We have ar…"
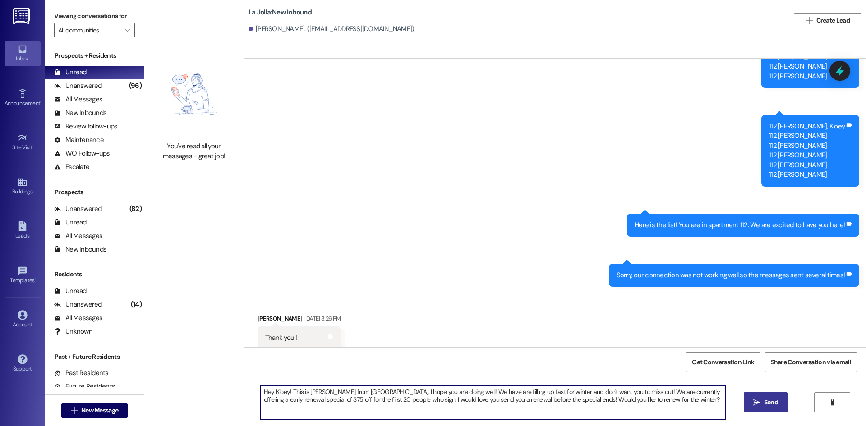
drag, startPoint x: 281, startPoint y: 393, endPoint x: 267, endPoint y: 391, distance: 15.1
click at [267, 391] on textarea "Hey Kloey! This is Heather from La Jolla, I hope you are doing well! We have ar…" at bounding box center [492, 403] width 465 height 34
click at [651, 401] on textarea "Hey Isabelle! This is Heather from La Jolla, I hope you are doing well! We have…" at bounding box center [492, 403] width 465 height 34
type textarea "Hey Isabelle! This is Heather from La Jolla, I hope you are doing well! We have…"
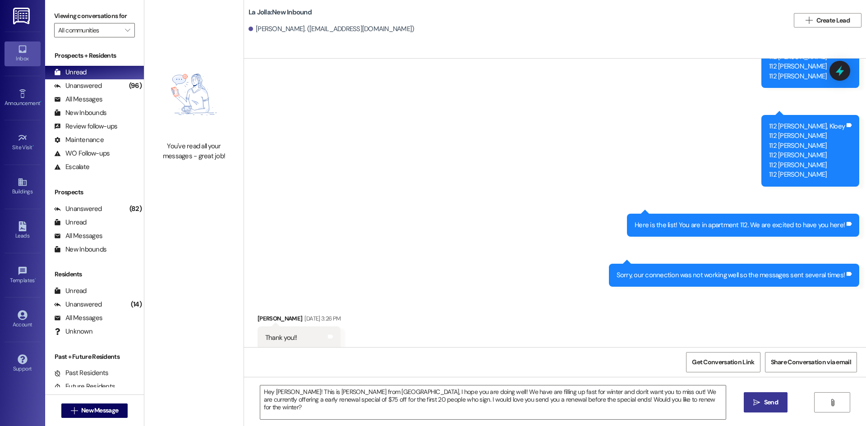
click at [762, 400] on span "Send" at bounding box center [771, 402] width 18 height 9
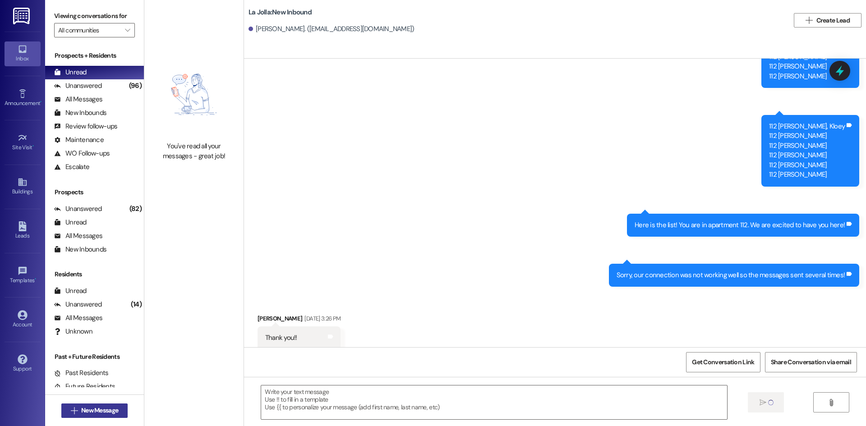
scroll to position [527, 0]
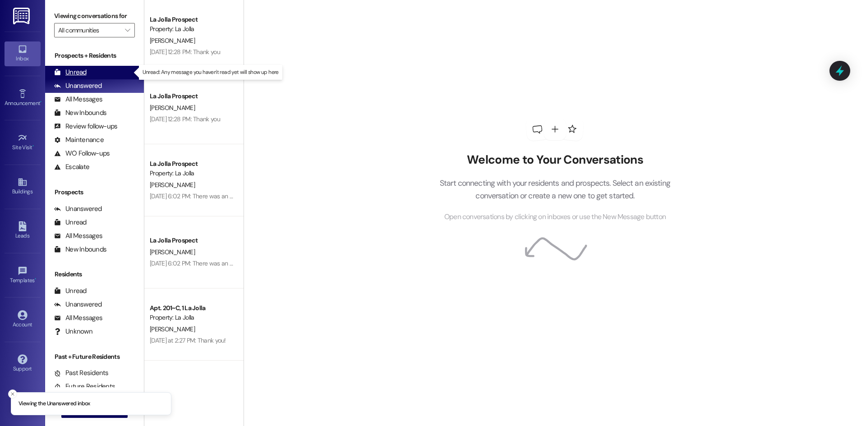
click at [95, 71] on div "Unread (0)" at bounding box center [94, 73] width 99 height 14
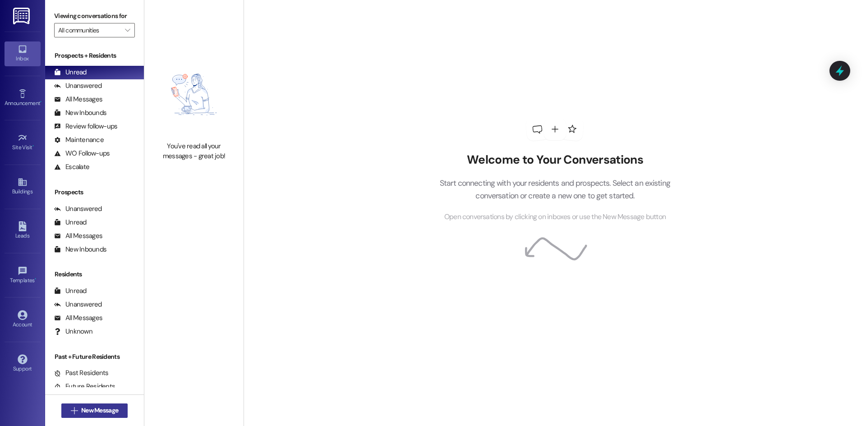
click at [81, 409] on span "New Message" at bounding box center [99, 410] width 37 height 9
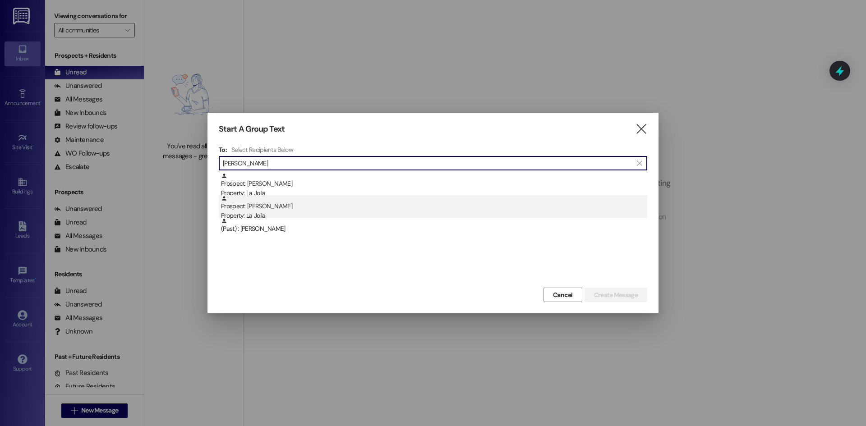
type input "[PERSON_NAME]"
click at [279, 208] on div "Prospect: [PERSON_NAME] Property: La Jolla" at bounding box center [434, 208] width 426 height 26
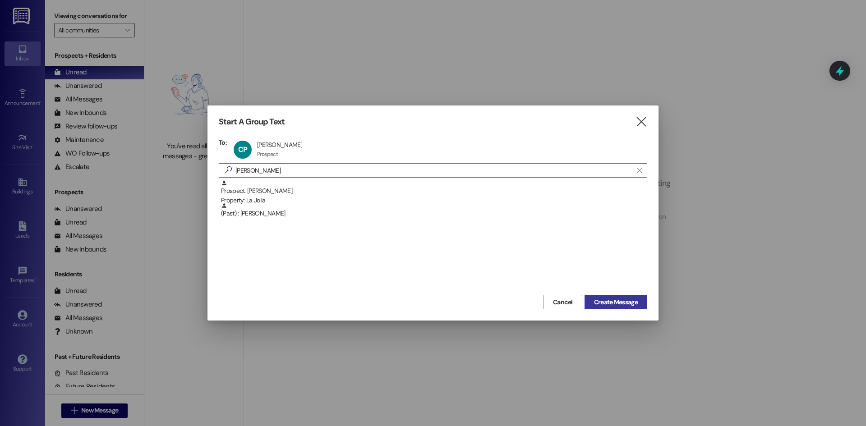
click at [615, 296] on button "Create Message" at bounding box center [615, 302] width 63 height 14
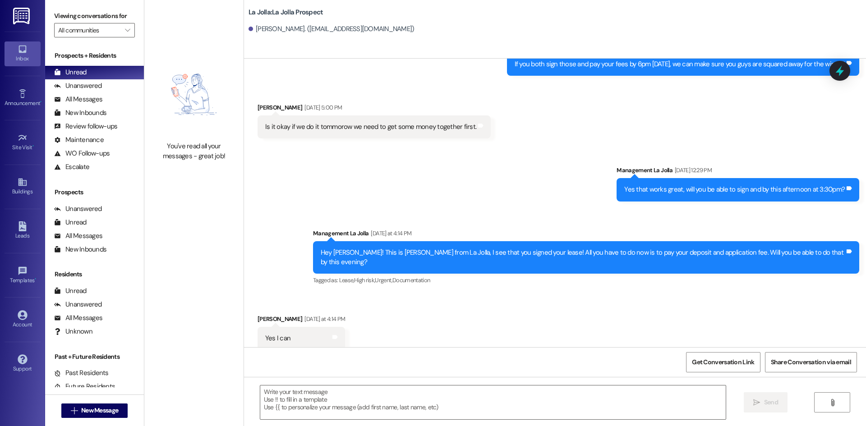
scroll to position [1166, 0]
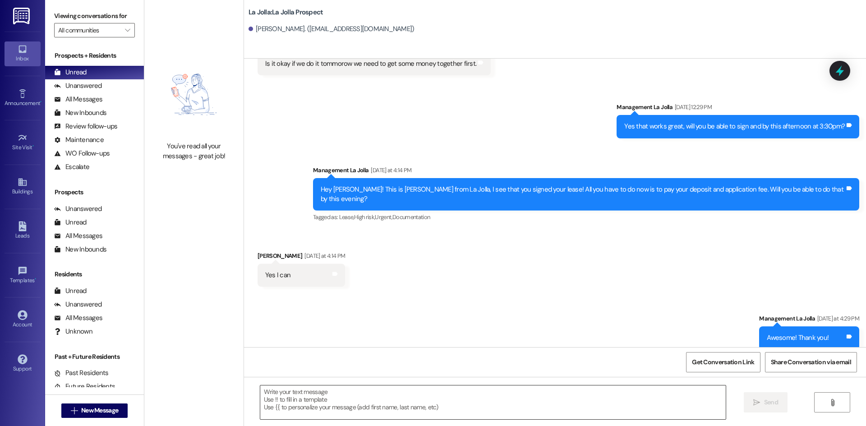
click at [356, 391] on textarea at bounding box center [492, 403] width 465 height 34
click at [415, 394] on textarea "Hey [PERSON_NAME]! I hope you're doing well" at bounding box center [492, 403] width 465 height 34
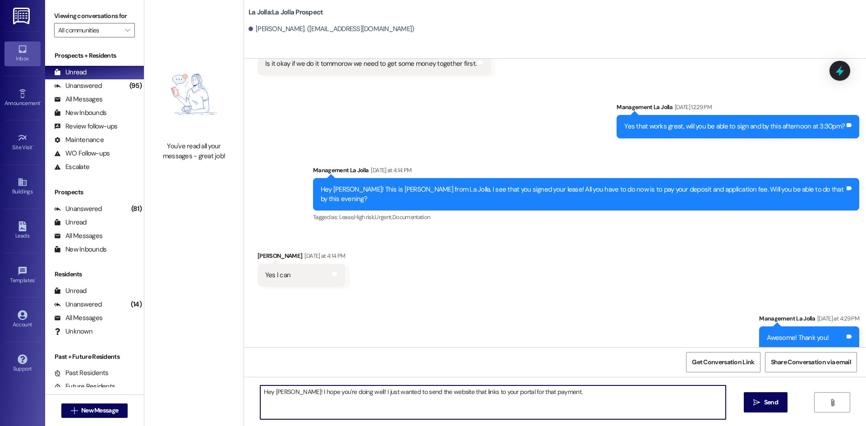
paste textarea "[URL][DOMAIN_NAME]"
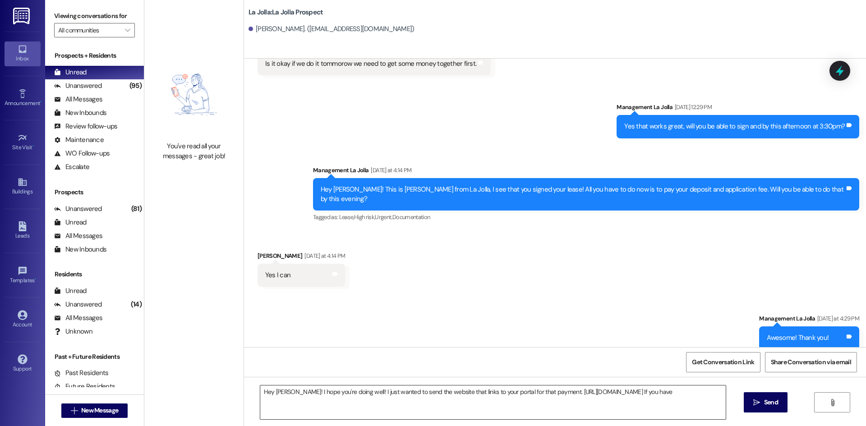
click at [700, 394] on textarea "Hey [PERSON_NAME]! I hope you're doing well! I just wanted to send the website …" at bounding box center [492, 403] width 465 height 34
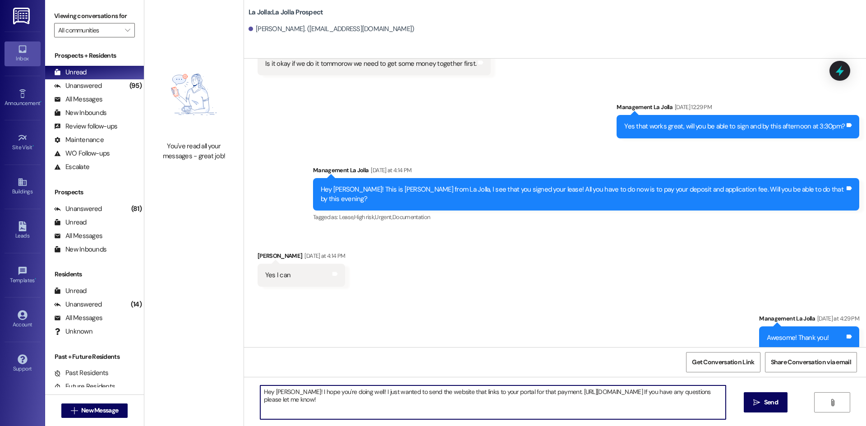
drag, startPoint x: 344, startPoint y: 400, endPoint x: 248, endPoint y: 391, distance: 96.6
click at [255, 391] on div "Hey [PERSON_NAME]! I hope you're doing well! I just wanted to send the website …" at bounding box center [488, 402] width 466 height 35
type textarea "Hey [PERSON_NAME]! I hope you're doing well! I just wanted to send the website …"
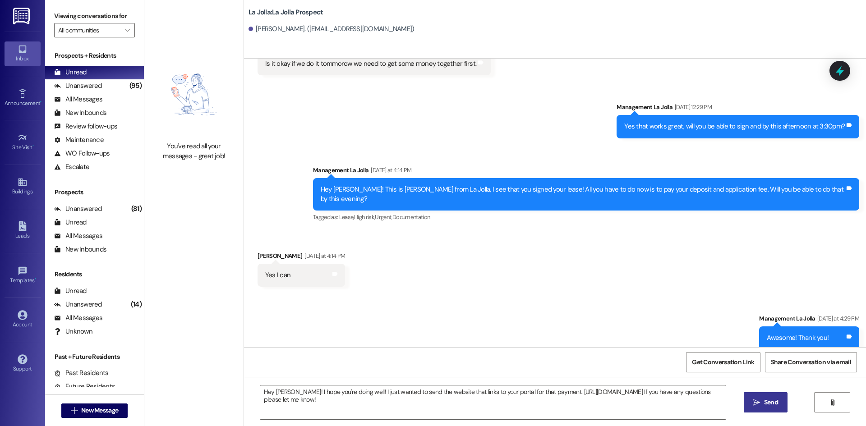
click at [760, 402] on span " Send" at bounding box center [765, 402] width 28 height 9
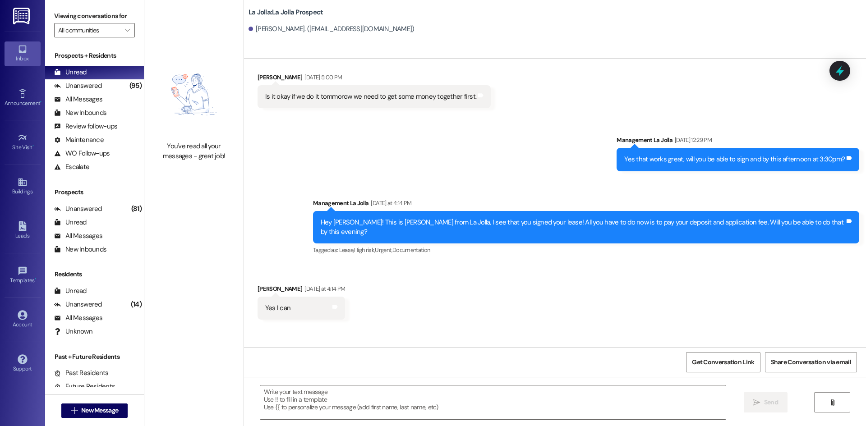
scroll to position [1239, 0]
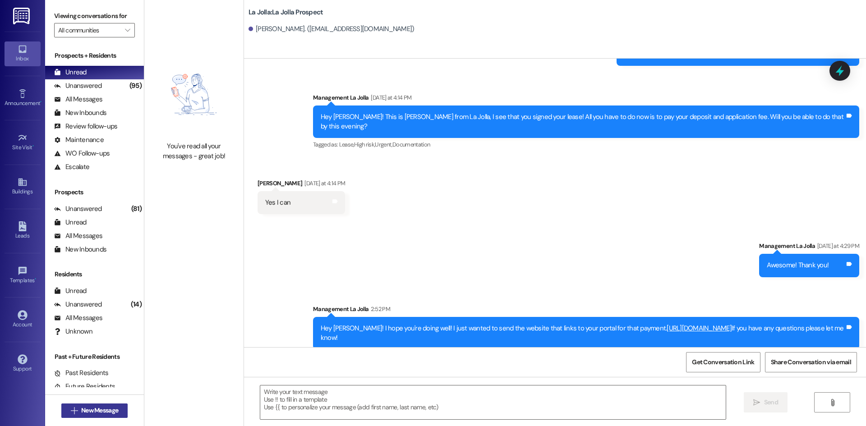
click at [91, 416] on button " New Message" at bounding box center [94, 411] width 67 height 14
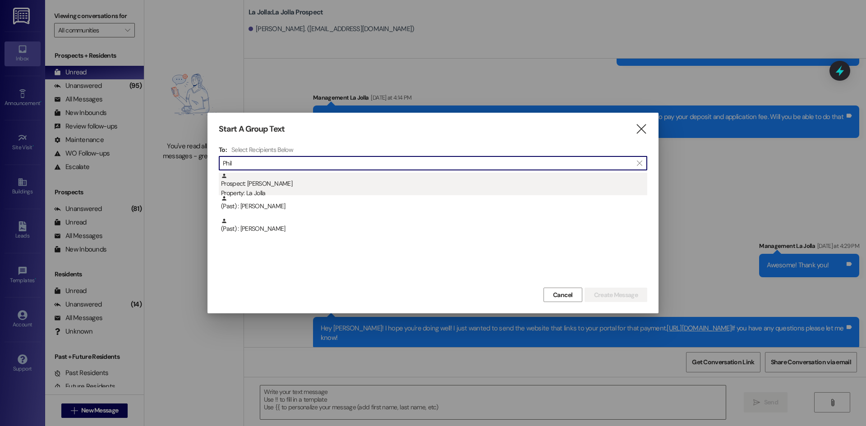
type input "Phil"
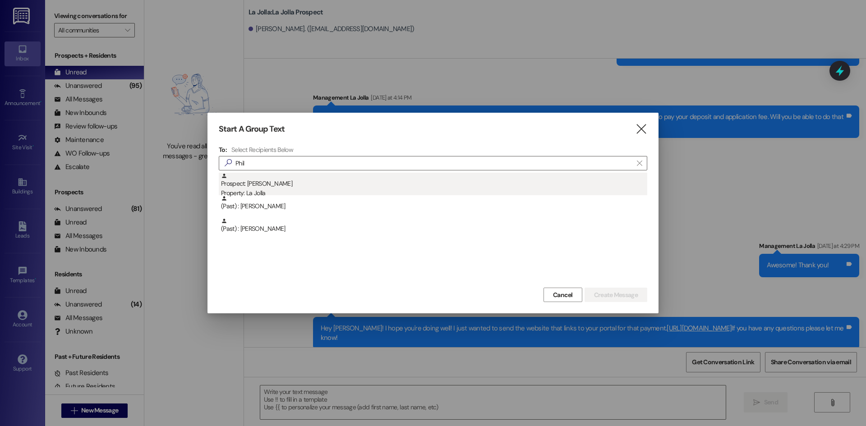
click at [271, 189] on div "Property: La Jolla" at bounding box center [434, 192] width 426 height 9
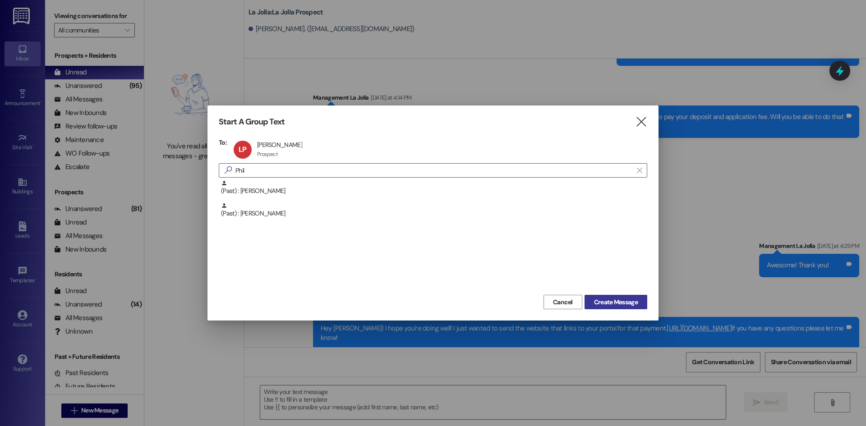
click at [616, 308] on button "Create Message" at bounding box center [615, 302] width 63 height 14
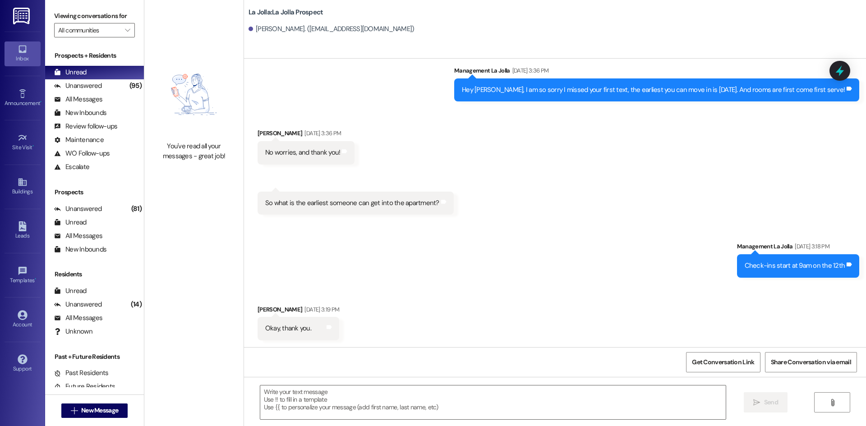
scroll to position [2219, 0]
click at [319, 409] on textarea at bounding box center [492, 403] width 465 height 34
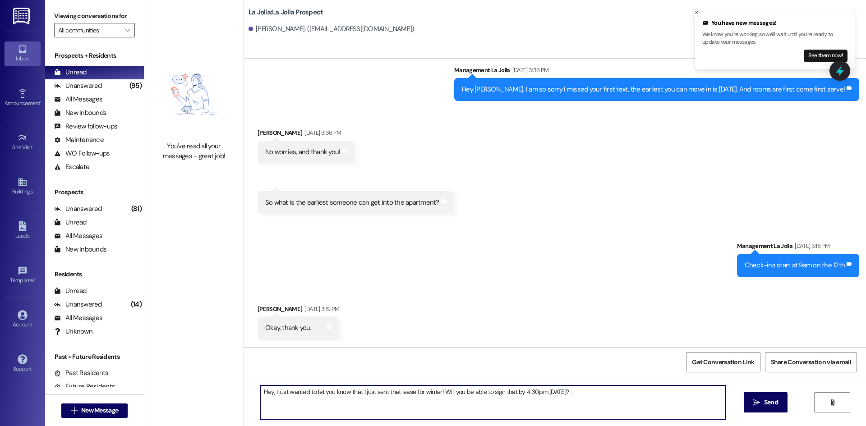
type textarea "Hey, I just wanted to let you know that I just sent that lease for winter! Will…"
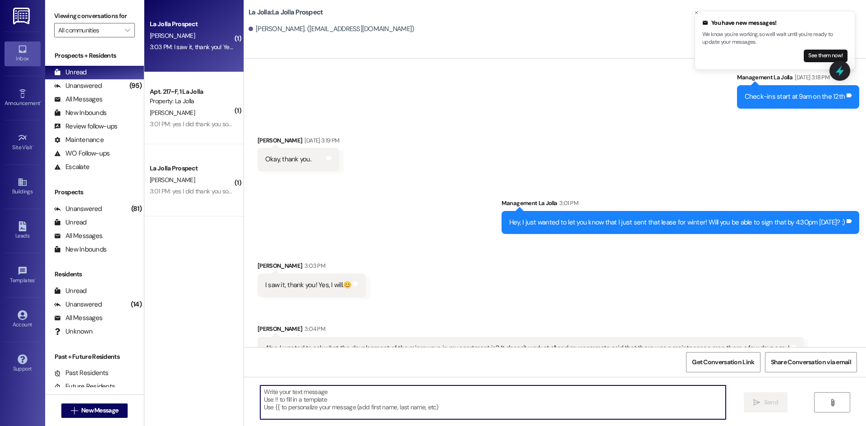
scroll to position [2417, 0]
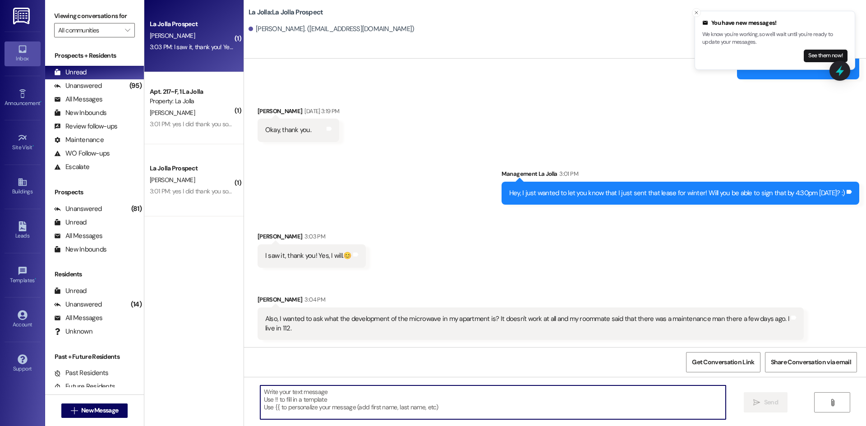
click at [523, 403] on textarea at bounding box center [492, 403] width 465 height 34
type textarea "H"
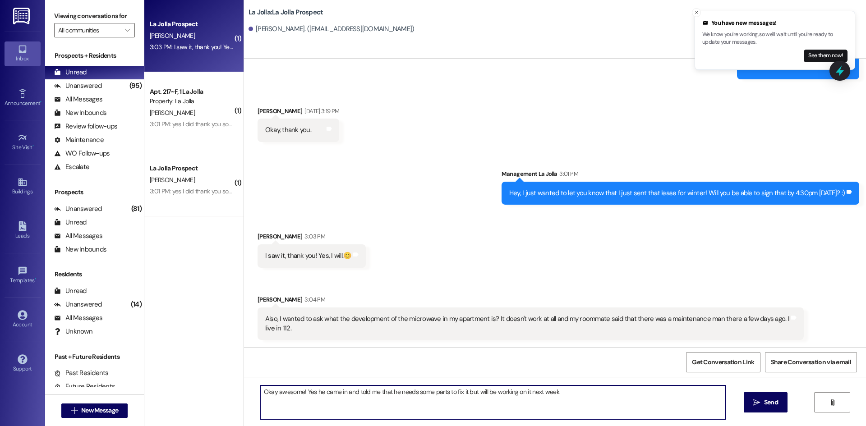
type textarea "Okay awesome! Yes he came in and told me that he needs some parts to fix it but…"
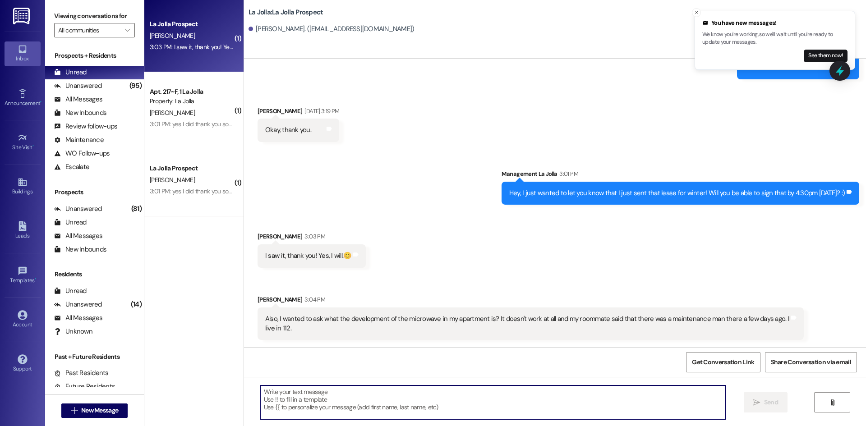
scroll to position [2416, 0]
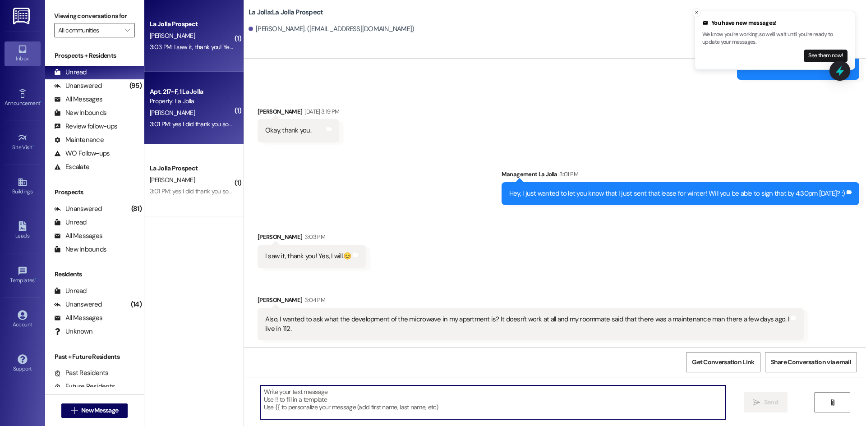
click at [202, 119] on div "3:01 PM: yes I did thank you so much!! 3:01 PM: yes I did thank you so much!!" at bounding box center [191, 124] width 85 height 11
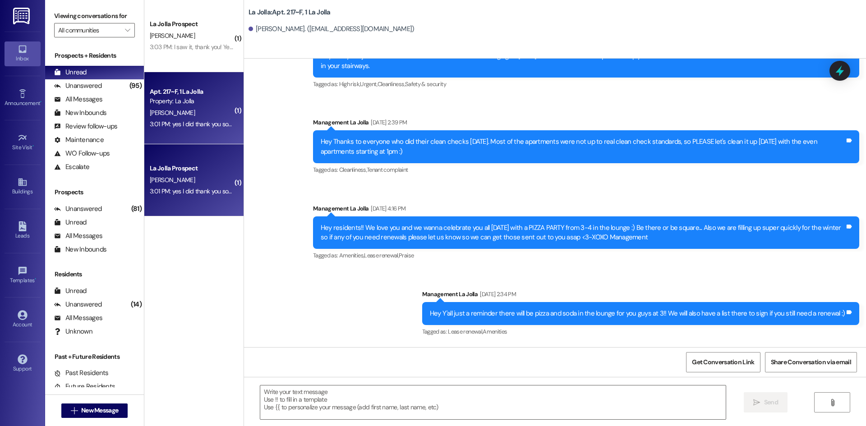
scroll to position [9567, 0]
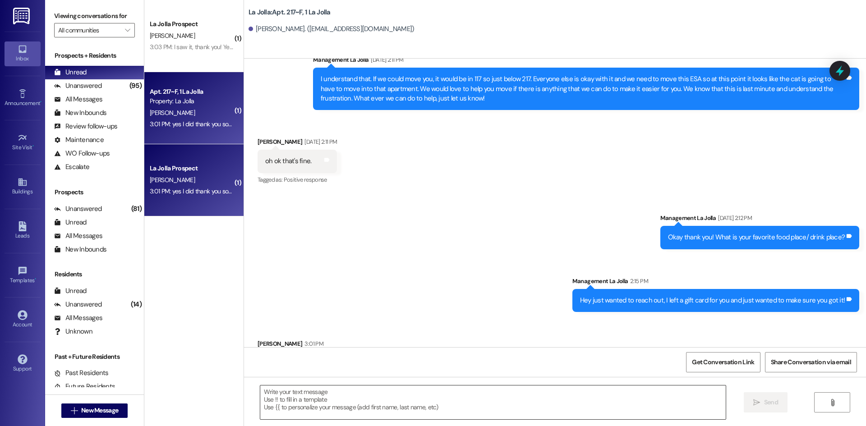
click at [321, 404] on textarea at bounding box center [492, 403] width 465 height 34
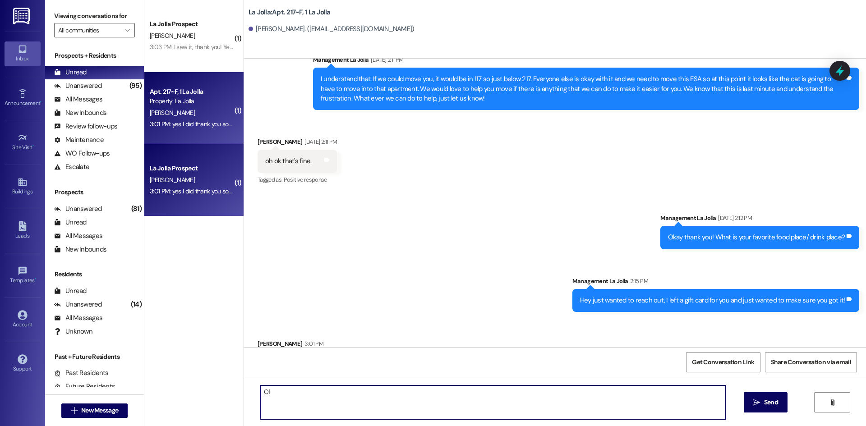
type textarea "O"
type textarea "Okay perfect! You're welcome, we are so grateful for you! Have a great weekend:)"
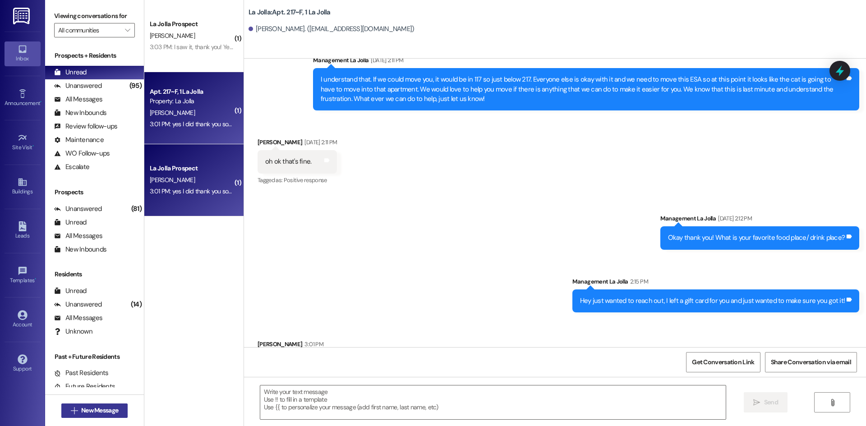
click at [81, 411] on span "New Message" at bounding box center [99, 410] width 37 height 9
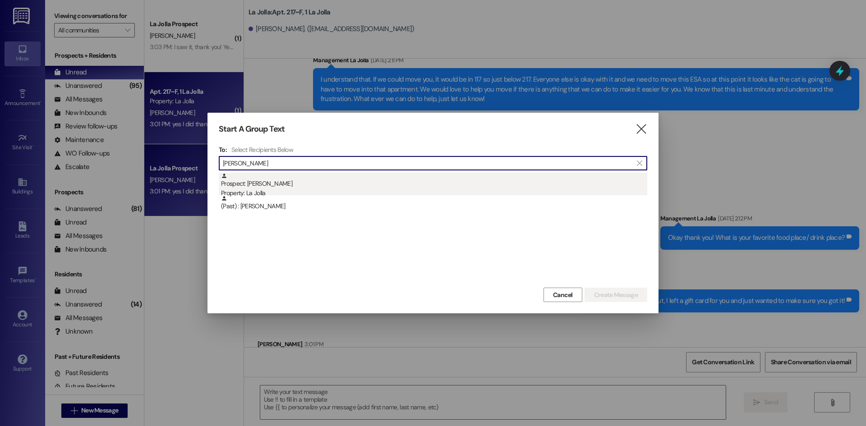
type input "Ryan Po"
click at [338, 186] on div "Prospect: Ryan Pogue Property: La Jolla" at bounding box center [434, 186] width 426 height 26
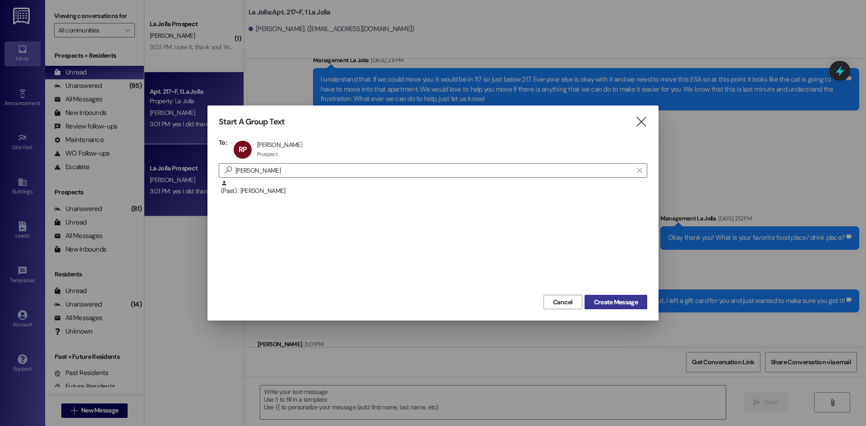
click at [594, 306] on span "Create Message" at bounding box center [616, 302] width 44 height 9
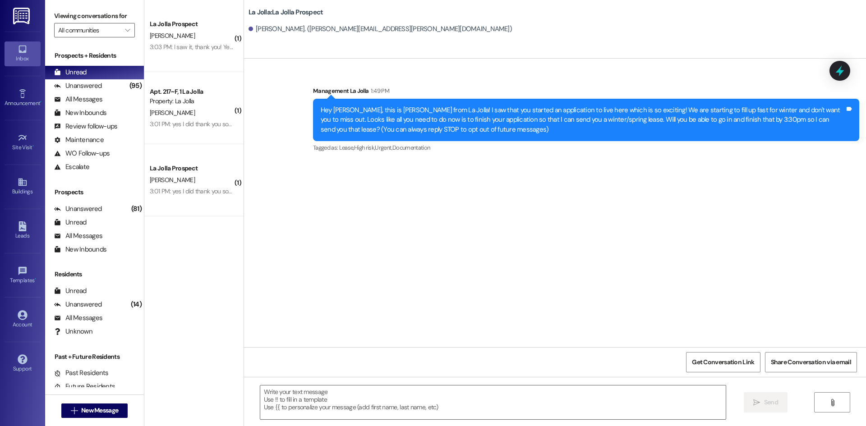
scroll to position [0, 0]
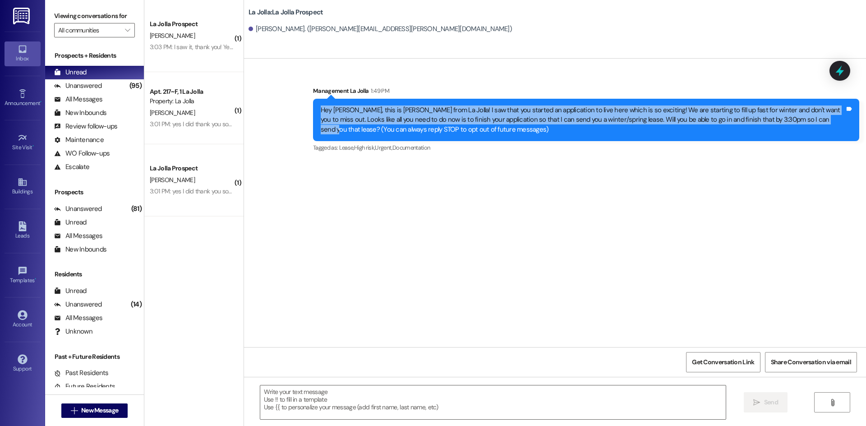
drag, startPoint x: 314, startPoint y: 108, endPoint x: 793, endPoint y: 121, distance: 479.1
click at [793, 121] on div "Hey Ryan, this is Heather from La Jolla! I saw that you started an application …" at bounding box center [583, 120] width 524 height 29
copy div "Hey Ryan, this is Heather from La Jolla! I saw that you started an application …"
click at [108, 405] on button " New Message" at bounding box center [94, 411] width 67 height 14
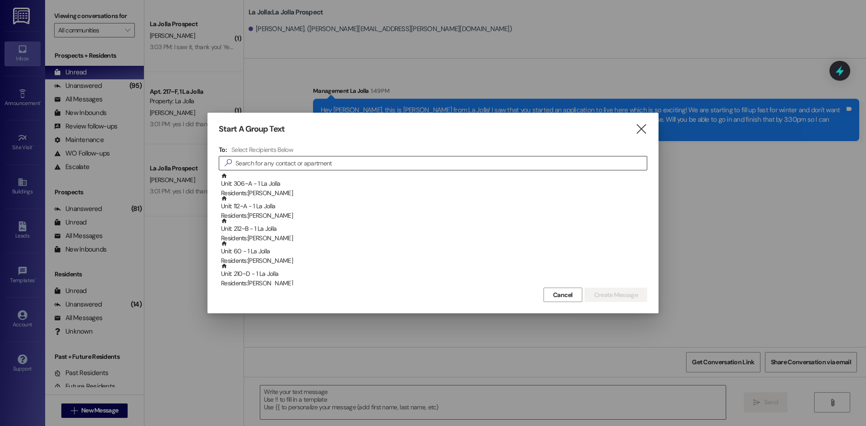
click at [265, 162] on input at bounding box center [440, 163] width 411 height 13
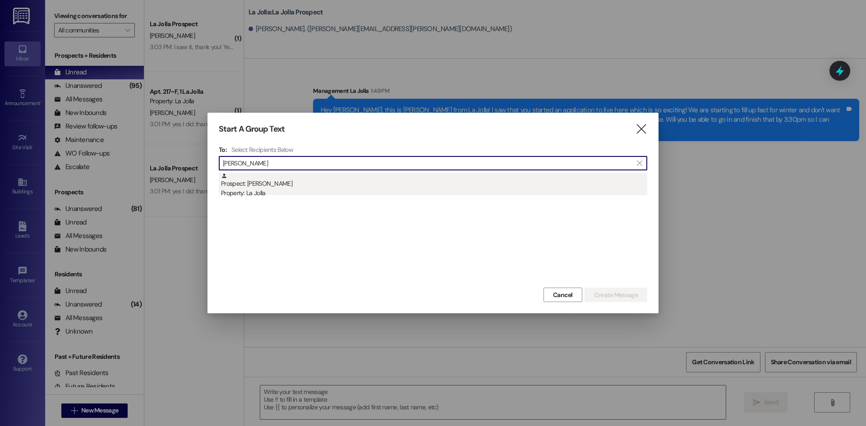
type input "Elias"
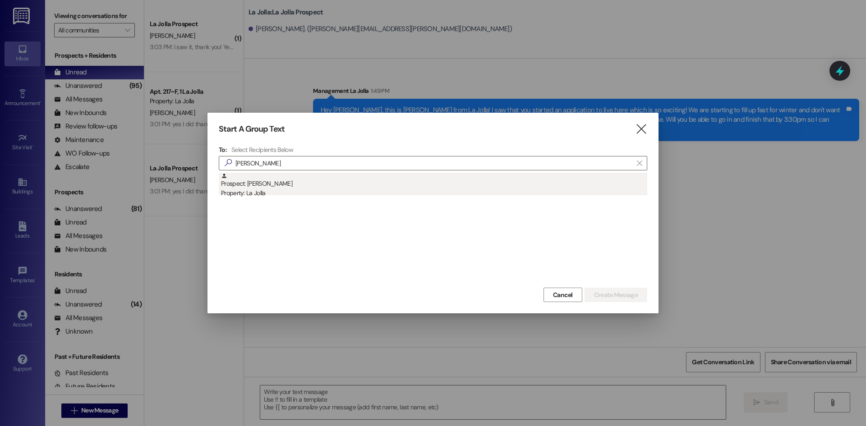
click at [260, 192] on div "Property: La Jolla" at bounding box center [434, 192] width 426 height 9
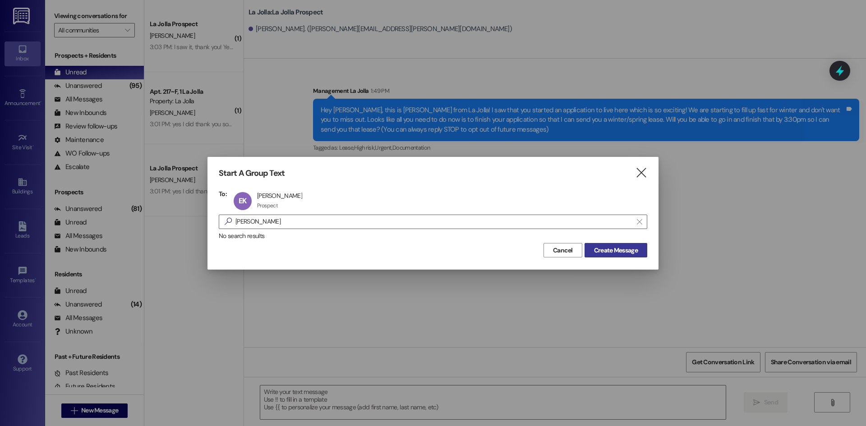
click at [588, 249] on button "Create Message" at bounding box center [615, 250] width 63 height 14
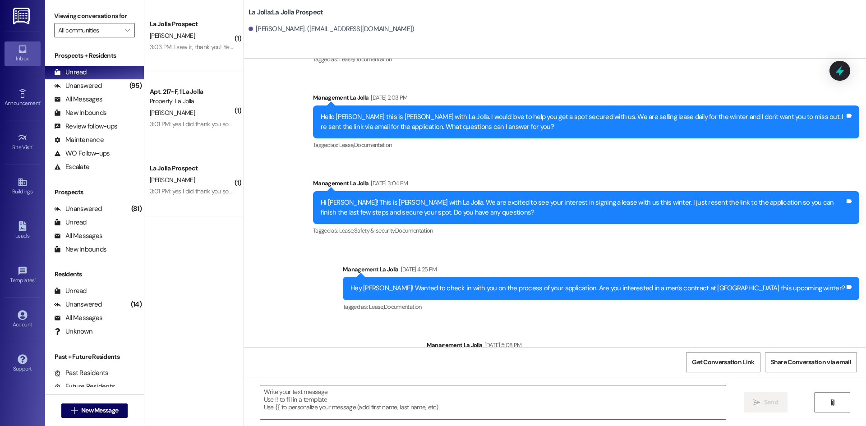
scroll to position [300, 0]
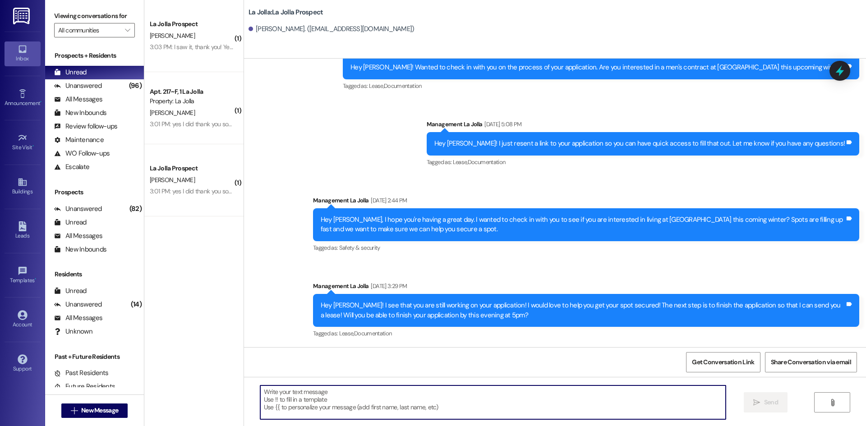
click at [377, 402] on textarea at bounding box center [492, 403] width 465 height 34
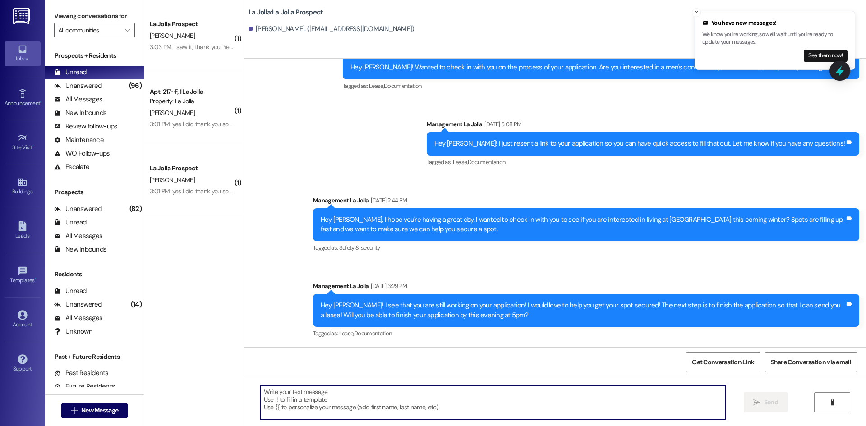
paste textarea "Hey Ryan, this is Heather from La Jolla! I saw that you started an application …"
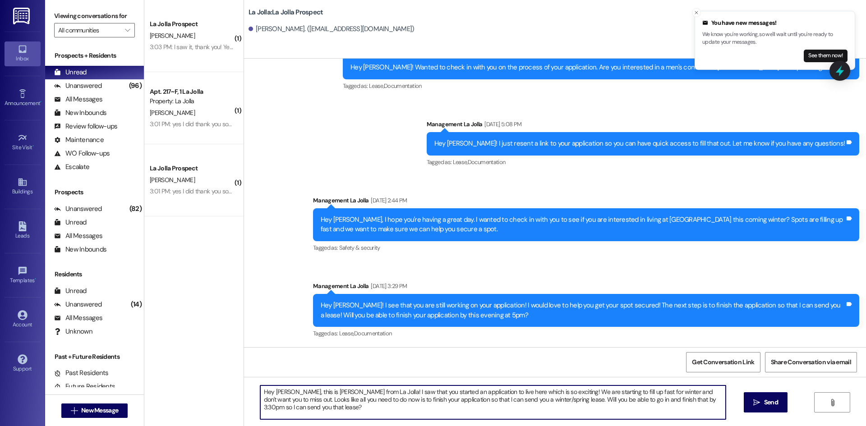
drag, startPoint x: 280, startPoint y: 392, endPoint x: 268, endPoint y: 392, distance: 12.2
click at [268, 392] on textarea "Hey Ryan, this is Heather from La Jolla! I saw that you started an application …" at bounding box center [492, 403] width 465 height 34
drag, startPoint x: 535, startPoint y: 393, endPoint x: 356, endPoint y: 395, distance: 178.6
click at [356, 395] on textarea "Hey Elias, this is Heather from La Jolla! I saw that you started an application…" at bounding box center [492, 403] width 465 height 34
drag, startPoint x: 332, startPoint y: 400, endPoint x: 314, endPoint y: 401, distance: 18.0
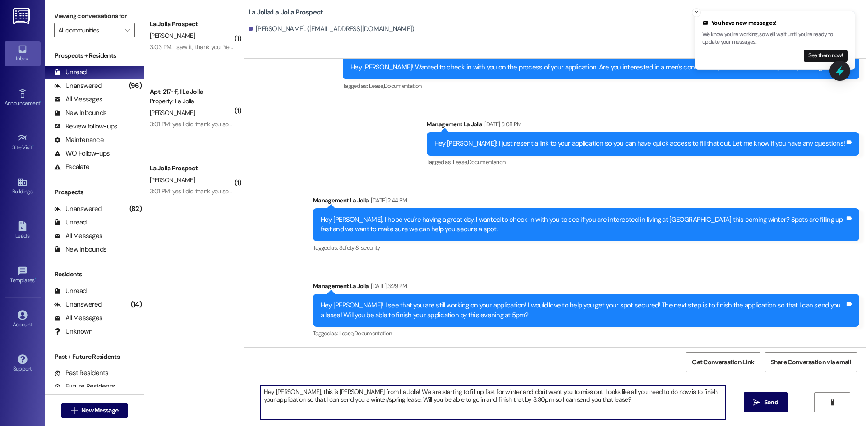
click at [314, 401] on textarea "Hey Elias, this is Heather from La Jolla! We are starting to fill up fast for w…" at bounding box center [492, 403] width 465 height 34
drag, startPoint x: 542, startPoint y: 403, endPoint x: 216, endPoint y: 390, distance: 325.8
click at [216, 390] on div "( 1 ) La Jolla Prospect L. Phillips 3:03 PM: I saw it, thank you! Yes, I will.😊…" at bounding box center [505, 213] width 722 height 426
type textarea "Hey Elias, this is Heather from La Jolla! We are starting to fill up fast for w…"
click at [777, 402] on span "Send" at bounding box center [771, 402] width 14 height 9
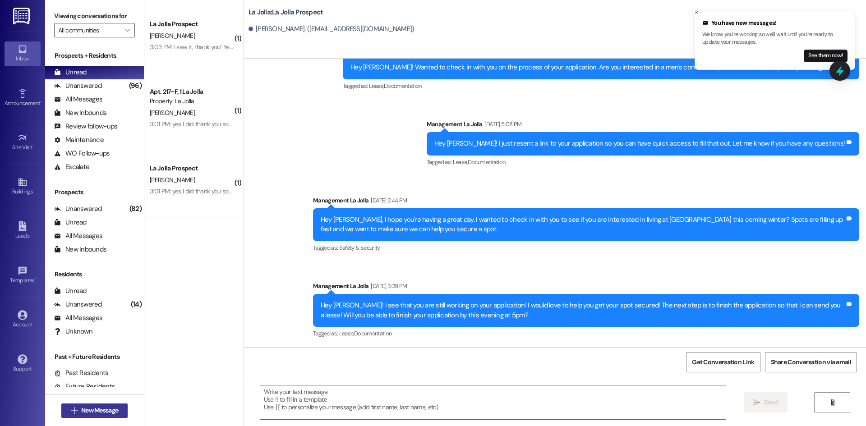
click at [101, 406] on span "New Message" at bounding box center [99, 410] width 37 height 9
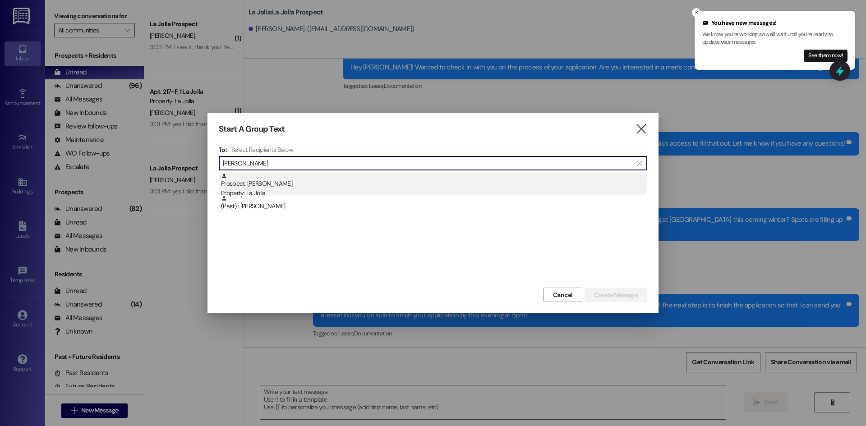
type input "Marc J"
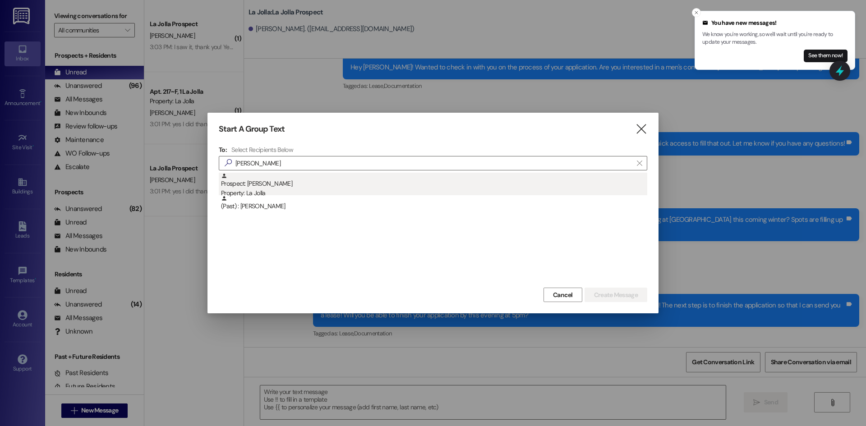
click at [332, 175] on div "Prospect: Marc Jordan Dajeu Property: La Jolla" at bounding box center [434, 186] width 426 height 26
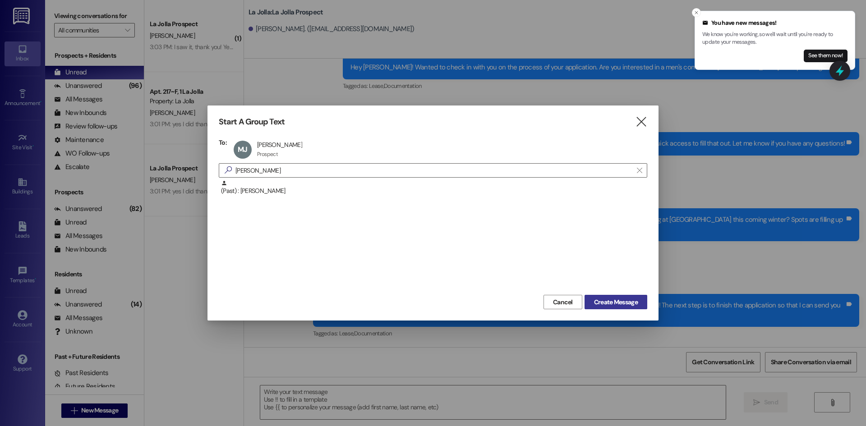
click at [604, 305] on span "Create Message" at bounding box center [616, 302] width 44 height 9
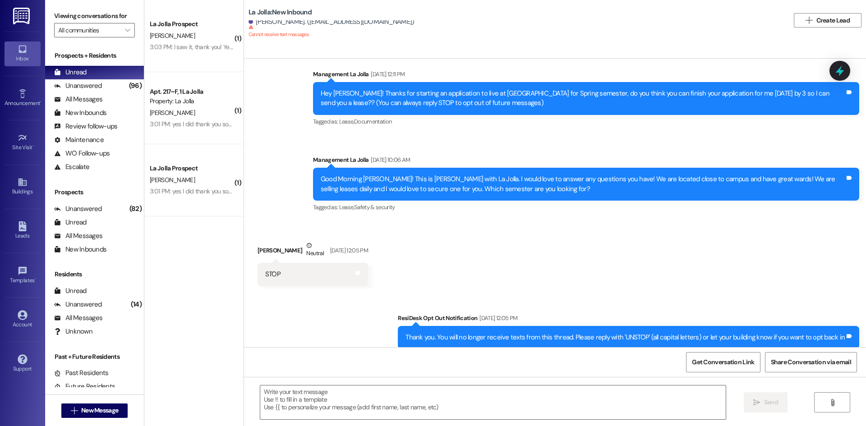
scroll to position [26, 0]
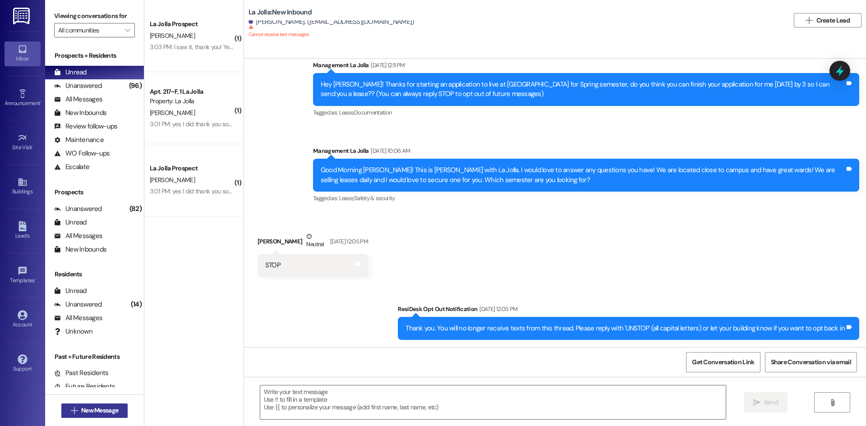
click at [99, 417] on button " New Message" at bounding box center [94, 411] width 67 height 14
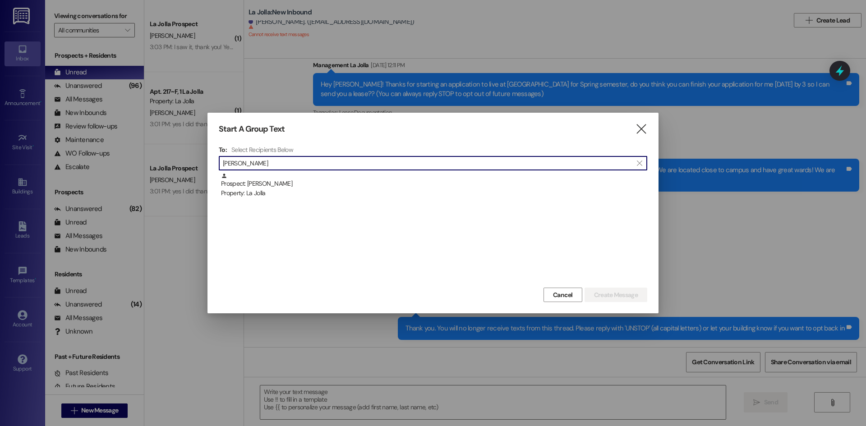
type input "Wagg"
click at [424, 194] on div "Property: La Jolla" at bounding box center [434, 192] width 426 height 9
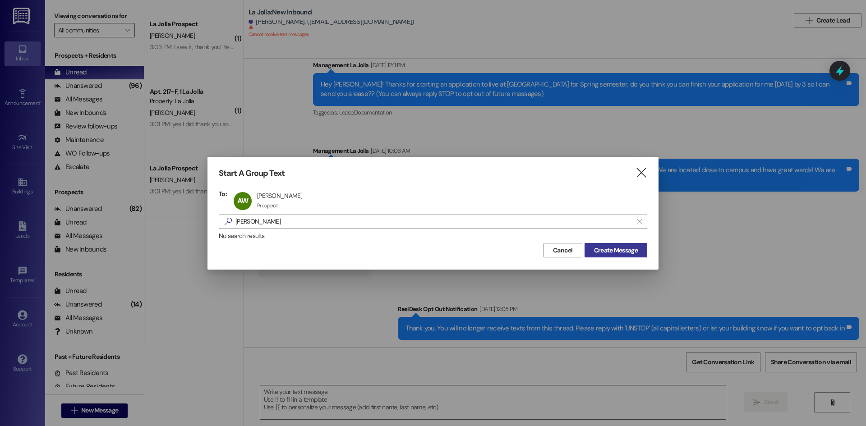
click at [609, 248] on span "Create Message" at bounding box center [616, 250] width 44 height 9
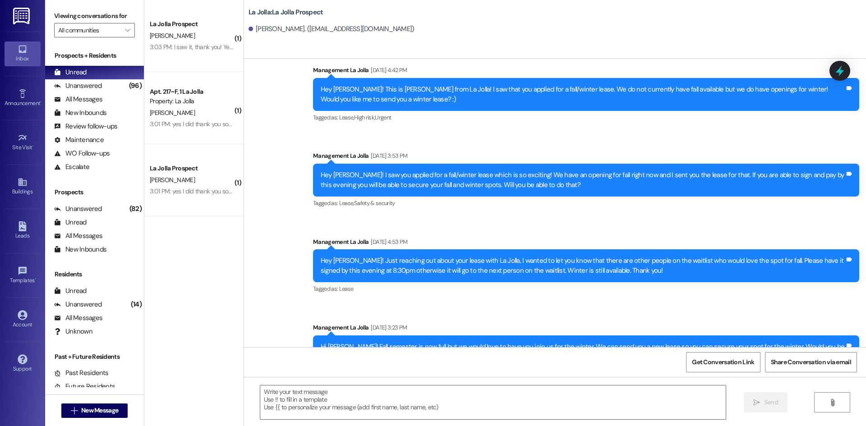
scroll to position [287, 0]
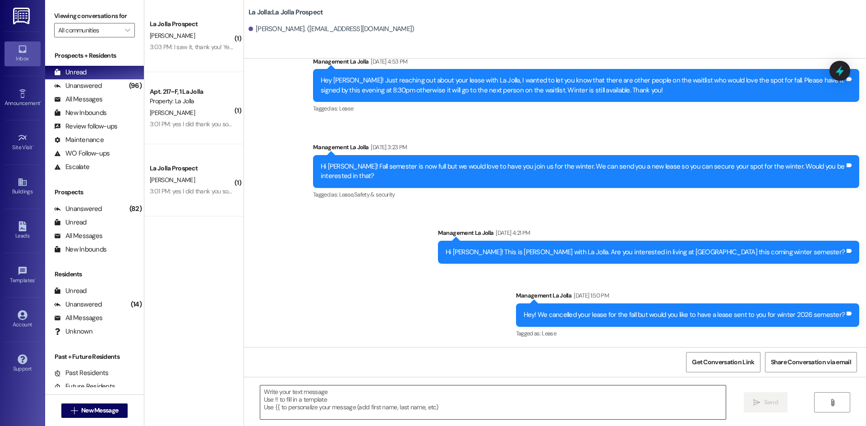
click at [365, 393] on textarea at bounding box center [492, 403] width 465 height 34
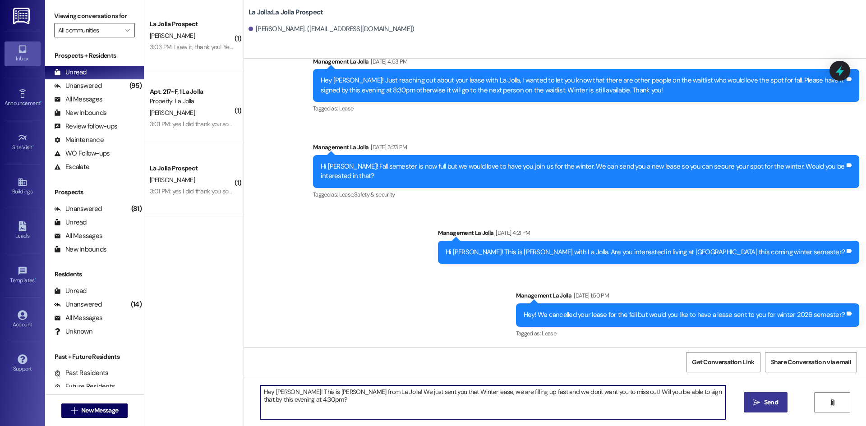
drag, startPoint x: 330, startPoint y: 406, endPoint x: 257, endPoint y: 392, distance: 74.4
click at [260, 392] on textarea "Hey Alexandrea! This is Heather from La Jolla! We just sent you that Winter lea…" at bounding box center [492, 403] width 465 height 34
type textarea "Hey Alexandrea! This is Heather from La Jolla! We just sent you that Winter lea…"
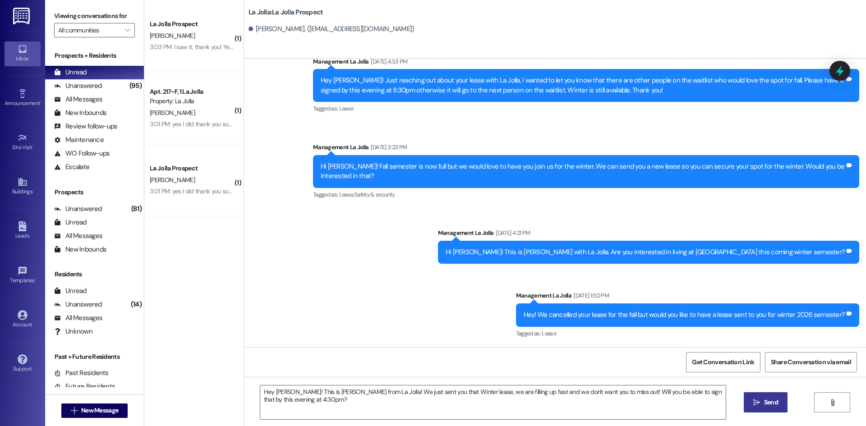
click at [752, 396] on button " Send" at bounding box center [766, 402] width 44 height 20
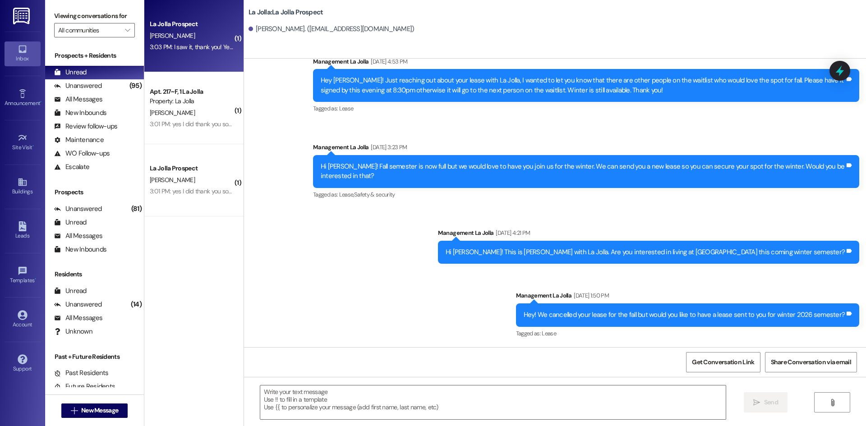
click at [202, 50] on div "3:03 PM: I saw it, thank you! Yes, I will.😊 3:03 PM: I saw it, thank you! Yes, …" at bounding box center [202, 47] width 104 height 8
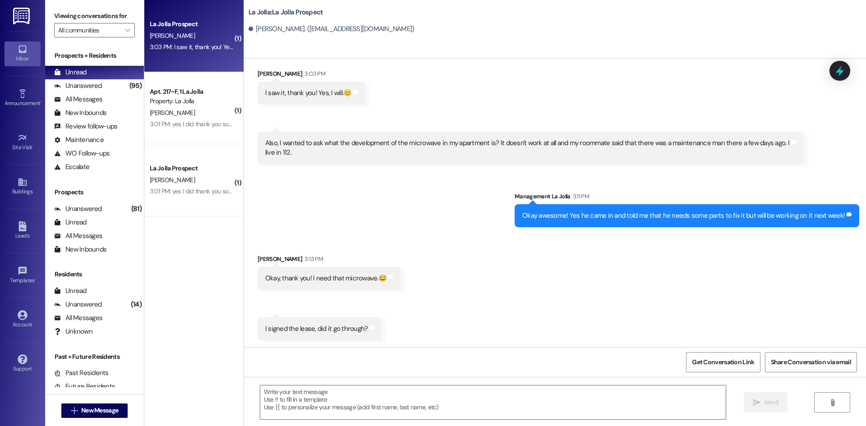
scroll to position [2593, 0]
click at [340, 405] on textarea at bounding box center [492, 403] width 465 height 34
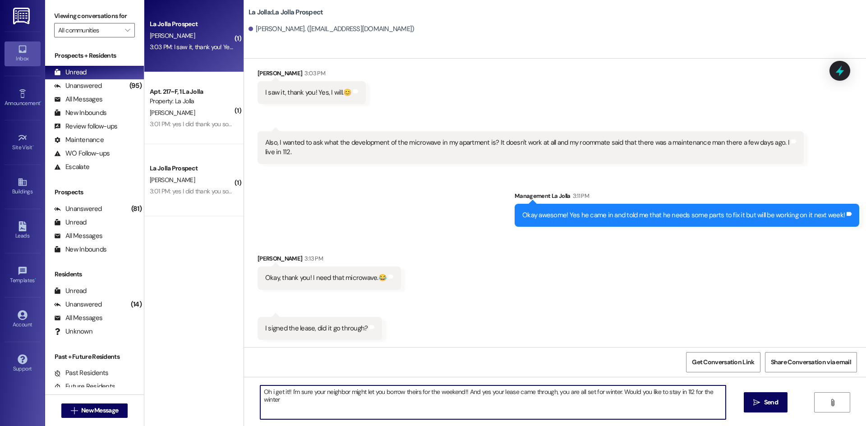
type textarea "Oh i get it!! I'm sure your neighbor might let you borrow theirs for the weeken…"
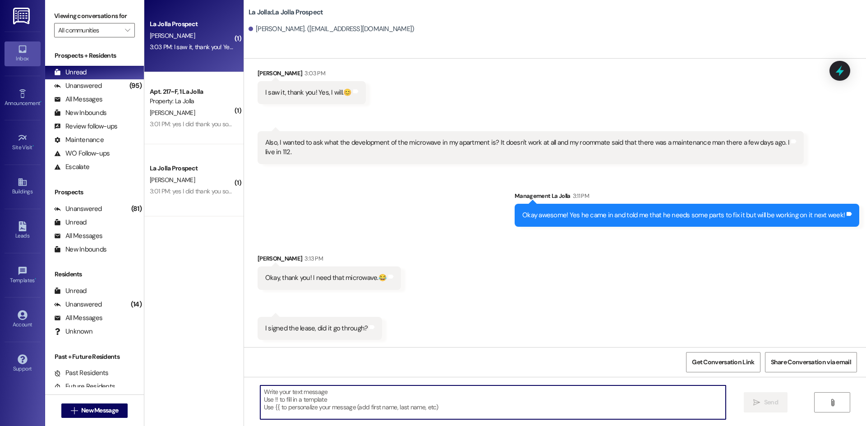
scroll to position [2593, 0]
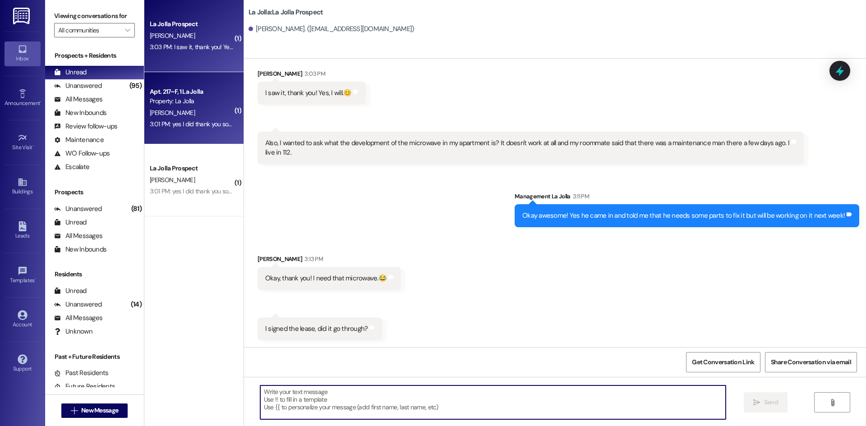
click at [196, 99] on div "Property: La Jolla" at bounding box center [191, 101] width 83 height 9
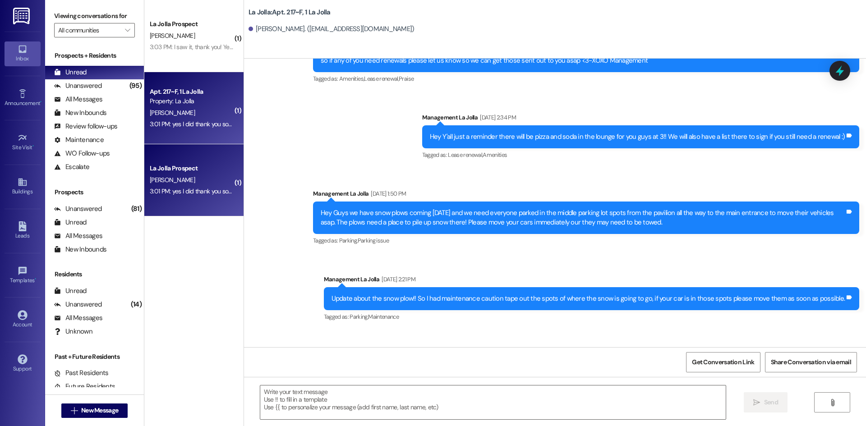
scroll to position [9630, 0]
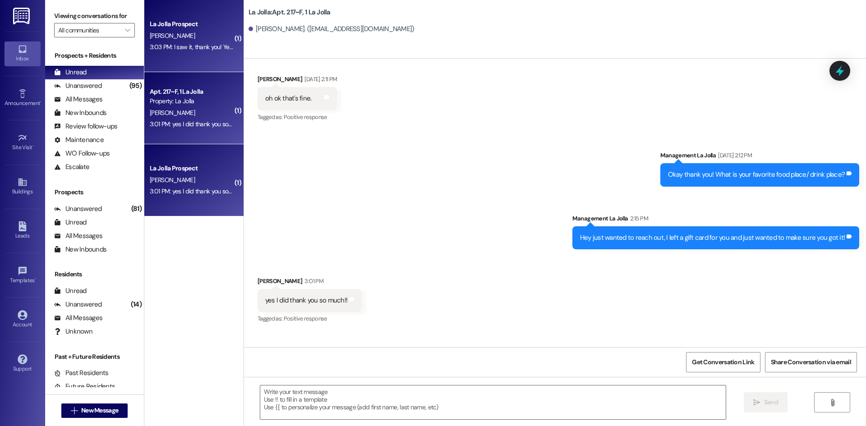
click at [186, 26] on div "La Jolla Prospect" at bounding box center [191, 23] width 83 height 9
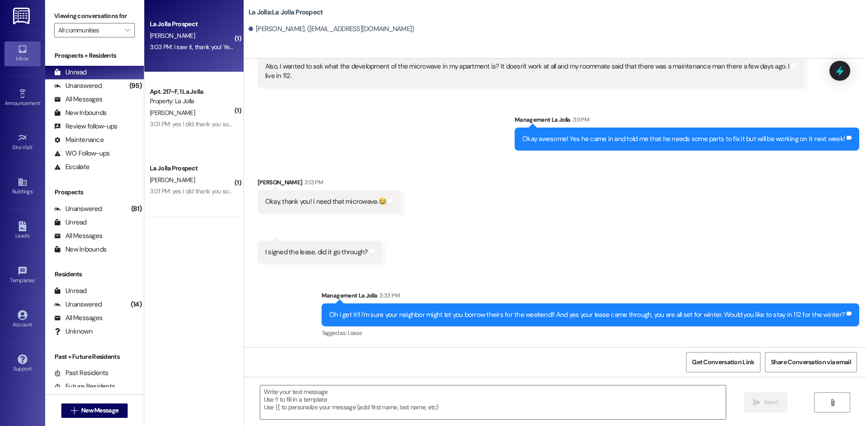
scroll to position [2593, 0]
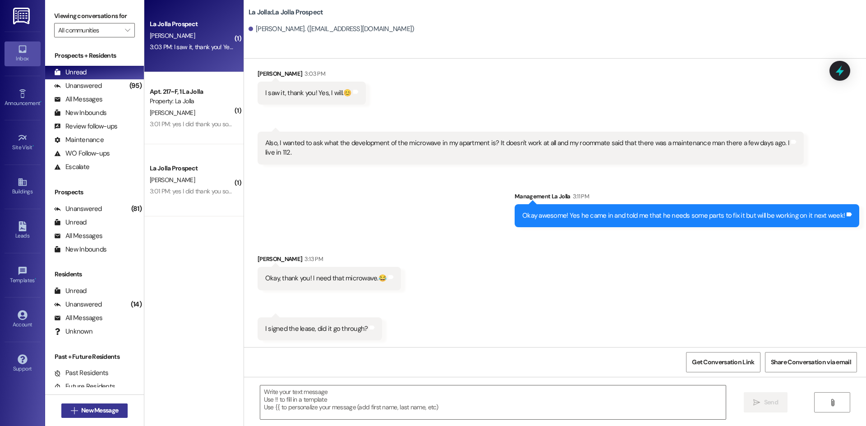
click at [103, 408] on span "New Message" at bounding box center [99, 410] width 37 height 9
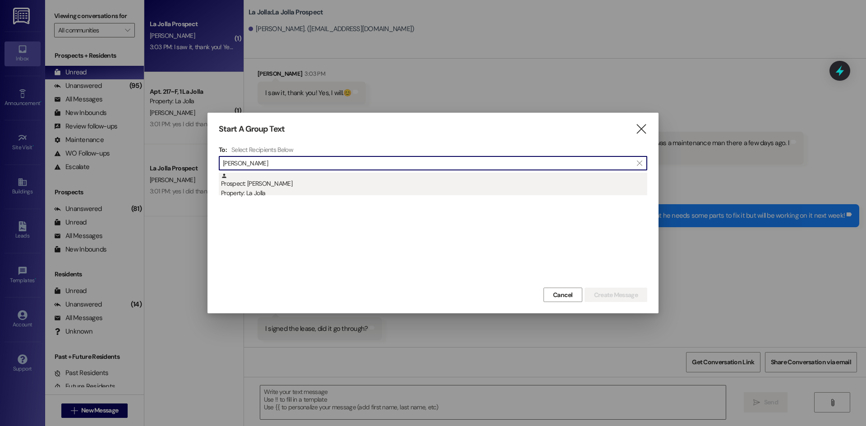
type input "Schwab"
click at [327, 197] on div "Property: La Jolla" at bounding box center [434, 192] width 426 height 9
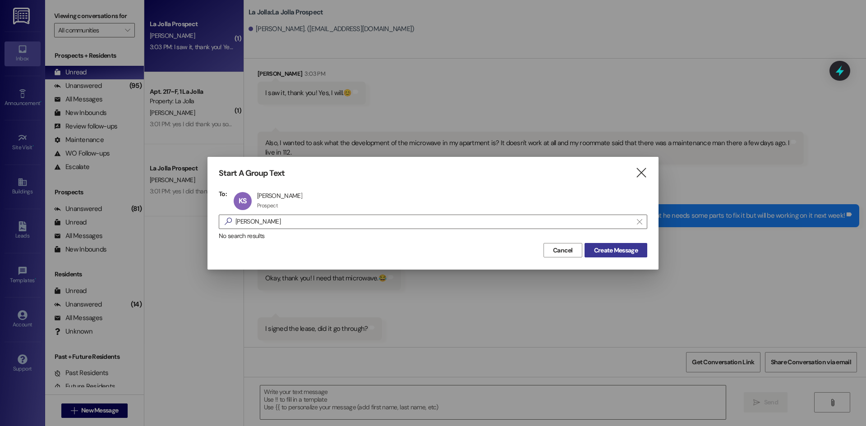
click at [637, 251] on span "Create Message" at bounding box center [616, 250] width 44 height 9
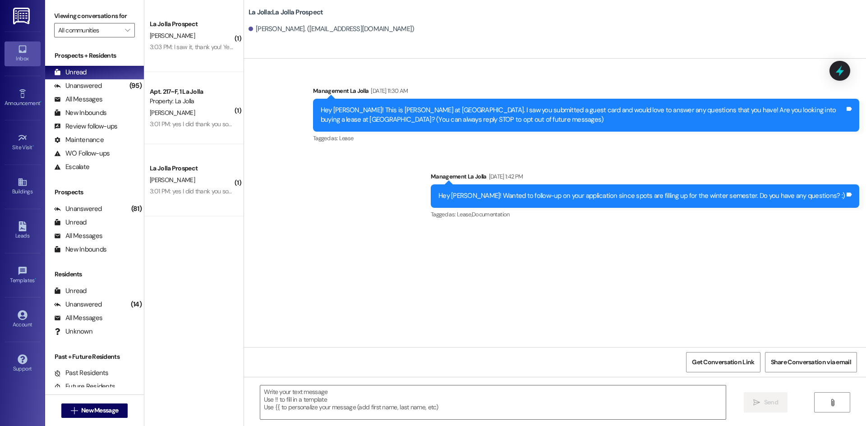
scroll to position [0, 0]
click at [332, 404] on textarea at bounding box center [492, 403] width 465 height 34
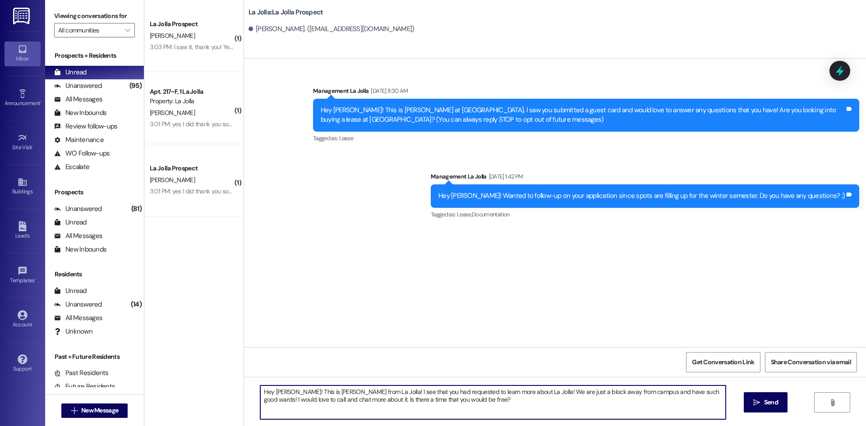
click at [409, 397] on textarea "Hey [PERSON_NAME]! This is [PERSON_NAME] from La Jolla! I see that you had requ…" at bounding box center [492, 403] width 465 height 34
drag, startPoint x: 474, startPoint y: 400, endPoint x: 253, endPoint y: 376, distance: 222.3
click at [253, 376] on div "Sent via SMS Management La Jolla Sep 13, 2025 at 11:30 AM Hey Katelyn! This is …" at bounding box center [555, 272] width 622 height 426
type textarea "Hey [PERSON_NAME]! This is [PERSON_NAME] from La Jolla! I see that you had requ…"
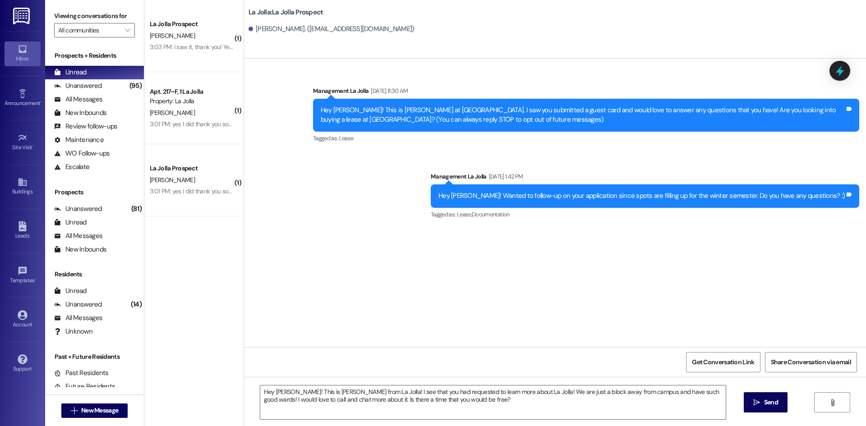
click at [764, 400] on span "Send" at bounding box center [771, 402] width 14 height 9
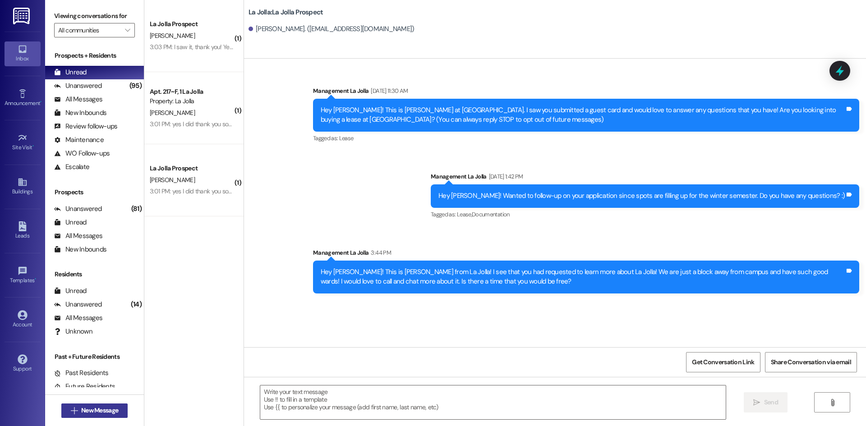
click at [97, 409] on span "New Message" at bounding box center [99, 410] width 37 height 9
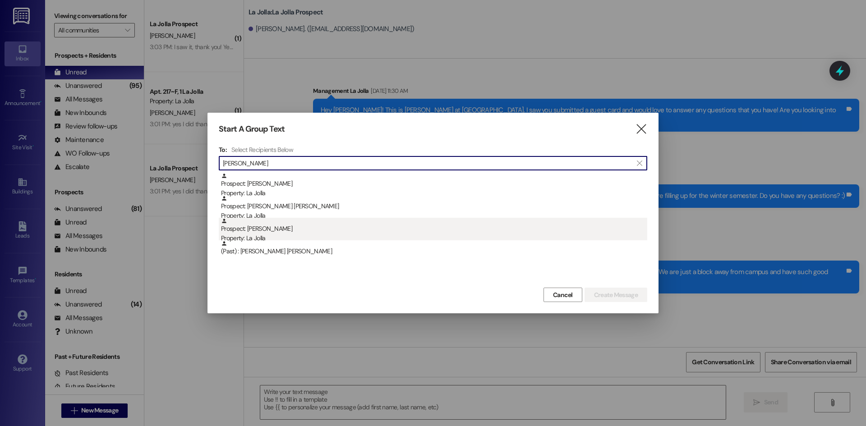
type input "Derek"
click at [340, 230] on div "Prospect: Derek Clifford Property: La Jolla" at bounding box center [434, 231] width 426 height 26
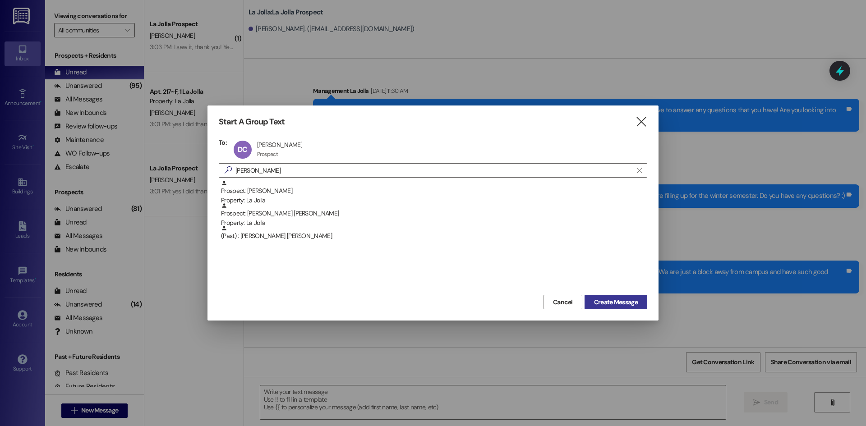
click at [604, 300] on span "Create Message" at bounding box center [616, 302] width 44 height 9
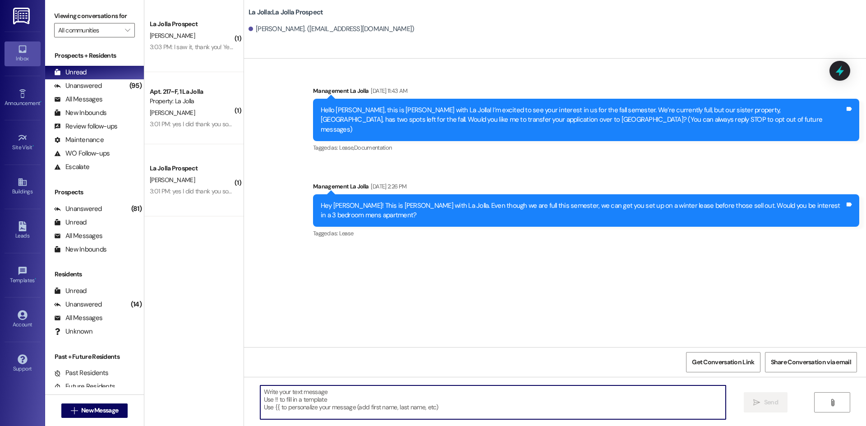
click at [336, 402] on textarea at bounding box center [492, 403] width 465 height 34
paste textarea "Hey [PERSON_NAME]! This is [PERSON_NAME] from La Jolla! I see that you had requ…"
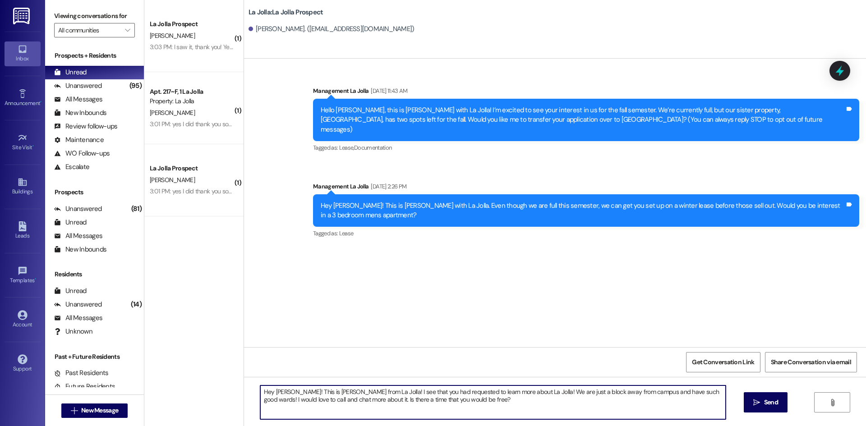
drag, startPoint x: 287, startPoint y: 390, endPoint x: 269, endPoint y: 391, distance: 17.6
click at [269, 391] on textarea "Hey [PERSON_NAME]! This is [PERSON_NAME] from La Jolla! I see that you had requ…" at bounding box center [492, 403] width 465 height 34
drag, startPoint x: 456, startPoint y: 400, endPoint x: 256, endPoint y: 391, distance: 200.9
click at [260, 391] on textarea "Hey Derek! This is Heather from La Jolla! I see that you had requested to learn…" at bounding box center [492, 403] width 465 height 34
type textarea "Hey Derek! This is Heather from La Jolla! I see that you had requested to learn…"
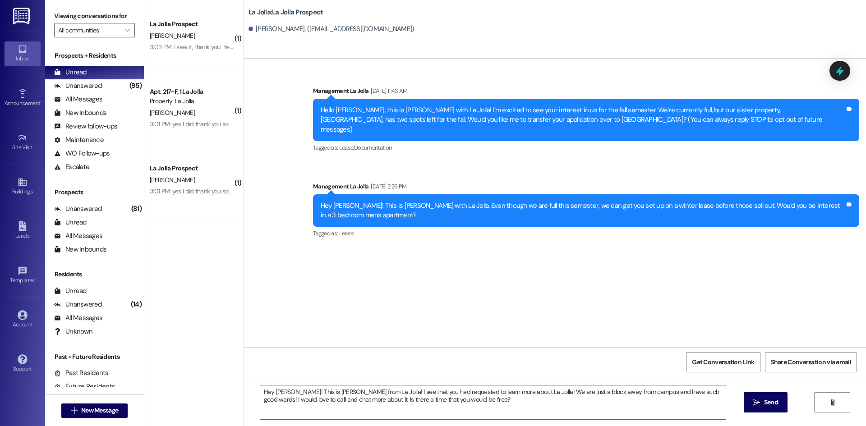
click at [754, 400] on icon "" at bounding box center [756, 402] width 7 height 7
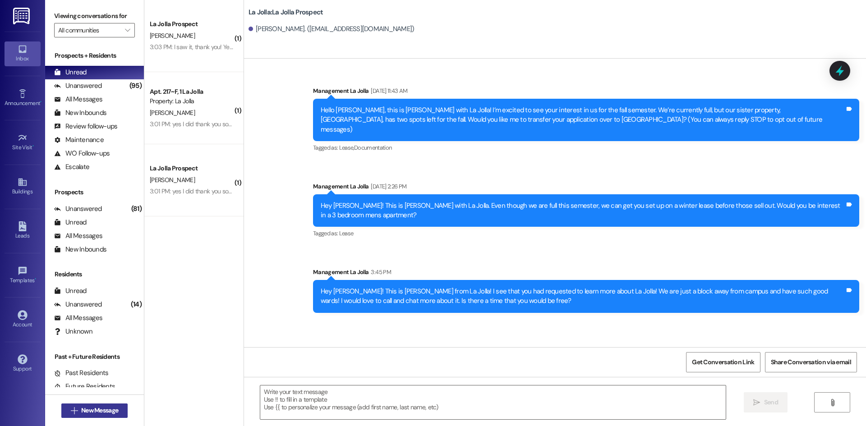
click at [107, 408] on span "New Message" at bounding box center [99, 410] width 37 height 9
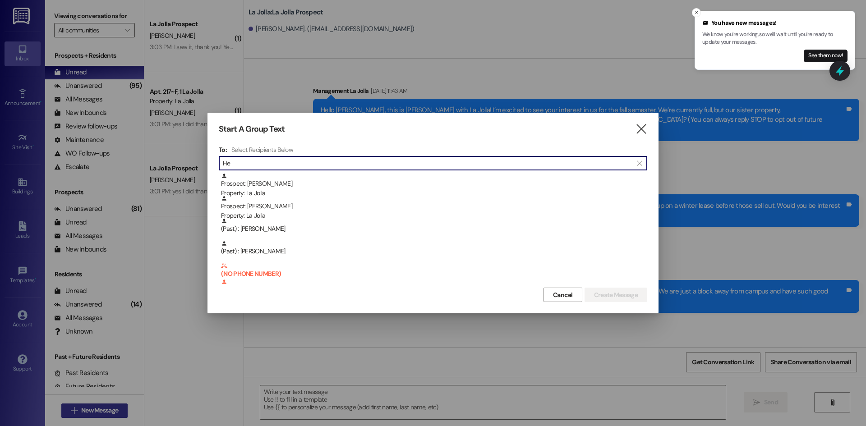
type input "H"
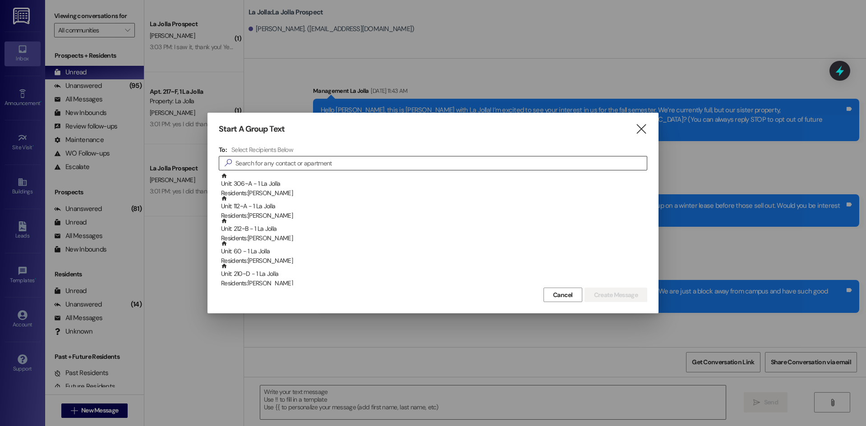
click at [265, 163] on input at bounding box center [440, 163] width 411 height 13
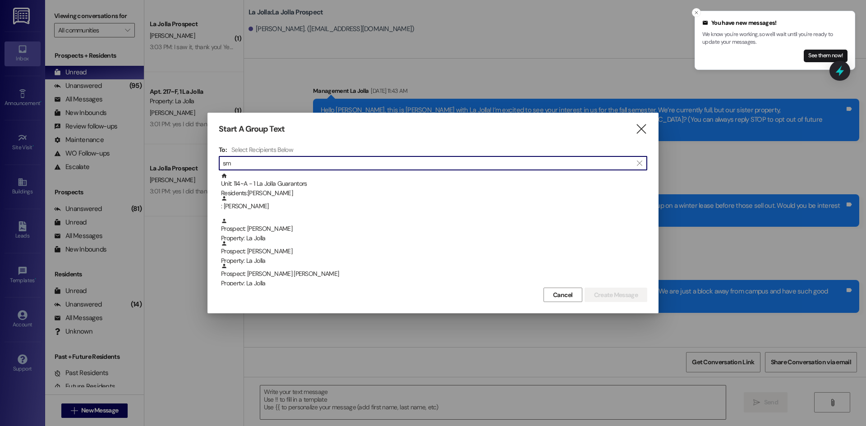
type input "s"
click at [644, 130] on icon "" at bounding box center [641, 128] width 12 height 9
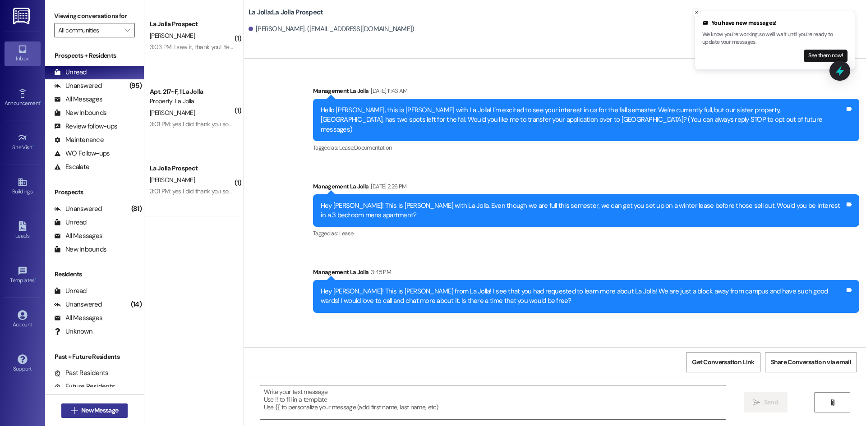
click at [82, 409] on span "New Message" at bounding box center [99, 410] width 37 height 9
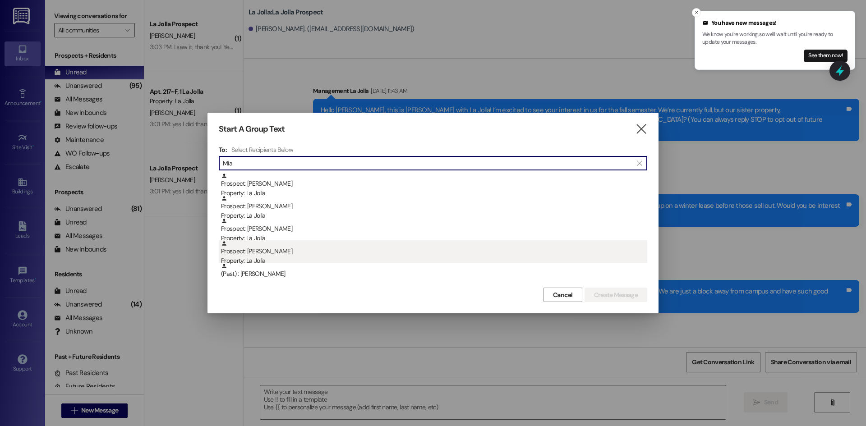
type input "Mia"
click at [318, 248] on div "Prospect: Mia Shumway Property: La Jolla" at bounding box center [434, 253] width 426 height 26
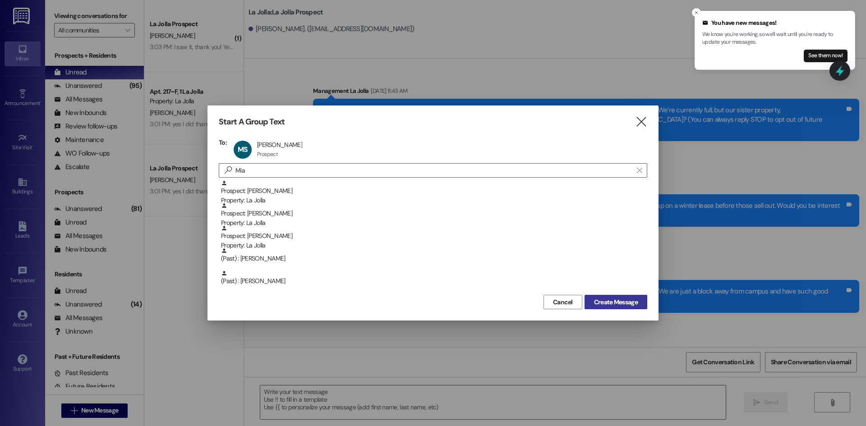
click at [621, 296] on button "Create Message" at bounding box center [615, 302] width 63 height 14
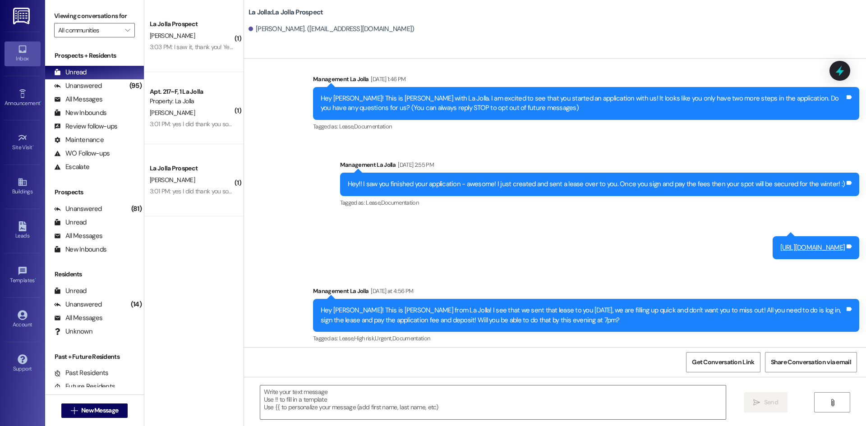
scroll to position [17, 0]
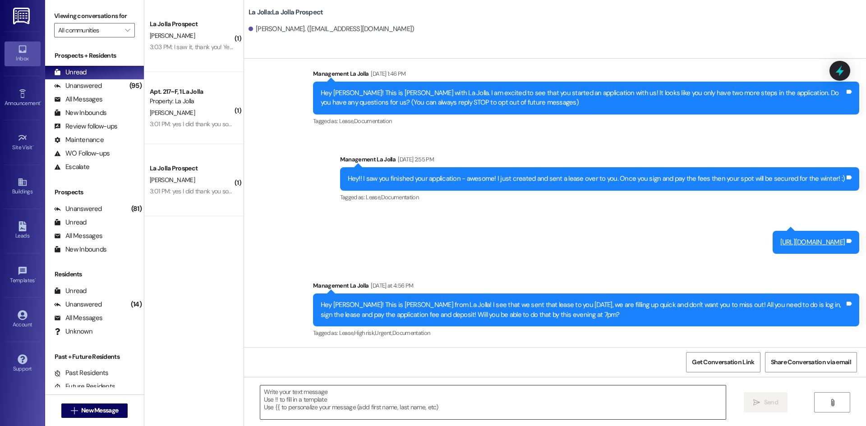
click at [337, 399] on textarea at bounding box center [492, 403] width 465 height 34
click at [339, 405] on textarea "Hey Mia" at bounding box center [492, 403] width 465 height 34
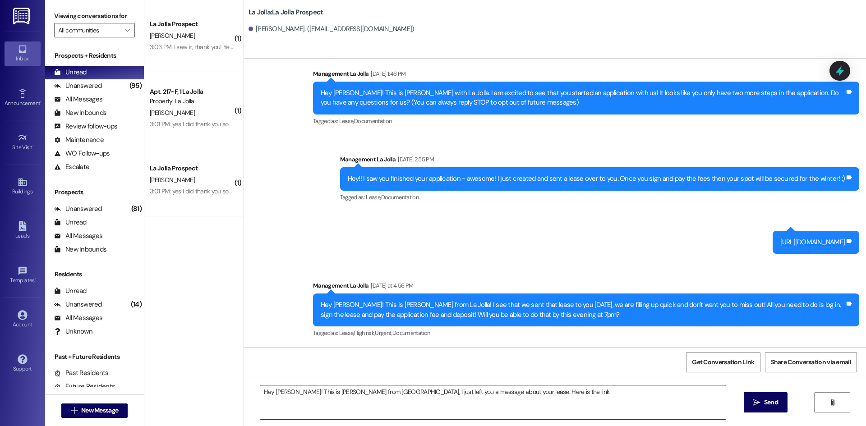
click at [535, 394] on textarea "Hey Mia! This is Heather from La Jolla, I just left you a message about your le…" at bounding box center [492, 403] width 465 height 34
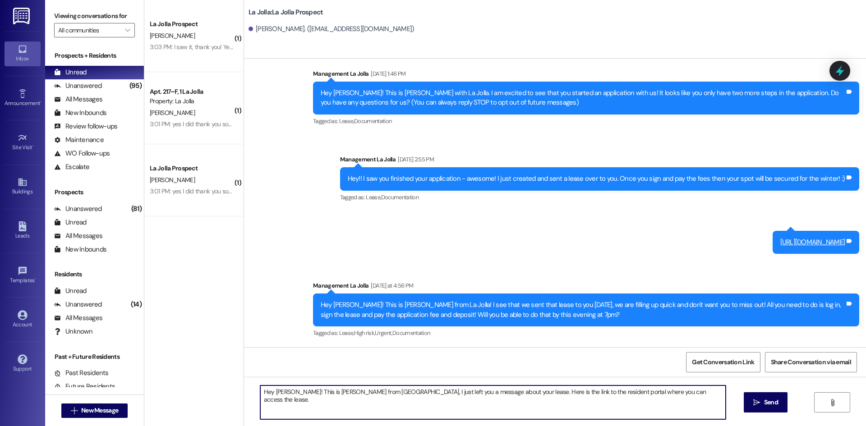
paste textarea "https://lajollarexburg.residentportal.com/auth"
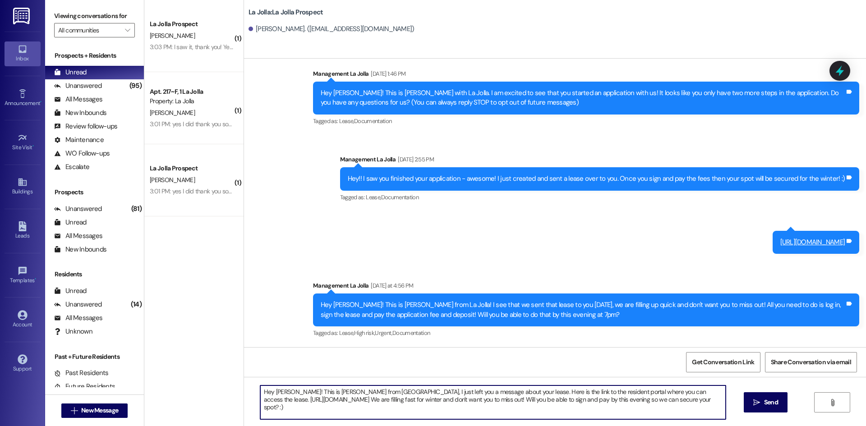
drag, startPoint x: 292, startPoint y: 410, endPoint x: 256, endPoint y: 391, distance: 40.3
click at [260, 391] on textarea "Hey Mia! This is Heather from La Jolla, I just left you a message about your le…" at bounding box center [492, 403] width 465 height 34
type textarea "Hey Mia! This is Heather from La Jolla, I just left you a message about your le…"
click at [764, 409] on button " Send" at bounding box center [766, 402] width 44 height 20
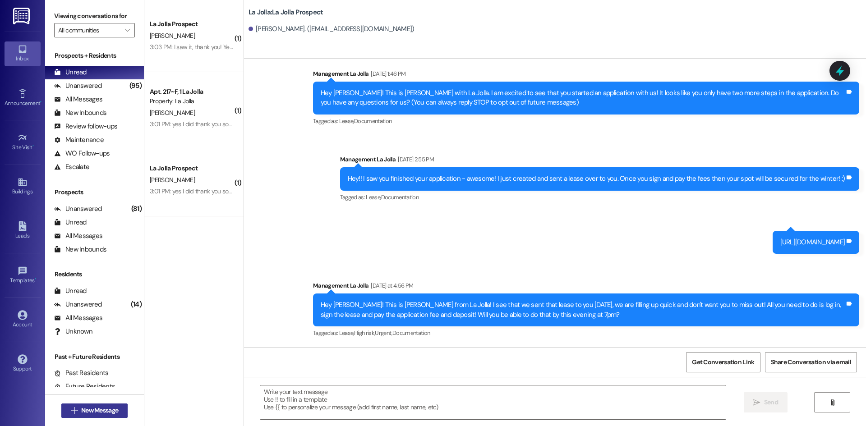
click at [123, 410] on button " New Message" at bounding box center [94, 411] width 67 height 14
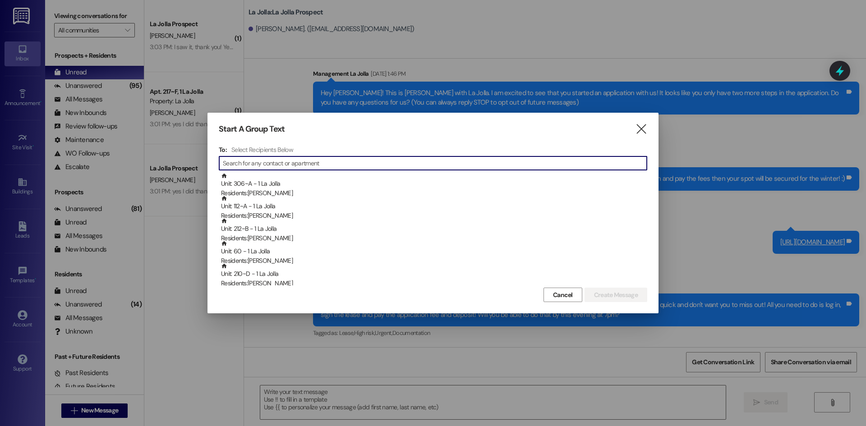
type input "R"
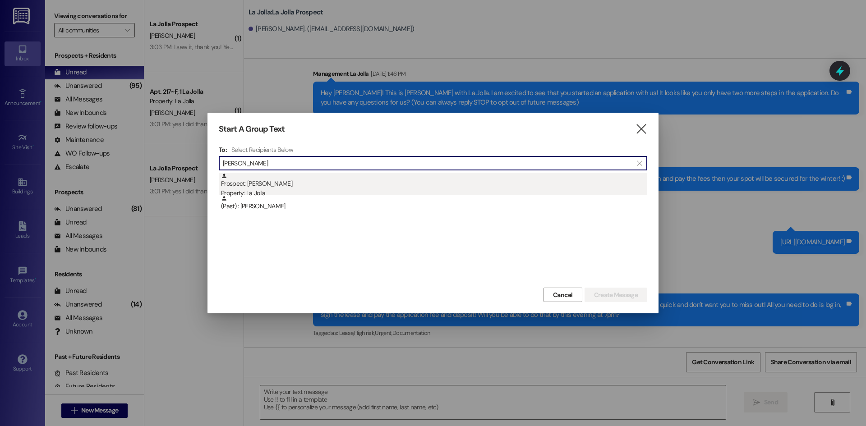
type input "ryan po"
click at [269, 189] on div "Property: La Jolla" at bounding box center [434, 192] width 426 height 9
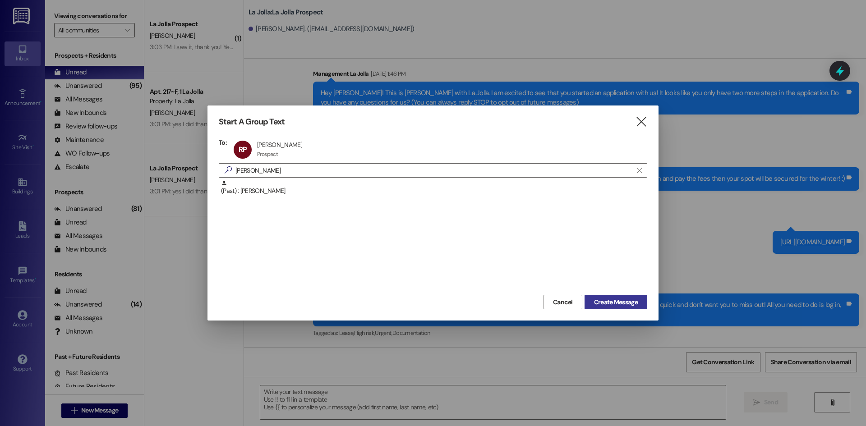
click at [635, 303] on span "Create Message" at bounding box center [616, 302] width 44 height 9
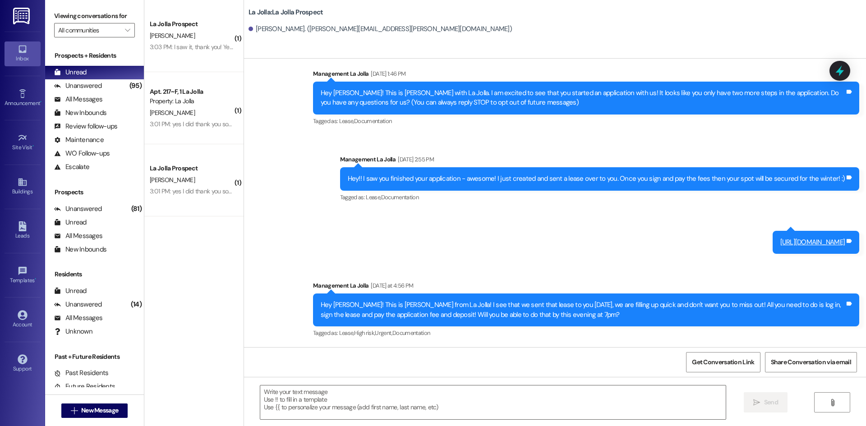
scroll to position [0, 0]
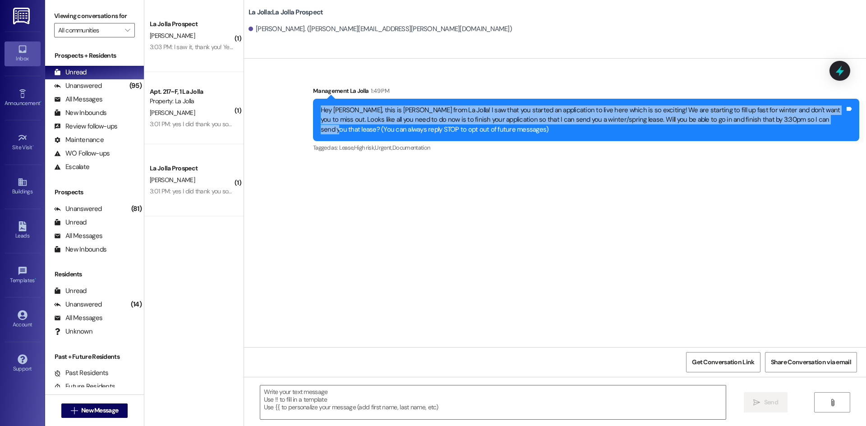
drag, startPoint x: 314, startPoint y: 111, endPoint x: 793, endPoint y: 117, distance: 478.9
click at [793, 117] on div "Hey Ryan, this is Heather from La Jolla! I saw that you started an application …" at bounding box center [583, 120] width 524 height 29
copy div "Hey Ryan, this is Heather from La Jolla! I saw that you started an application …"
click at [76, 404] on button " New Message" at bounding box center [94, 411] width 67 height 14
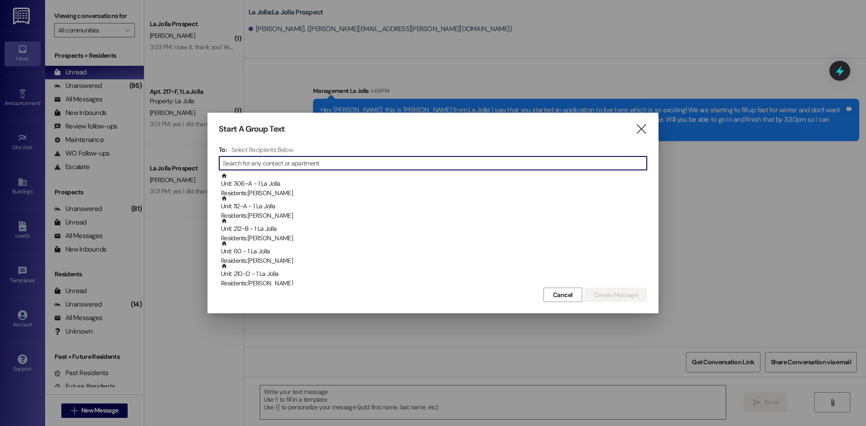
click at [268, 163] on input at bounding box center [435, 163] width 424 height 13
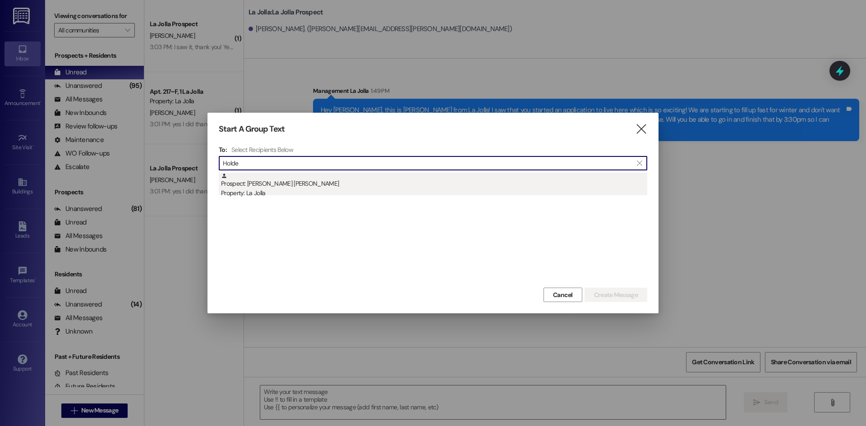
type input "Holde"
click at [272, 176] on div "Prospect: Holden Lederer Property: La Jolla" at bounding box center [434, 186] width 426 height 26
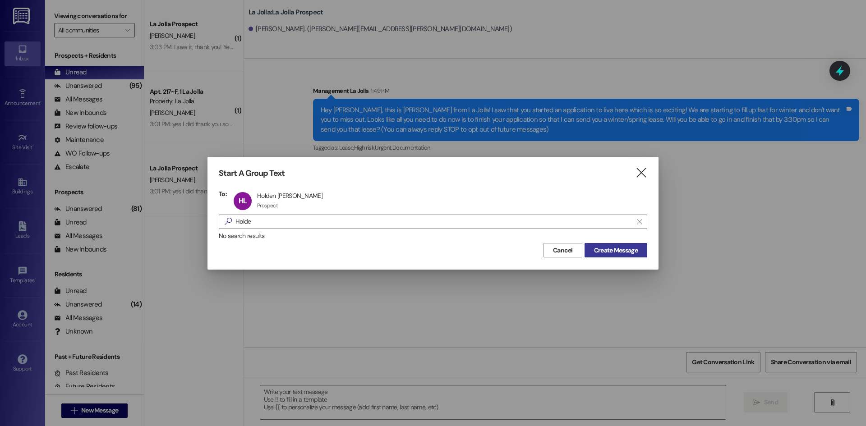
click at [603, 249] on span "Create Message" at bounding box center [616, 250] width 44 height 9
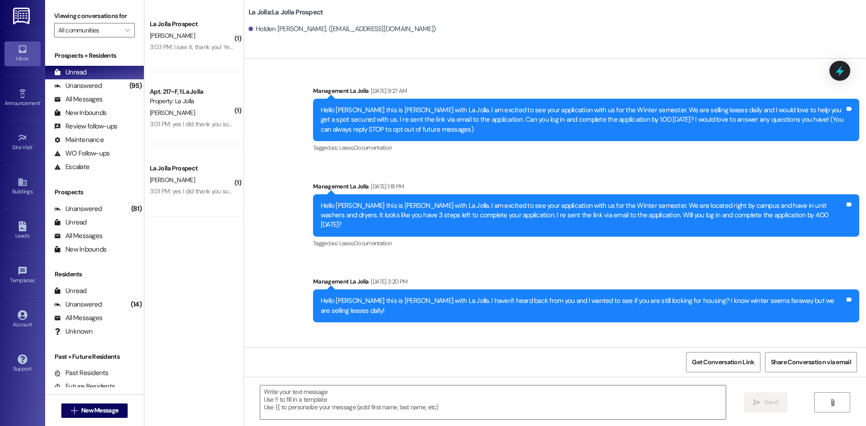
scroll to position [211, 0]
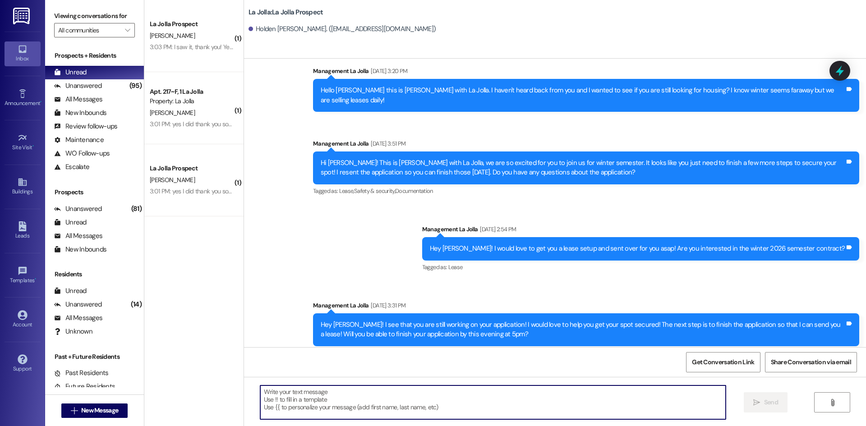
click at [330, 410] on textarea at bounding box center [492, 403] width 465 height 34
paste textarea "Hey Ryan, this is Heather from La Jolla! I saw that you started an application …"
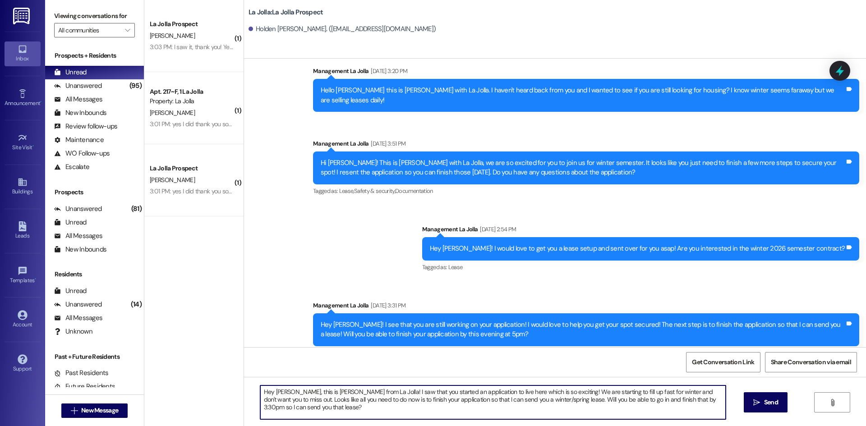
click at [280, 393] on textarea "Hey Ryan, this is Heather from La Jolla! I saw that you started an application …" at bounding box center [492, 403] width 465 height 34
click at [282, 393] on textarea "Hey Ryan, this is Heather from La Jolla! I saw that you started an application …" at bounding box center [492, 403] width 465 height 34
drag, startPoint x: 280, startPoint y: 392, endPoint x: 269, endPoint y: 393, distance: 10.9
click at [269, 393] on textarea "Hey Ryan, this is Heather from La Jolla! I saw that you started an application …" at bounding box center [492, 403] width 465 height 34
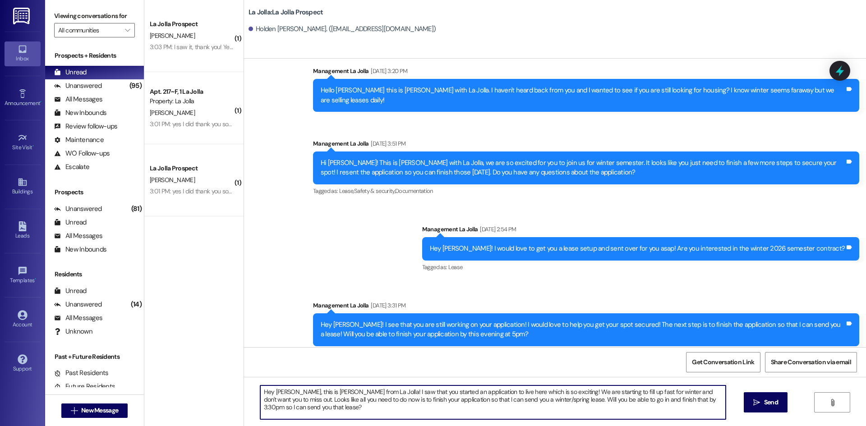
drag, startPoint x: 363, startPoint y: 391, endPoint x: 541, endPoint y: 394, distance: 178.6
click at [541, 394] on textarea "Hey Holden, this is Heather from La Jolla! I saw that you started an applicatio…" at bounding box center [492, 403] width 465 height 34
type textarea "Hey Holden, this is Heather from La Jolla! We are starting to fill up fast for …"
drag, startPoint x: 585, startPoint y: 405, endPoint x: 199, endPoint y: 378, distance: 386.4
click at [199, 378] on div "( 1 ) La Jolla Prospect L. Phillips 3:03 PM: I saw it, thank you! Yes, I will.😊…" at bounding box center [505, 213] width 722 height 426
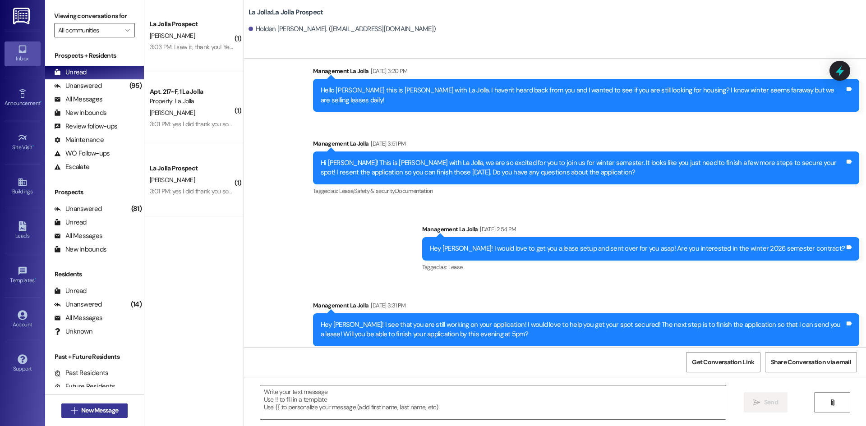
click at [85, 408] on span "New Message" at bounding box center [99, 410] width 37 height 9
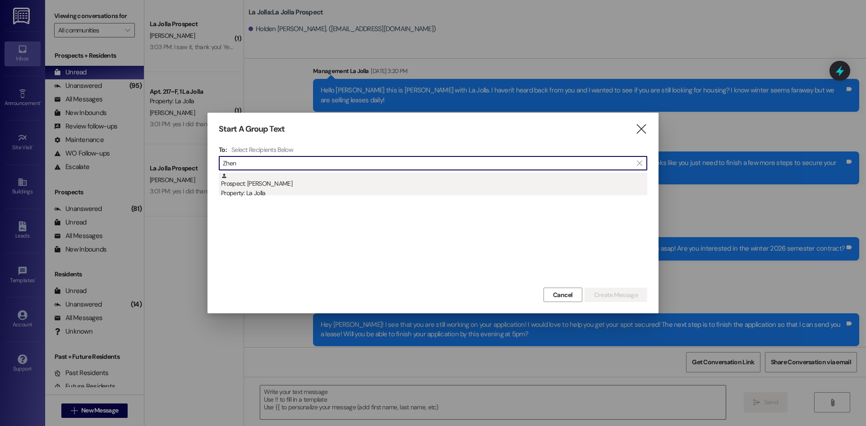
type input "Zhen"
click at [383, 194] on div "Property: La Jolla" at bounding box center [434, 192] width 426 height 9
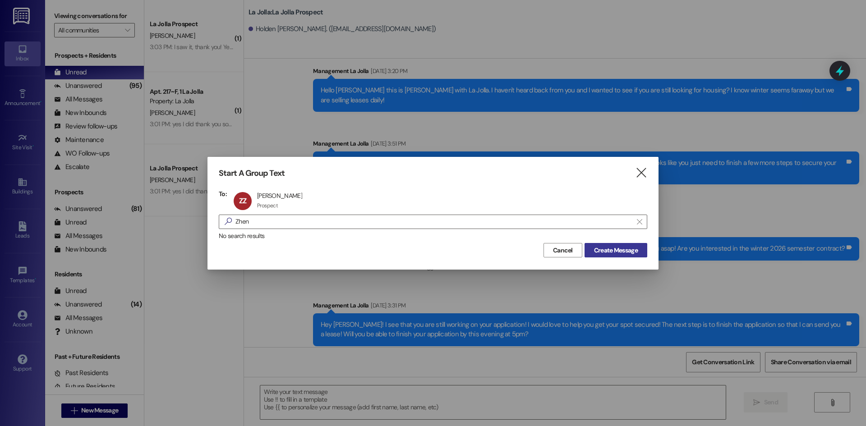
click at [609, 250] on span "Create Message" at bounding box center [616, 250] width 44 height 9
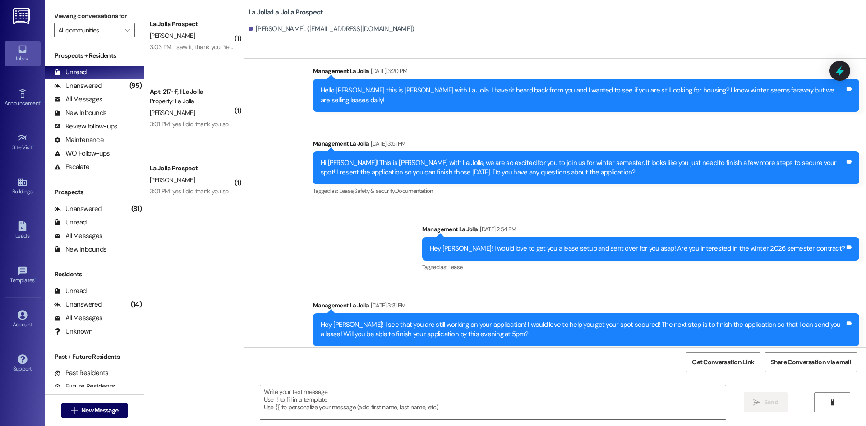
scroll to position [80, 0]
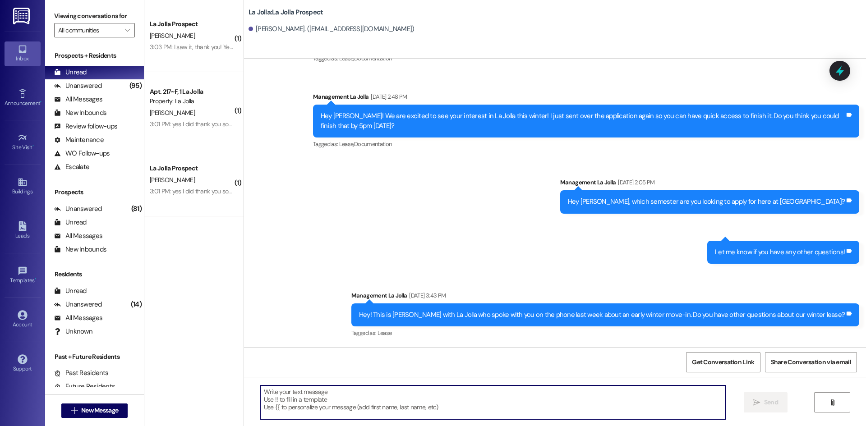
click at [325, 398] on textarea at bounding box center [492, 403] width 465 height 34
paste textarea "Hey Holden, this is Heather from La Jolla! We are starting to fill up fast for …"
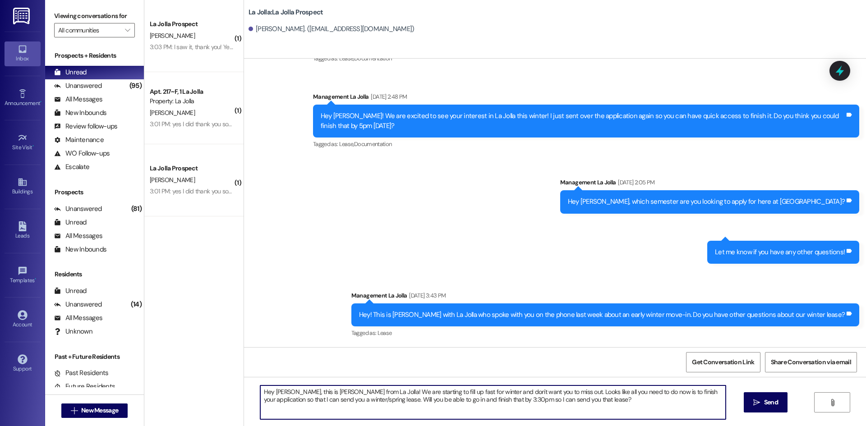
drag, startPoint x: 285, startPoint y: 391, endPoint x: 280, endPoint y: 391, distance: 5.9
click at [280, 391] on textarea "Hey Holden, this is Heather from La Jolla! We are starting to fill up fast for …" at bounding box center [492, 403] width 465 height 34
drag, startPoint x: 286, startPoint y: 392, endPoint x: 269, endPoint y: 391, distance: 17.2
click at [269, 391] on textarea "Hey Holden, this is Heather from La Jolla! We are starting to fill up fast for …" at bounding box center [492, 403] width 465 height 34
drag, startPoint x: 576, startPoint y: 402, endPoint x: 237, endPoint y: 382, distance: 339.7
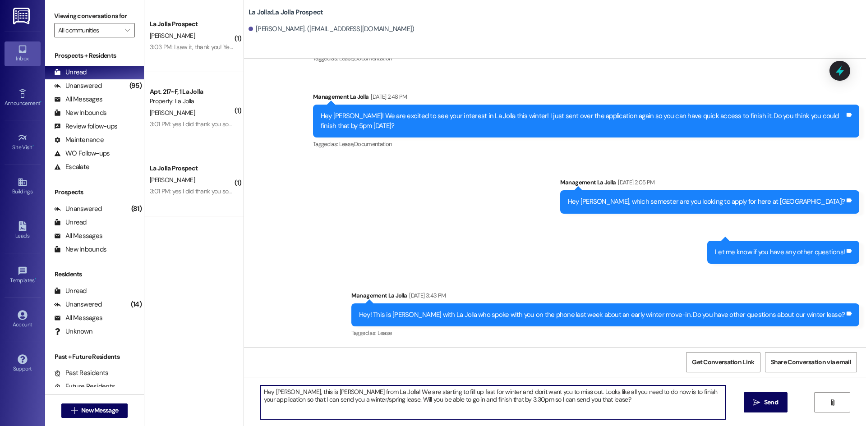
click at [244, 382] on div "Hey Zhongye, this is Heather from La Jolla! We are starting to fill up fast for…" at bounding box center [555, 411] width 622 height 68
type textarea "Hey Zhongye, this is Heather from La Jolla! We are starting to fill up fast for…"
click at [748, 403] on button " Send" at bounding box center [766, 402] width 44 height 20
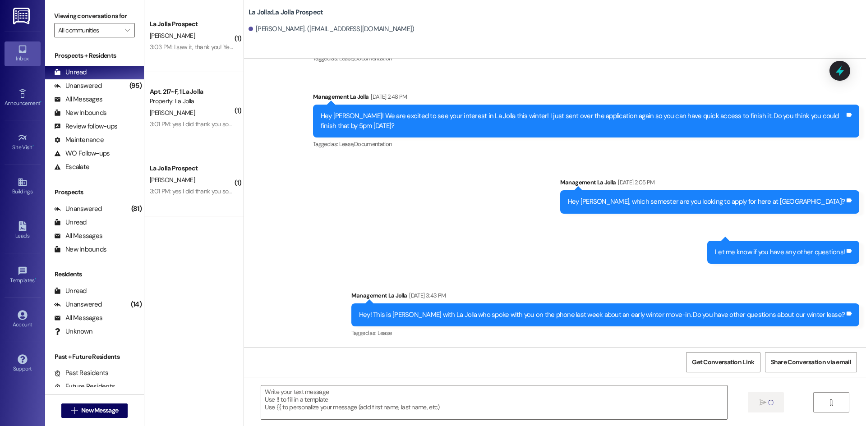
scroll to position [152, 0]
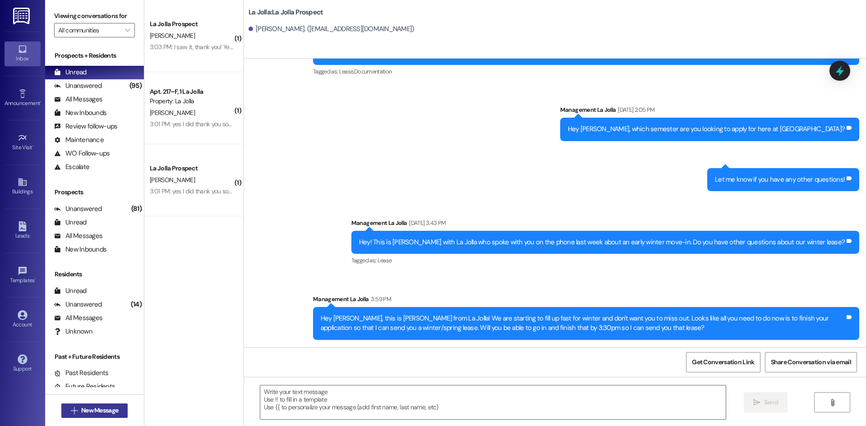
click at [97, 411] on span "New Message" at bounding box center [99, 410] width 37 height 9
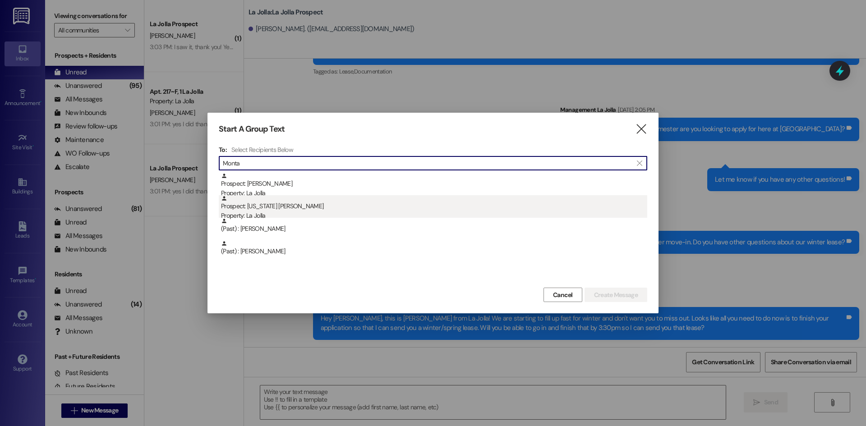
type input "Monta"
click at [316, 205] on div "Prospect: Montana Boyce Property: La Jolla" at bounding box center [434, 208] width 426 height 26
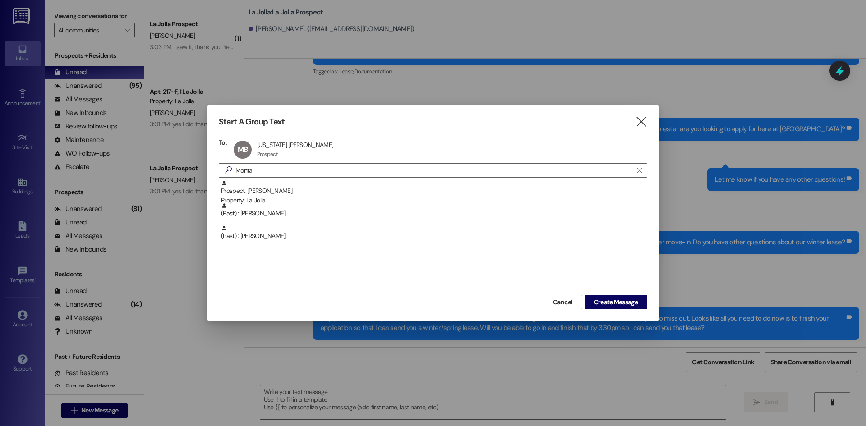
click at [598, 292] on div "Prospect: Olivia Montague Property: La Jolla (Past) : Ava Montague (Past) : Dea…" at bounding box center [433, 236] width 428 height 113
click at [603, 296] on button "Create Message" at bounding box center [615, 302] width 63 height 14
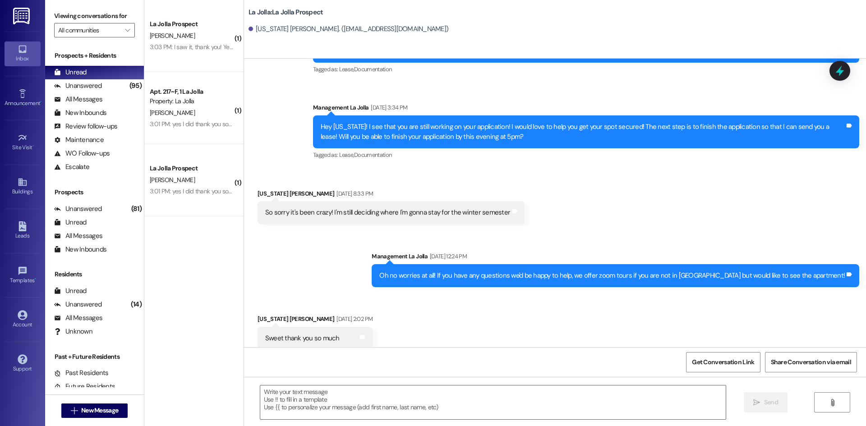
scroll to position [1441, 0]
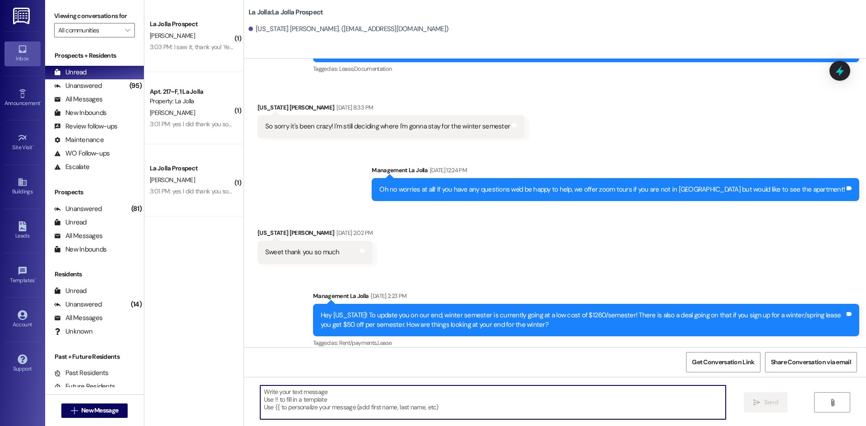
click at [312, 414] on textarea at bounding box center [492, 403] width 465 height 34
paste textarea "Hey Zhongye, this is Heather from La Jolla! We are starting to fill up fast for…"
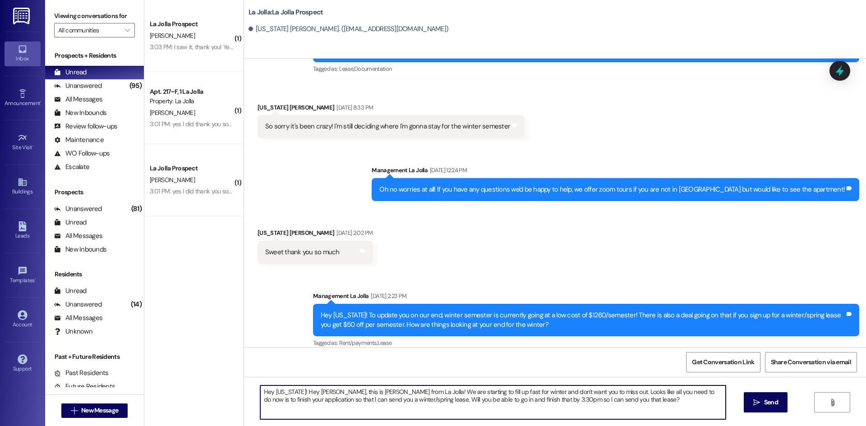
click at [331, 391] on textarea "Hey Montana! Hey Zhongye, this is Heather from La Jolla! We are starting to fil…" at bounding box center [492, 403] width 465 height 34
drag, startPoint x: 331, startPoint y: 391, endPoint x: 294, endPoint y: 392, distance: 37.0
click at [294, 392] on textarea "Hey Montana! Hey Zhongye, this is Heather from La Jolla! We are starting to fil…" at bounding box center [492, 403] width 465 height 34
click at [297, 389] on textarea "Hey Montana! this is Heather from La Jolla! We are starting to fill up fast for…" at bounding box center [492, 403] width 465 height 34
drag, startPoint x: 348, startPoint y: 399, endPoint x: 329, endPoint y: 399, distance: 18.9
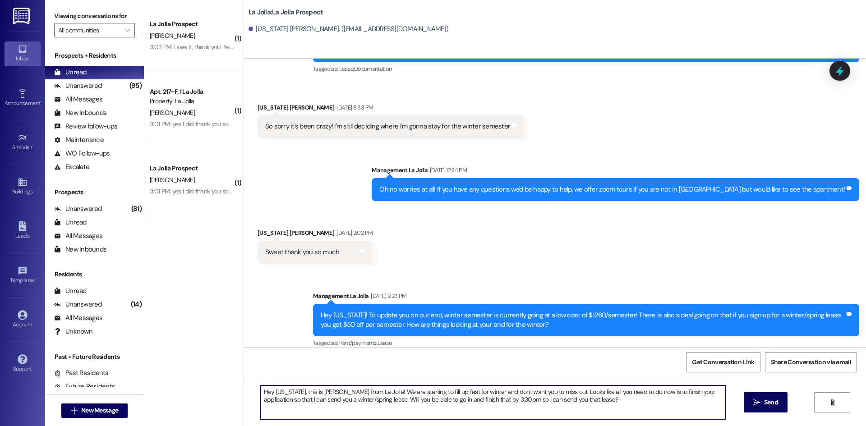
click at [329, 399] on textarea "Hey Montana, this is Heather from La Jolla! We are starting to fill up fast for…" at bounding box center [492, 403] width 465 height 34
drag, startPoint x: 467, startPoint y: 401, endPoint x: 455, endPoint y: 400, distance: 11.8
click at [455, 400] on textarea "Hey Montana, this is Heather from La Jolla! We are starting to fill up fast for…" at bounding box center [492, 403] width 465 height 34
drag, startPoint x: 579, startPoint y: 398, endPoint x: 248, endPoint y: 372, distance: 332.0
click at [248, 372] on div "Sent via SMS Management La Jolla Jul 22, 2025 at 10:47 AM Hello Montana this is…" at bounding box center [555, 272] width 622 height 426
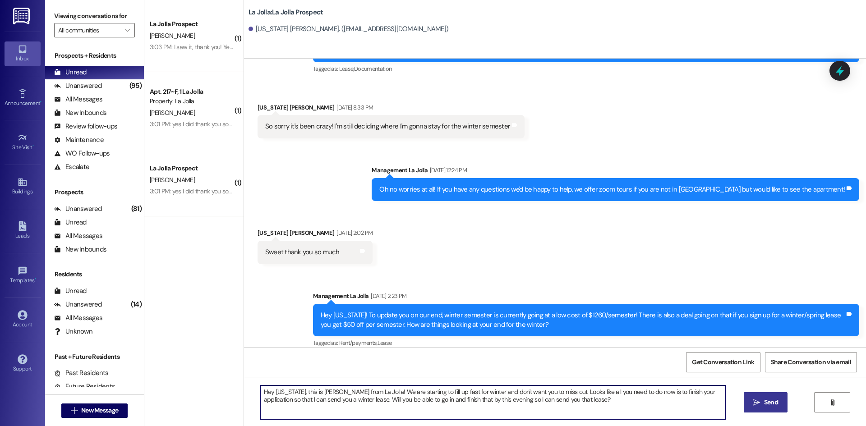
type textarea "Hey Montana, this is Heather from La Jolla! We are starting to fill up fast for…"
click at [771, 405] on span "Send" at bounding box center [771, 402] width 14 height 9
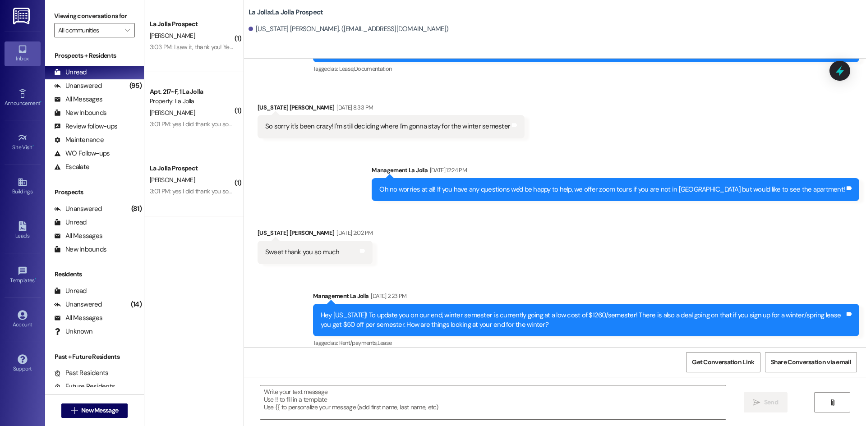
scroll to position [1355, 0]
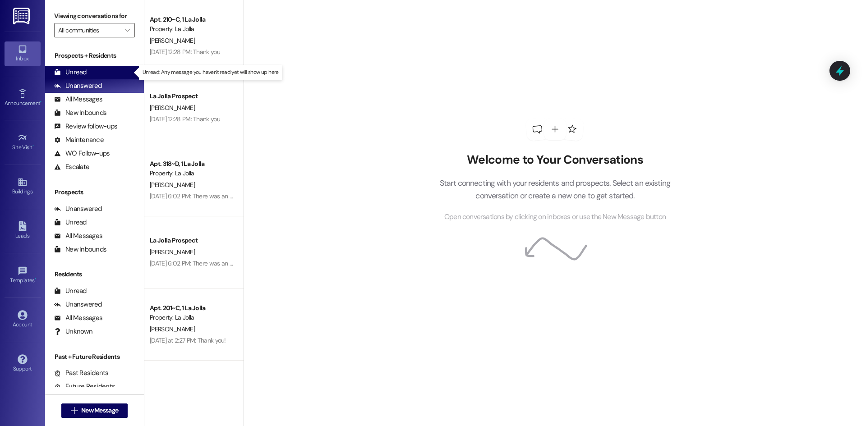
click at [96, 69] on div "Unread (0)" at bounding box center [94, 73] width 99 height 14
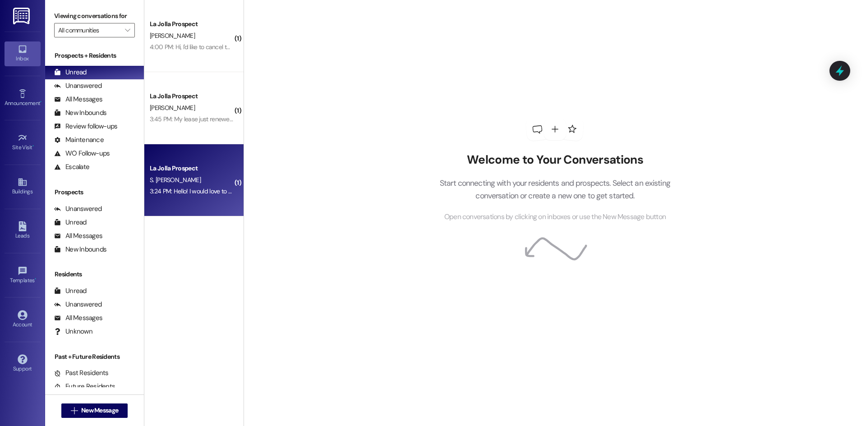
click at [211, 192] on div "3:24 PM: Hello! I would love to get a pull up bar for our apartment... would th…" at bounding box center [362, 191] width 425 height 8
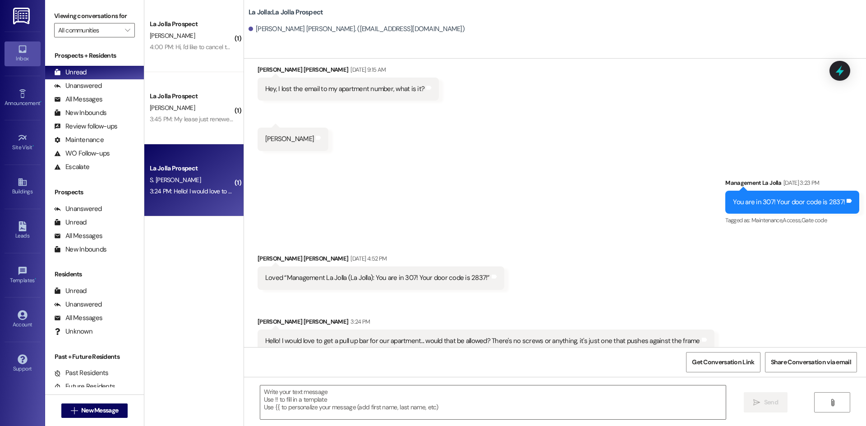
scroll to position [882, 0]
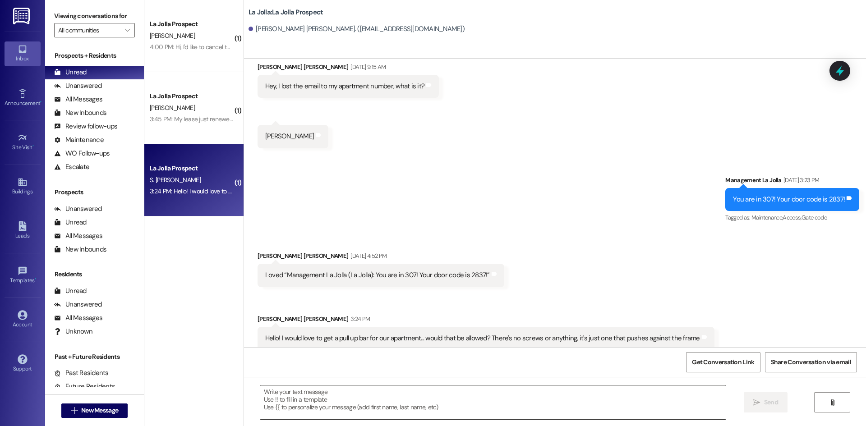
click at [423, 405] on textarea at bounding box center [492, 403] width 465 height 34
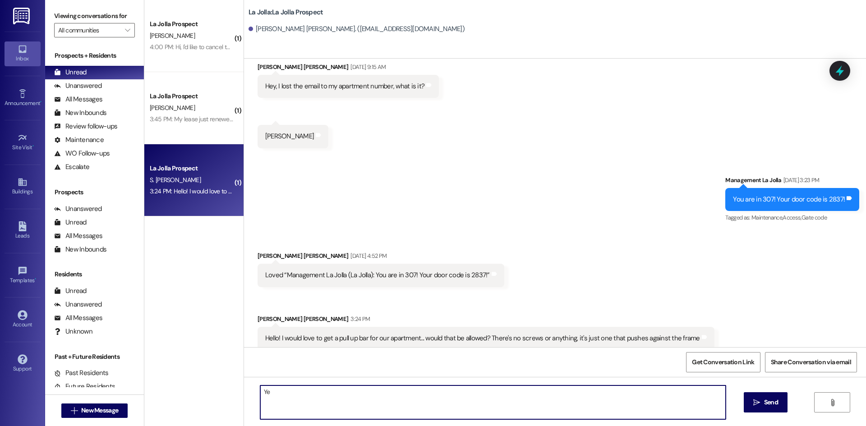
type textarea "Y"
type textarea "Hello! Yes that should be fine, just make sure the frame you are using is solid…"
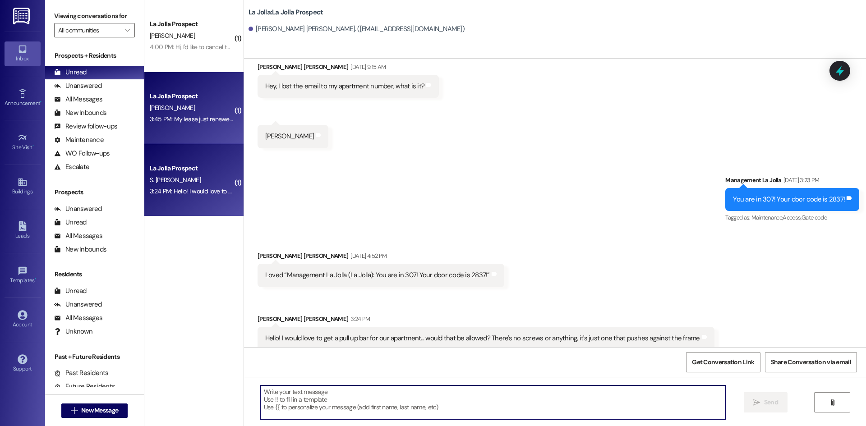
click at [200, 129] on div "La Jolla Prospect K. Schwab 3:45 PM: My lease just renewed so I think I'm ok bu…" at bounding box center [193, 108] width 99 height 72
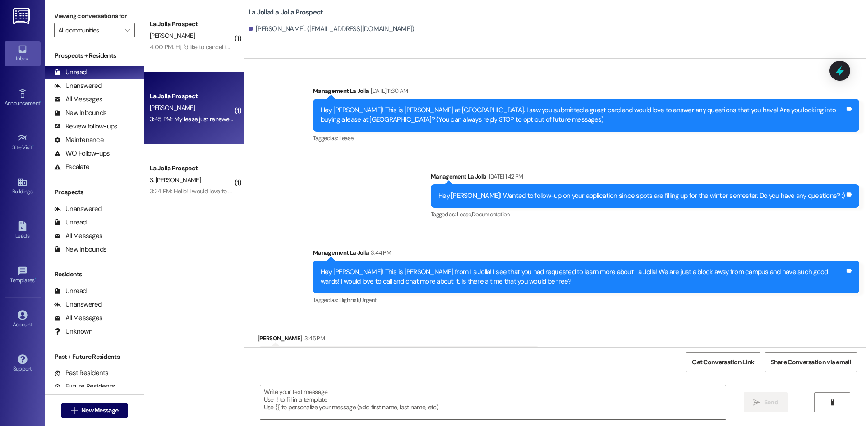
scroll to position [29, 0]
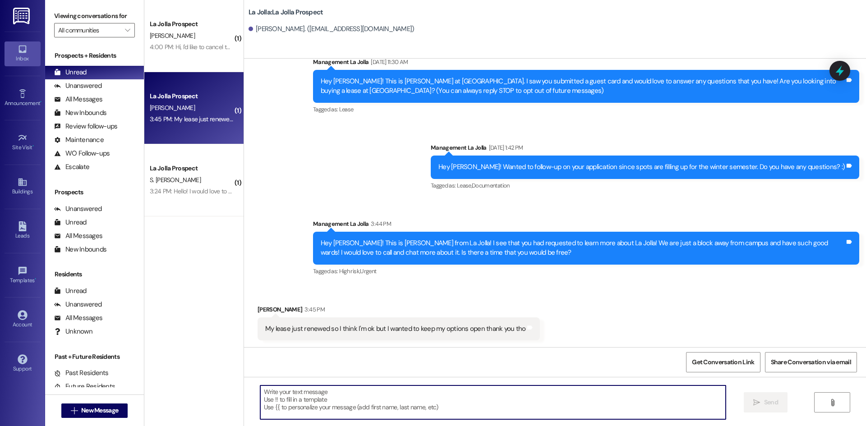
click at [352, 392] on textarea at bounding box center [492, 403] width 465 height 34
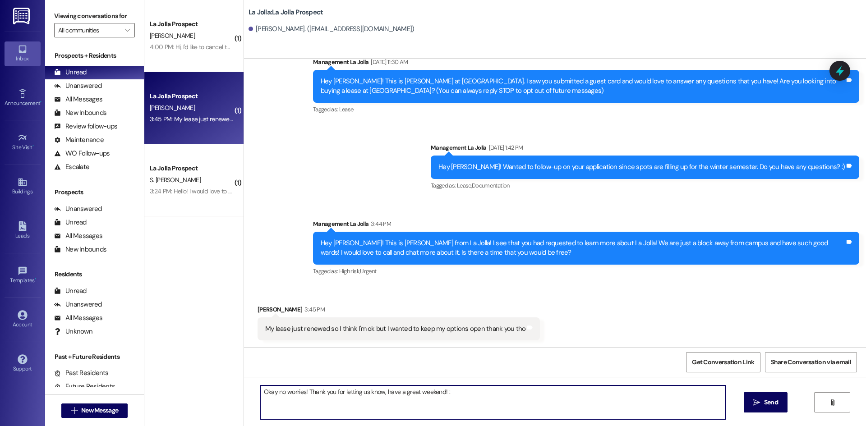
type textarea "Okay no worries! Thank you for letting us know, have a great weekend! :)"
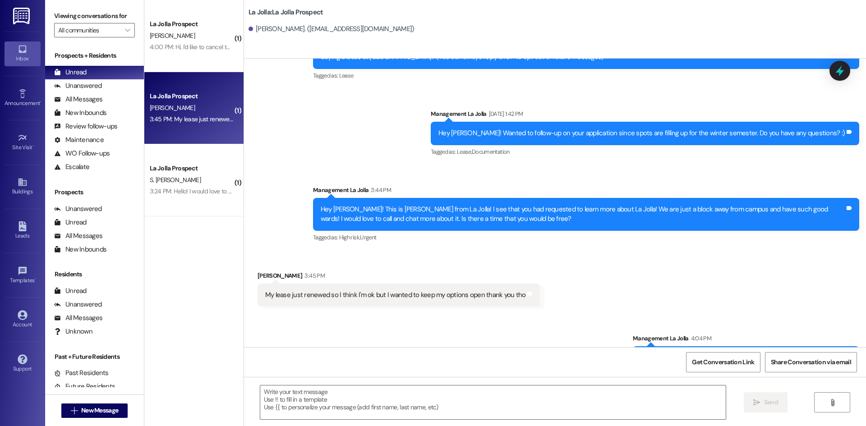
scroll to position [92, 0]
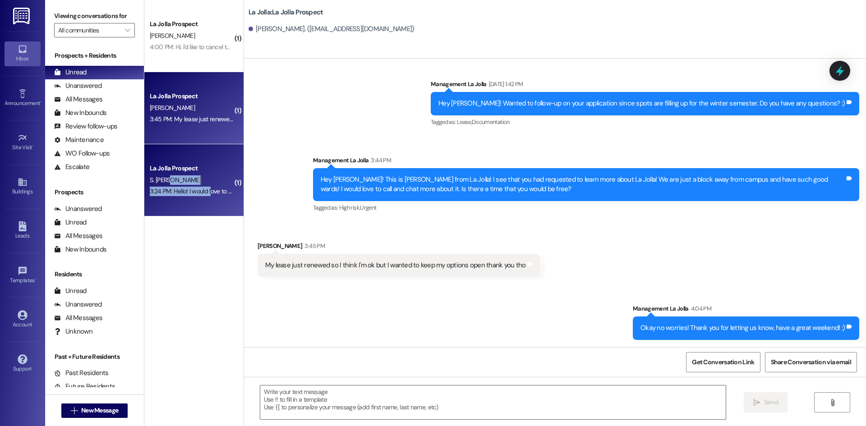
click at [202, 185] on div "La Jolla Prospect S. Ellen 3:24 PM: Hello! I would love to get a pull up bar fo…" at bounding box center [193, 180] width 99 height 72
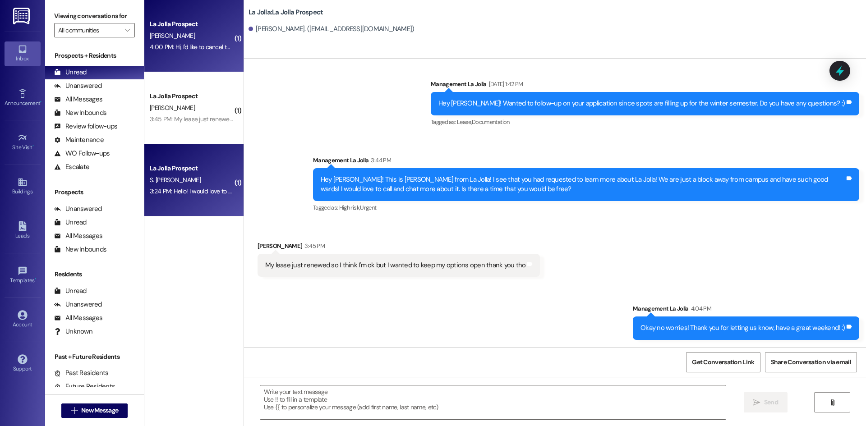
click at [204, 45] on div "4:00 PM: Hi, I'd like to cancel the application for the winter semester unfortu…" at bounding box center [353, 47] width 406 height 8
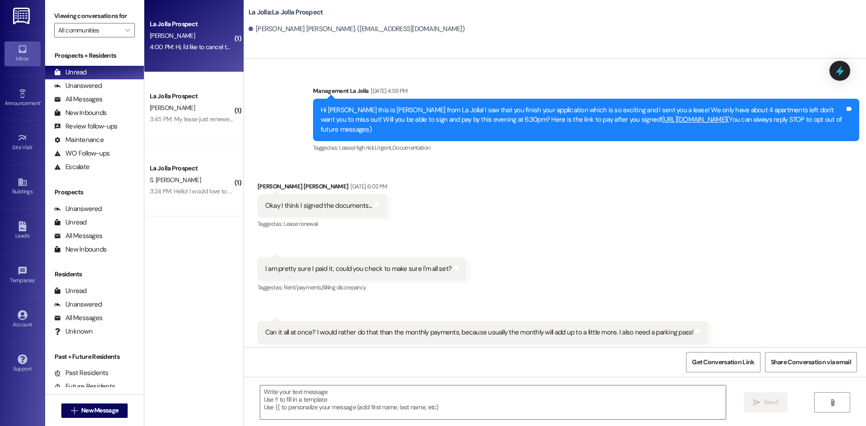
scroll to position [228, 0]
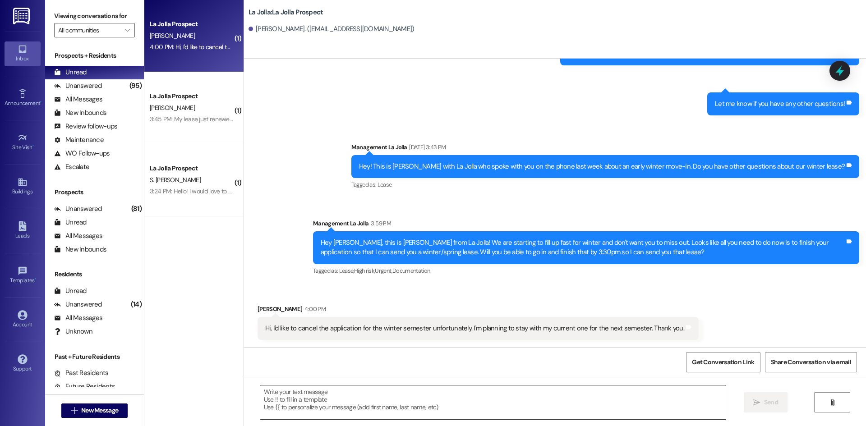
click at [302, 397] on textarea at bounding box center [492, 403] width 465 height 34
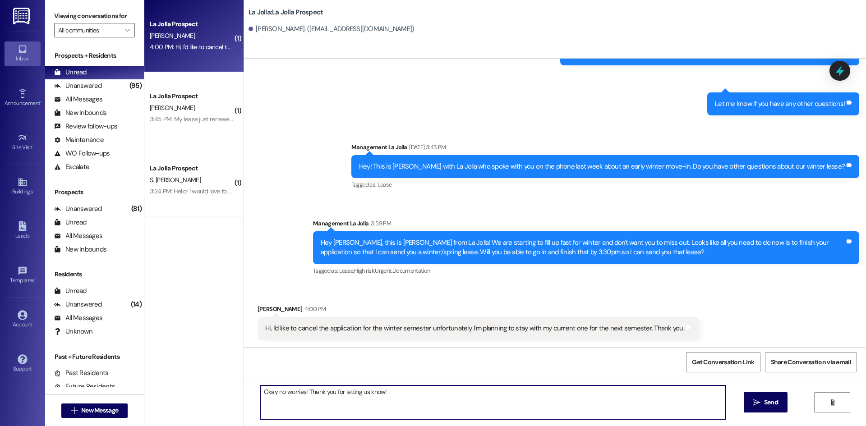
type textarea "Okay no worries! Thank you for letting us know! :)"
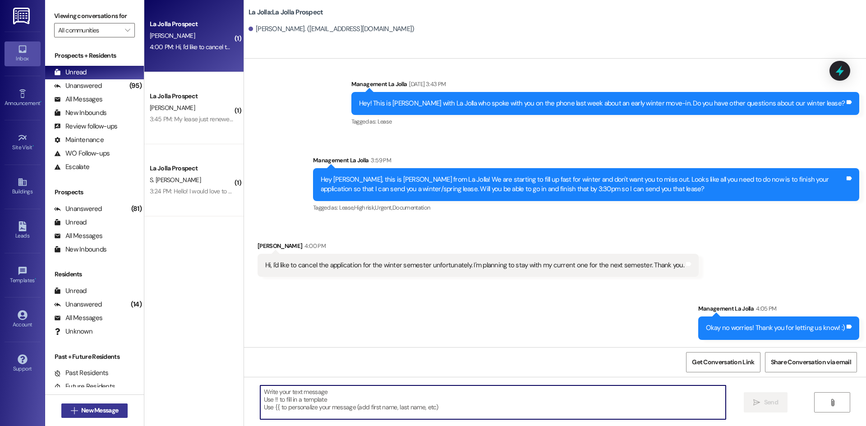
click at [86, 413] on span "New Message" at bounding box center [99, 410] width 37 height 9
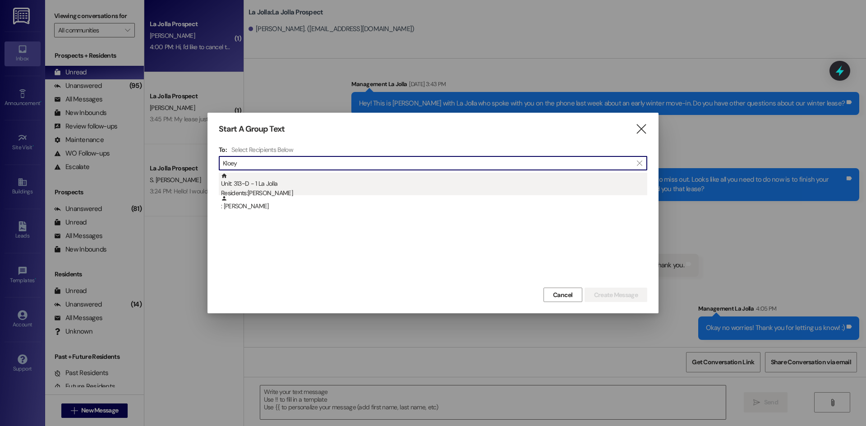
type input "Kloey"
click at [359, 183] on div "Unit: 313~D - 1 La Jolla Residents: Kloey Mathews" at bounding box center [434, 186] width 426 height 26
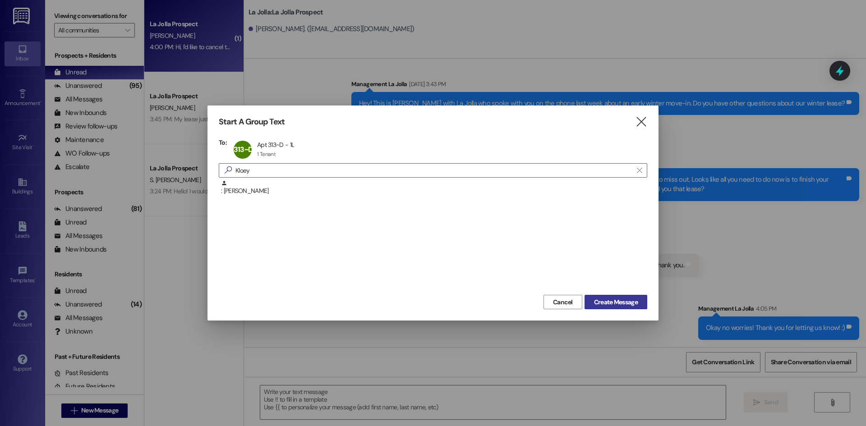
click at [604, 295] on button "Create Message" at bounding box center [615, 302] width 63 height 14
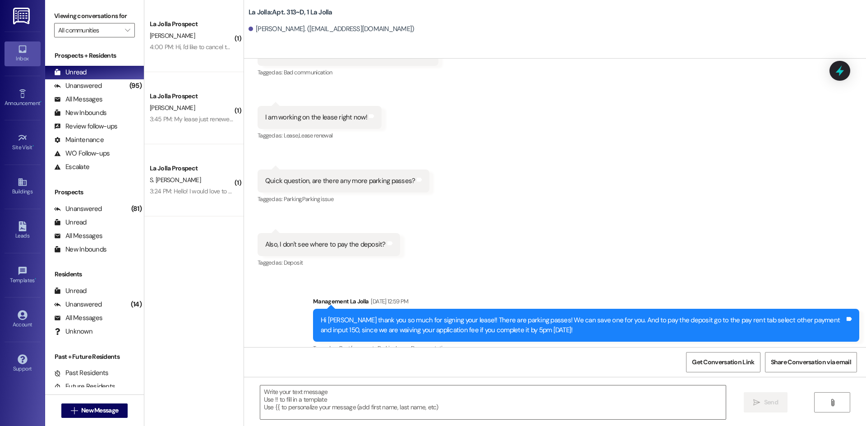
scroll to position [10586, 0]
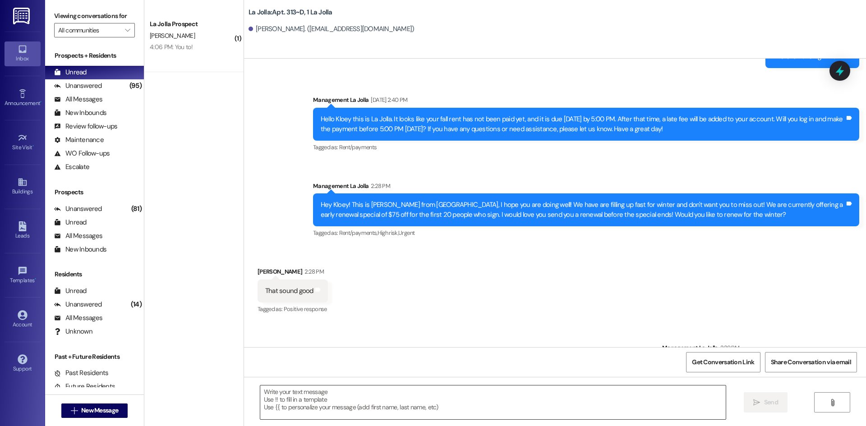
click at [313, 391] on textarea at bounding box center [492, 403] width 465 height 34
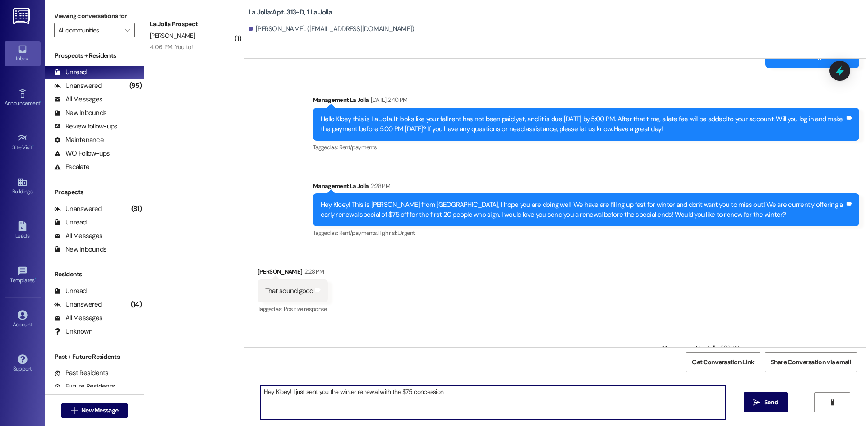
click at [453, 395] on textarea "Hey Kloey! I just sent you the winter renewal with the $75 concession" at bounding box center [492, 403] width 465 height 34
type textarea "Hey Kloey! I just sent you the winter renewal with the $75 concession. Will you…"
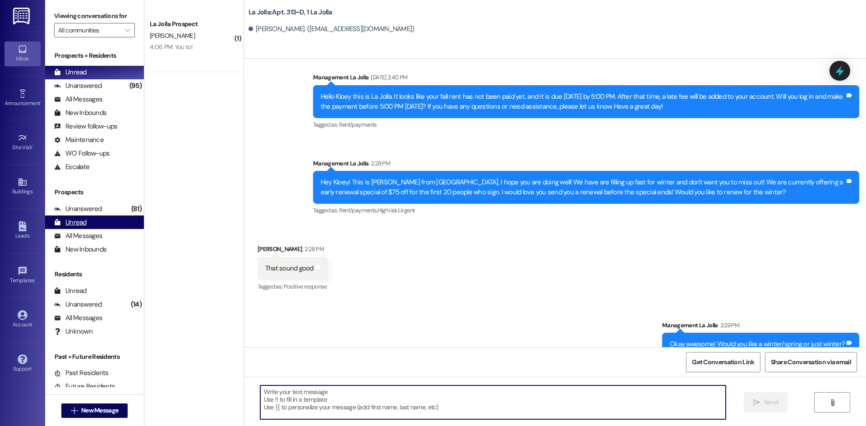
scroll to position [10649, 0]
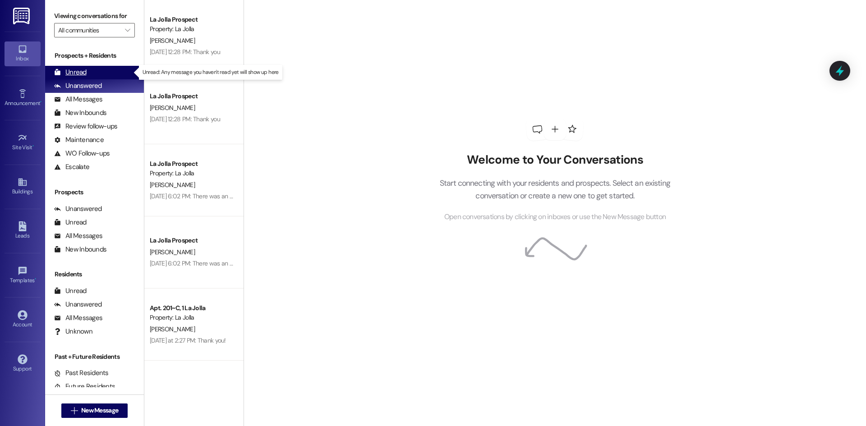
click at [92, 72] on div "Unread (0)" at bounding box center [94, 73] width 99 height 14
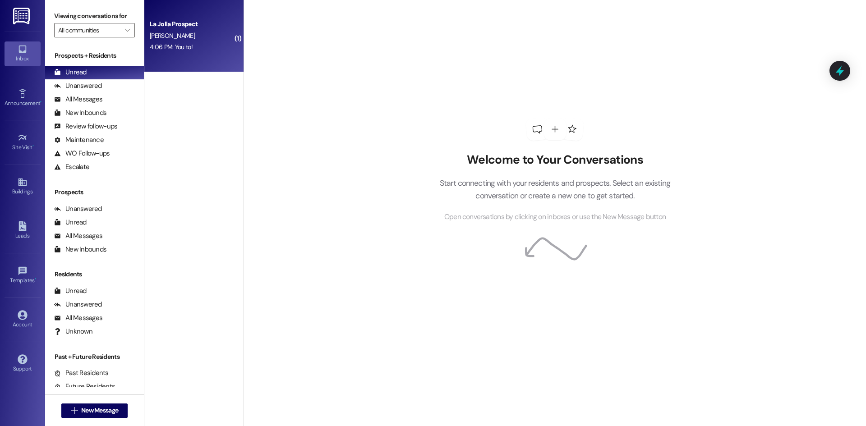
click at [225, 58] on div "La Jolla Prospect [PERSON_NAME] 4:06 PM: You to! 4:06 PM: You to!" at bounding box center [193, 36] width 99 height 72
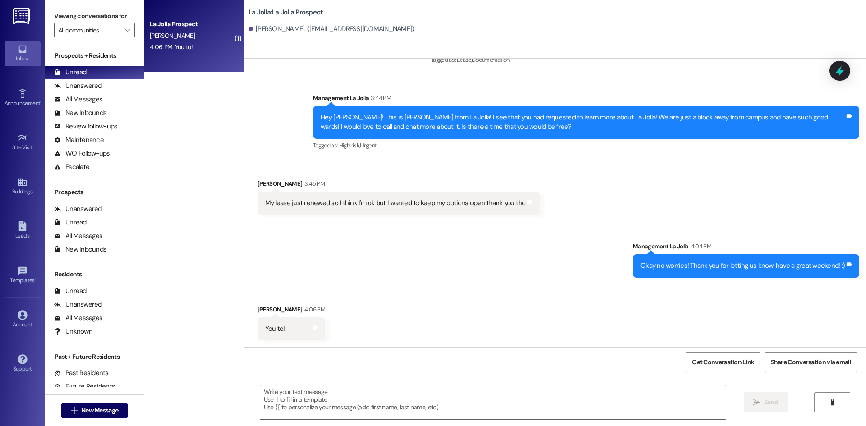
scroll to position [155, 0]
